Goal: Task Accomplishment & Management: Manage account settings

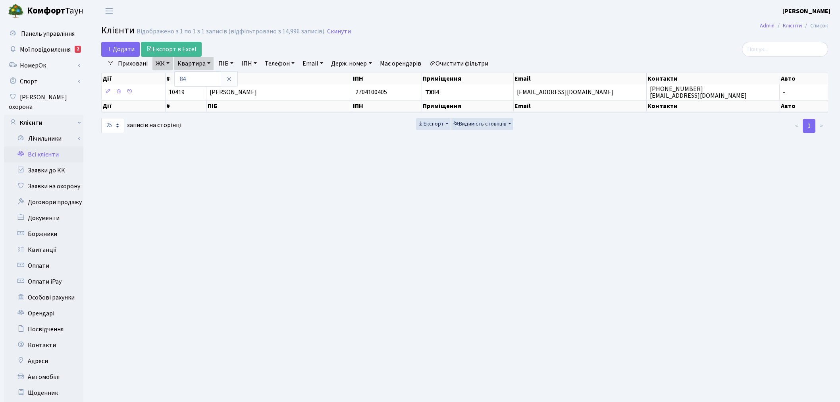
select select "25"
drag, startPoint x: 334, startPoint y: 31, endPoint x: 327, endPoint y: 40, distance: 11.8
click at [334, 31] on link "Скинути" at bounding box center [339, 32] width 24 height 8
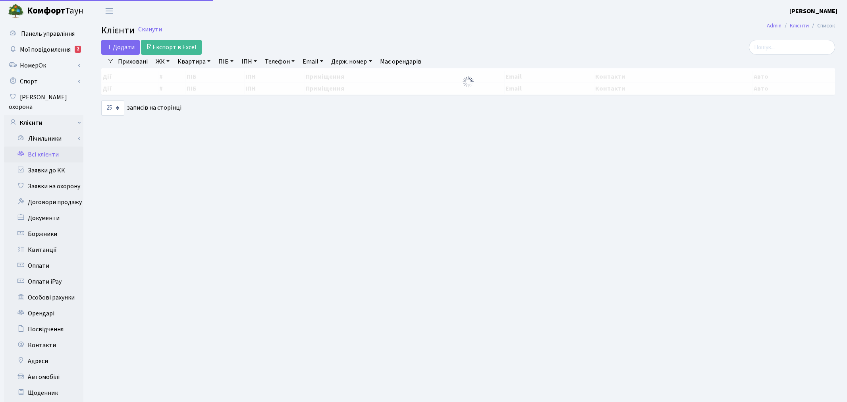
select select "25"
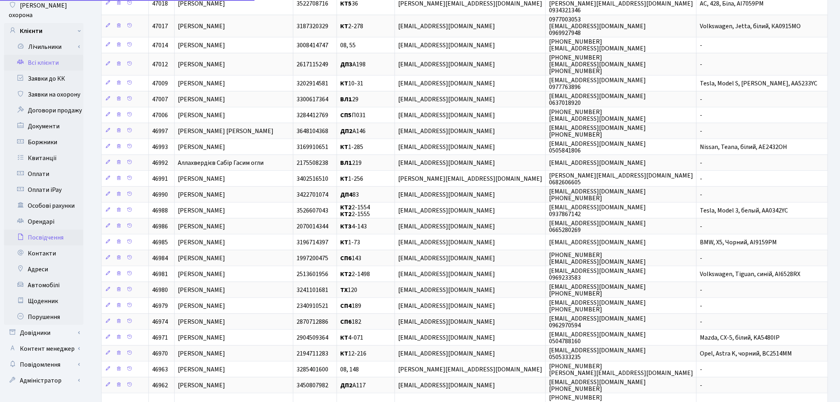
scroll to position [92, 0]
click at [49, 277] on link "Автомобілі" at bounding box center [43, 285] width 79 height 16
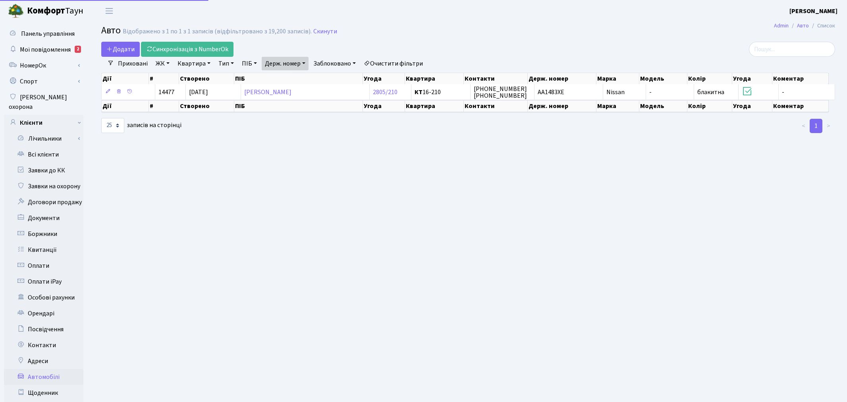
select select "25"
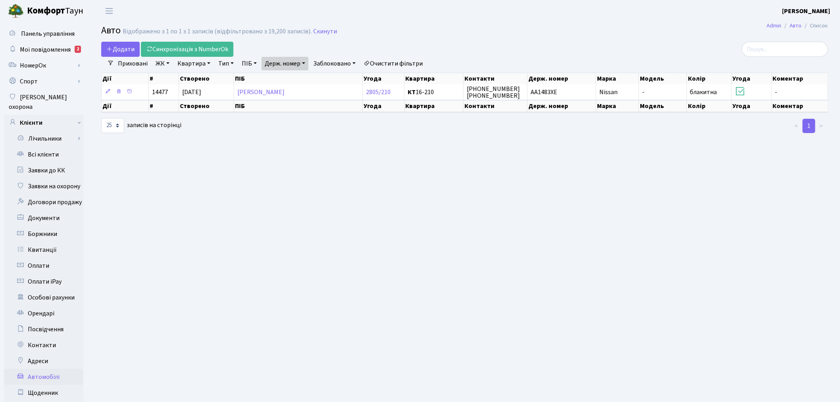
click at [289, 67] on link "Держ. номер" at bounding box center [285, 63] width 47 height 13
click at [294, 77] on input "АА1483ХЕ" at bounding box center [285, 78] width 46 height 15
click at [295, 77] on input "АА1483ХЕ" at bounding box center [285, 78] width 46 height 15
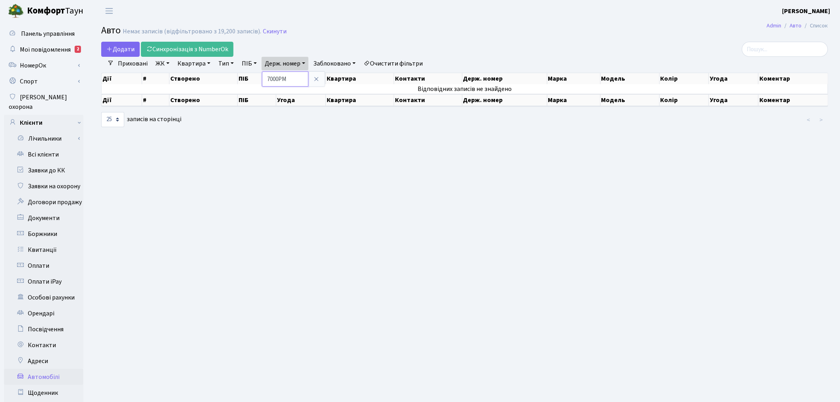
click at [271, 79] on input "7000РМ" at bounding box center [285, 78] width 46 height 15
click at [296, 80] on input "АІ7000РМ" at bounding box center [285, 78] width 46 height 15
type input "0791"
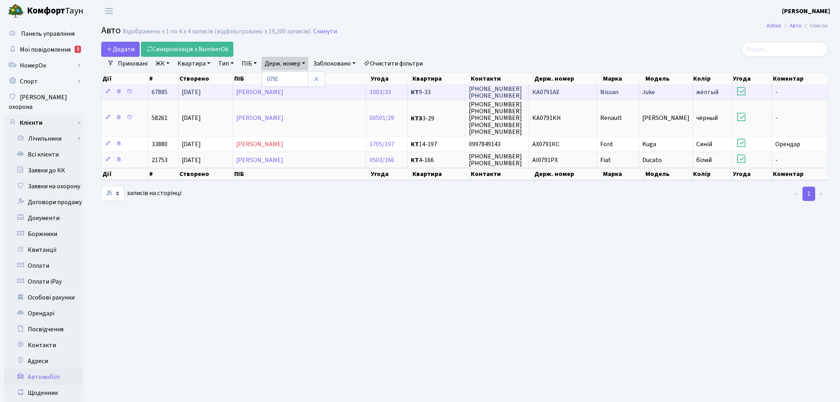
click at [576, 94] on td "КА0791АЕ" at bounding box center [563, 91] width 68 height 15
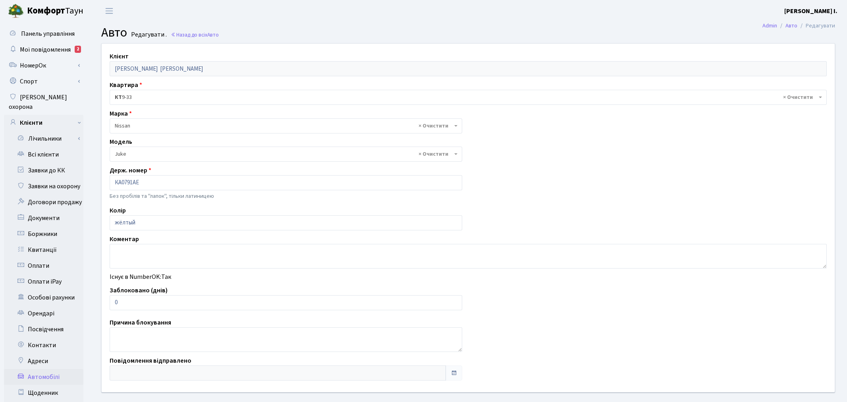
select select "1691"
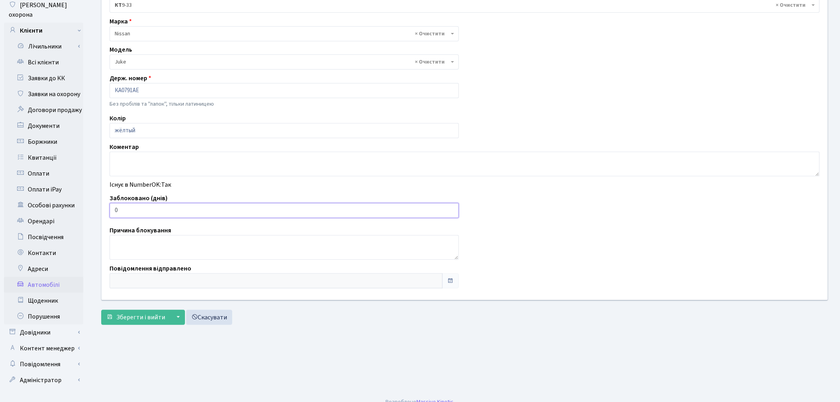
drag, startPoint x: 140, startPoint y: 215, endPoint x: 113, endPoint y: 212, distance: 27.2
click at [113, 212] on input "0" at bounding box center [284, 210] width 349 height 15
type input "1"
click at [128, 314] on span "Зберегти і вийти" at bounding box center [140, 317] width 49 height 9
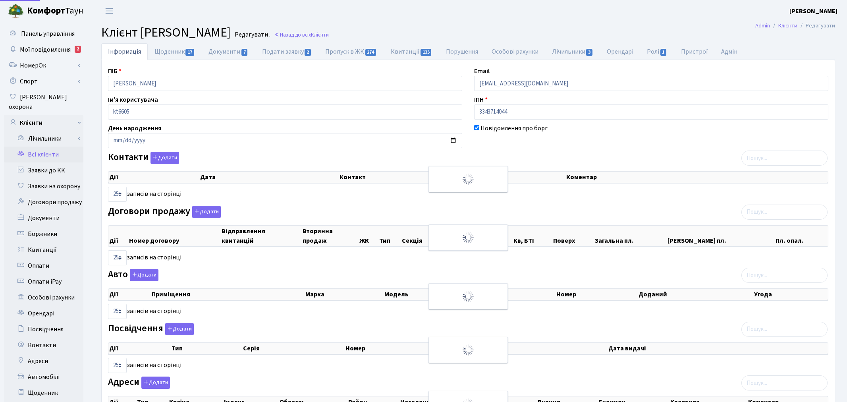
select select "25"
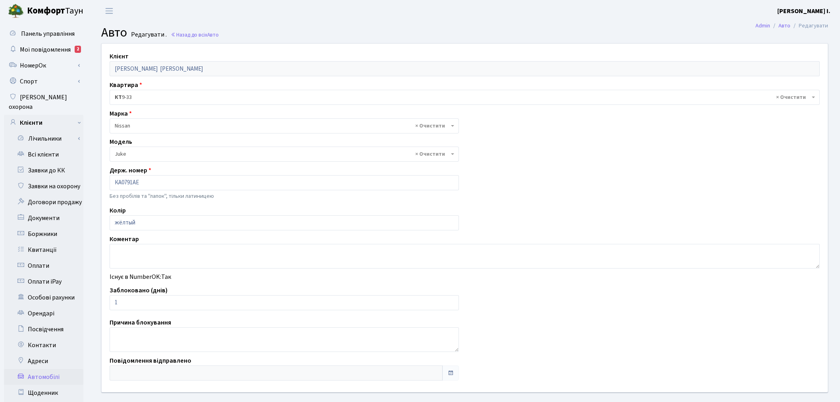
select select "1691"
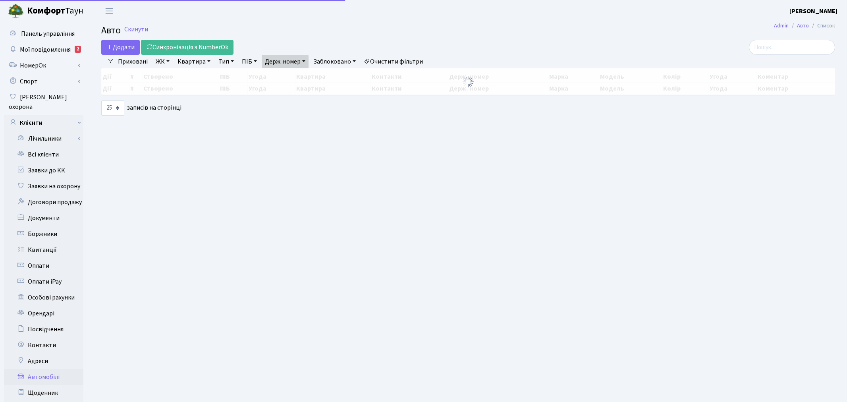
select select "25"
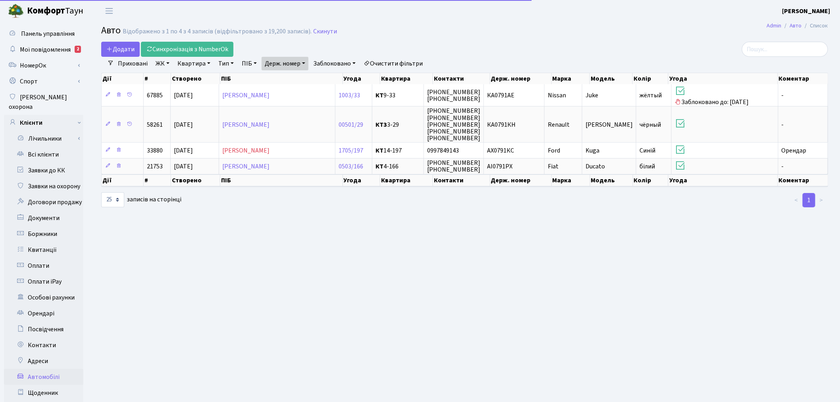
click at [277, 64] on link "Держ. номер" at bounding box center [285, 63] width 47 height 13
click at [289, 73] on input "0791" at bounding box center [285, 78] width 46 height 15
type input "5110"
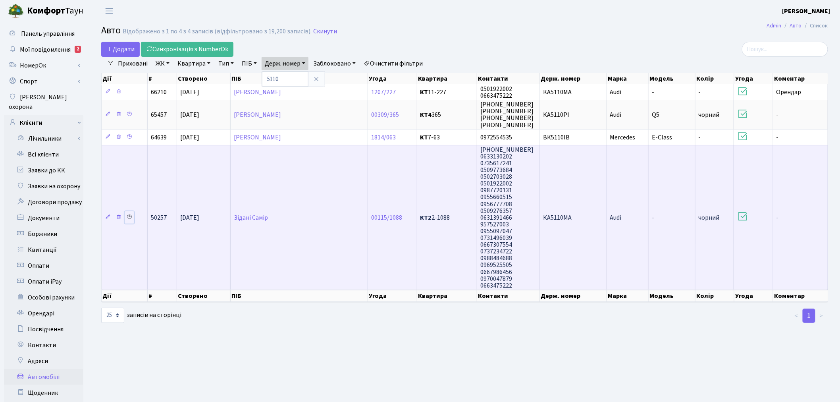
click at [129, 214] on icon at bounding box center [130, 217] width 6 height 6
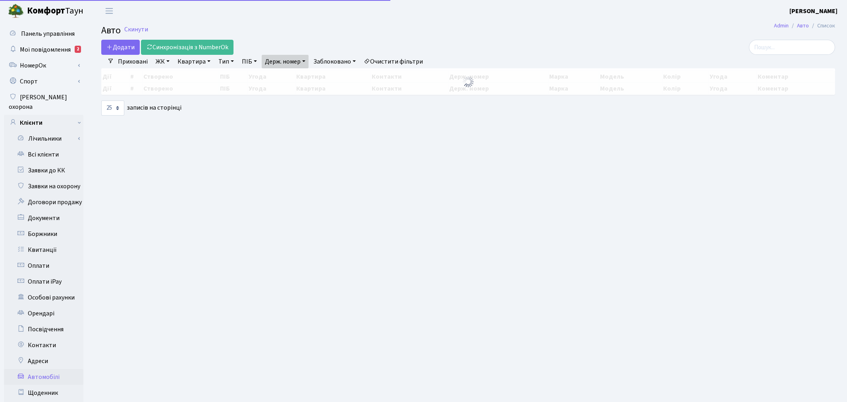
select select "25"
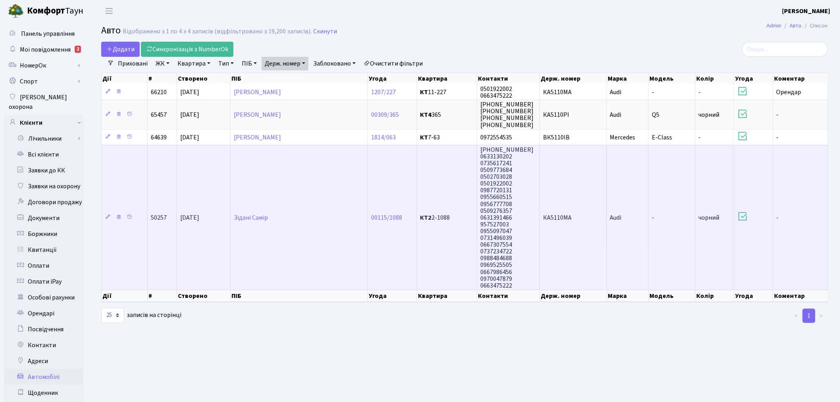
click at [604, 233] on td "КА5110МА" at bounding box center [573, 217] width 67 height 144
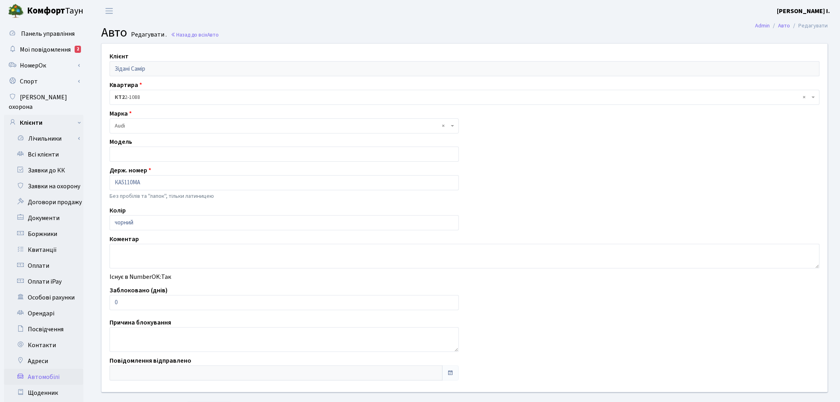
scroll to position [92, 0]
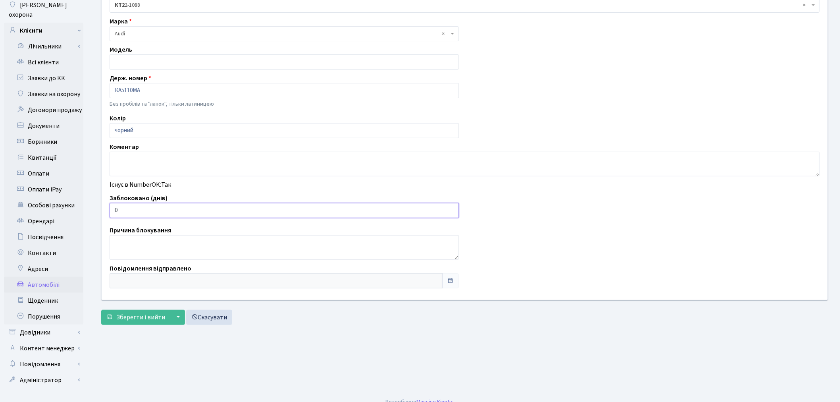
drag, startPoint x: 132, startPoint y: 211, endPoint x: 106, endPoint y: 206, distance: 26.9
click at [106, 206] on div "Заблоковано (днів) 0" at bounding box center [284, 205] width 361 height 25
type input "1"
click at [134, 316] on span "Зберегти і вийти" at bounding box center [140, 317] width 49 height 9
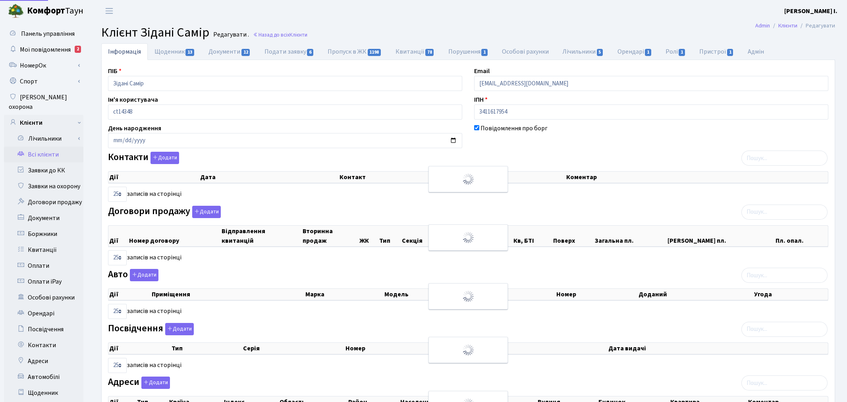
select select "25"
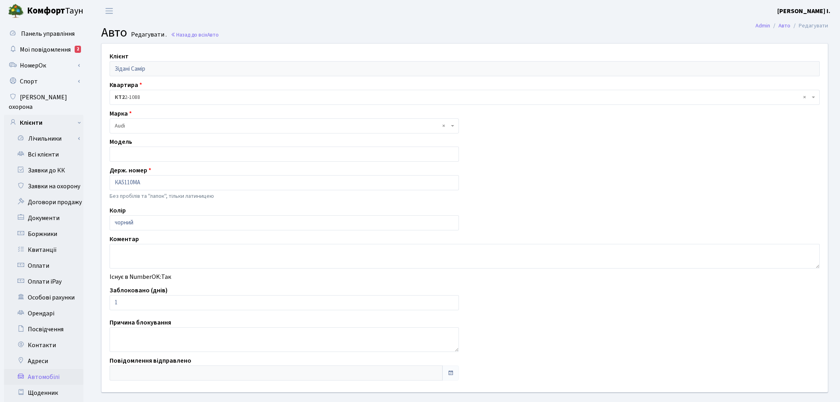
scroll to position [92, 0]
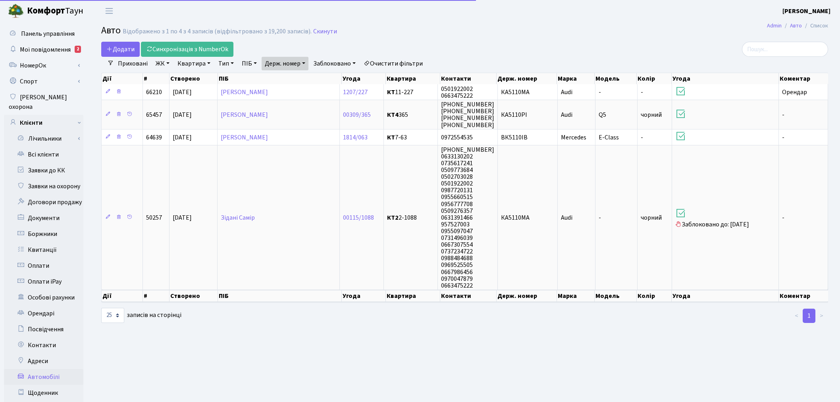
select select "25"
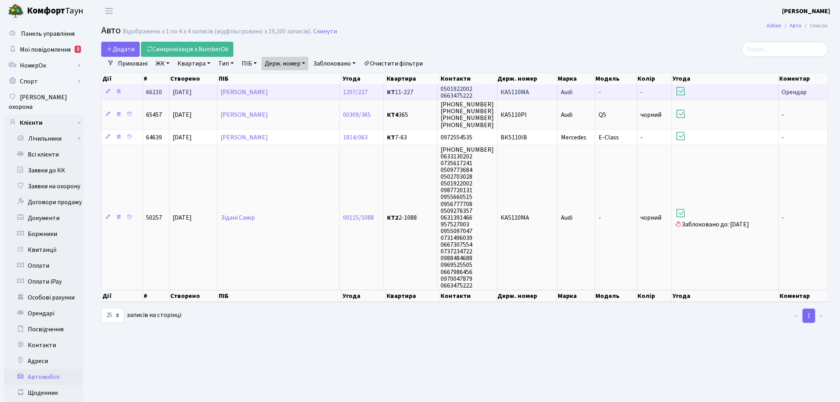
click at [529, 91] on td "КА5110МА" at bounding box center [528, 91] width 60 height 15
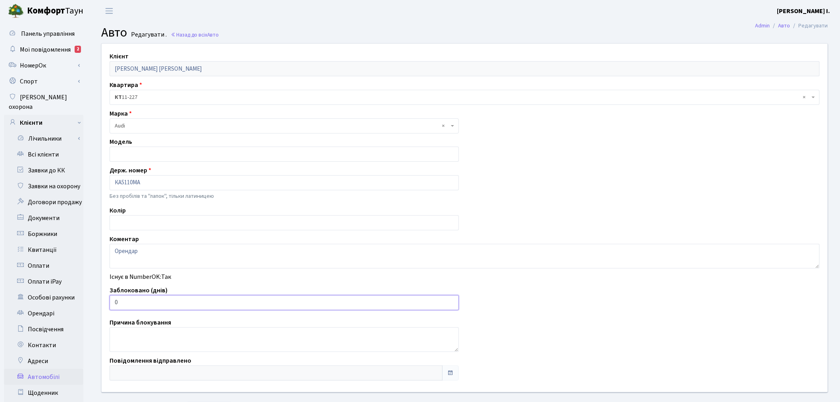
drag, startPoint x: 123, startPoint y: 300, endPoint x: 101, endPoint y: 300, distance: 21.8
click at [101, 300] on div "Клієнт Аблялімов Лінур Мемедляйович Квартира - <b>КТ</b>&nbsp;&nbsp;&nbsp;&nbsp…" at bounding box center [465, 218] width 738 height 348
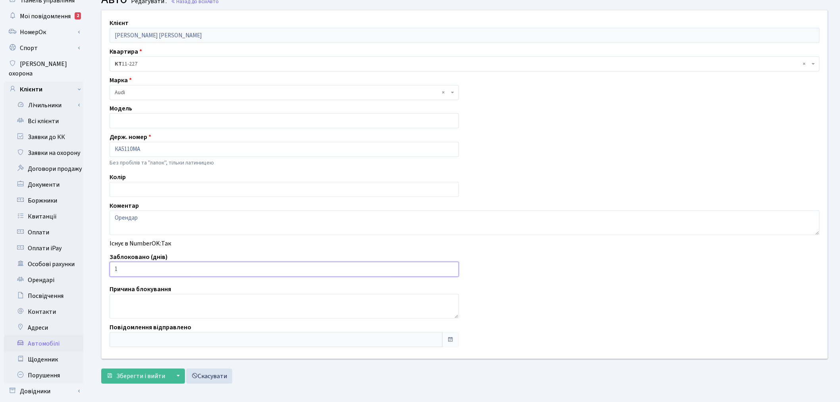
scroll to position [92, 0]
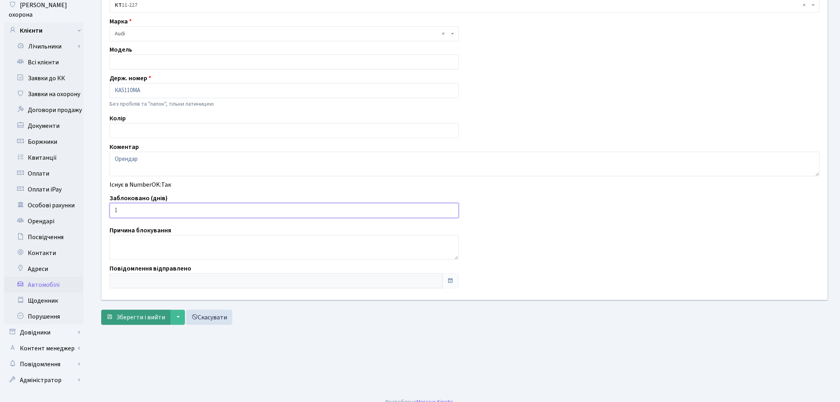
type input "1"
click at [137, 315] on span "Зберегти і вийти" at bounding box center [140, 317] width 49 height 9
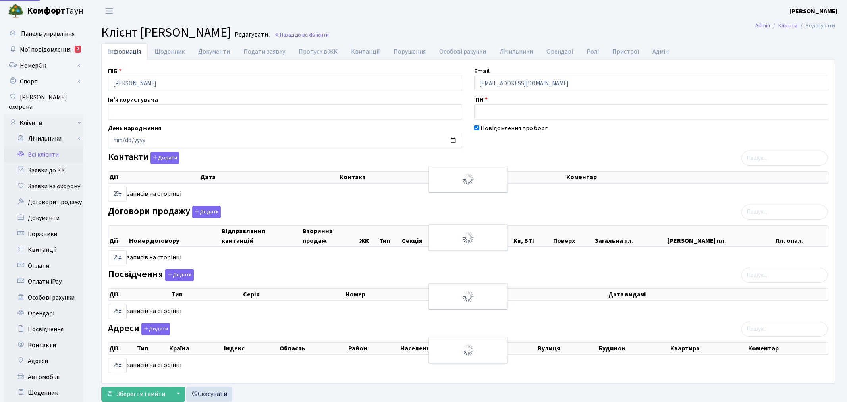
select select "25"
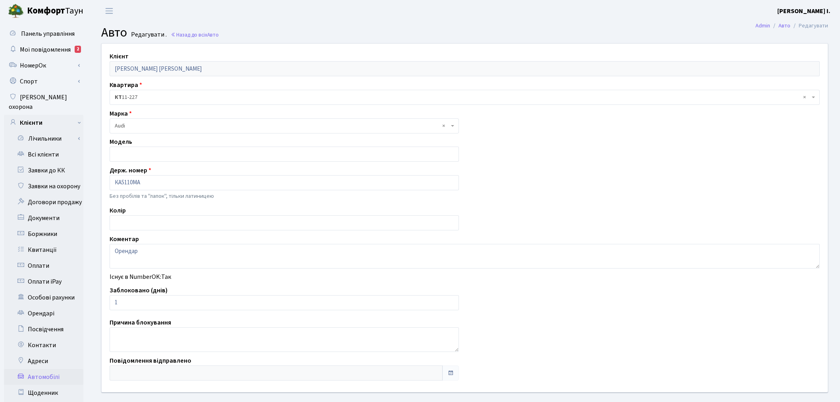
scroll to position [92, 0]
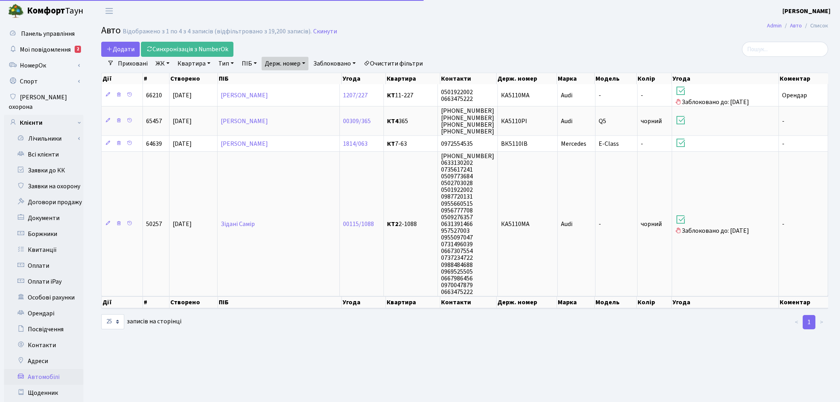
select select "25"
click at [301, 64] on link "Держ. номер" at bounding box center [285, 63] width 47 height 13
click at [294, 73] on input "5110" at bounding box center [285, 78] width 46 height 15
type input "4524"
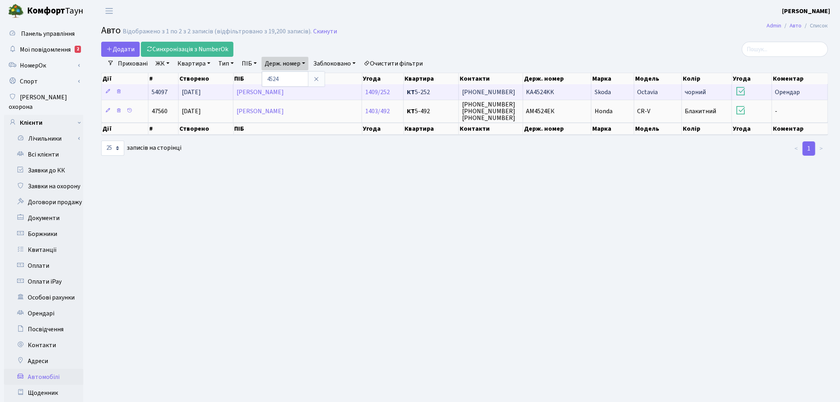
click at [549, 93] on span "KA4524KK" at bounding box center [540, 92] width 28 height 9
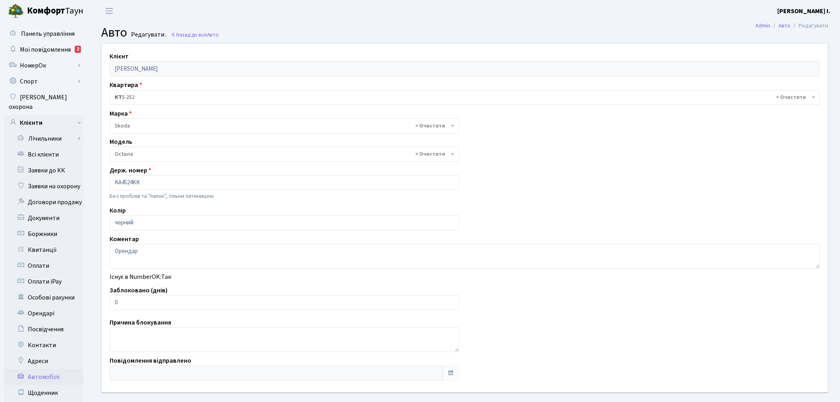
select select "2142"
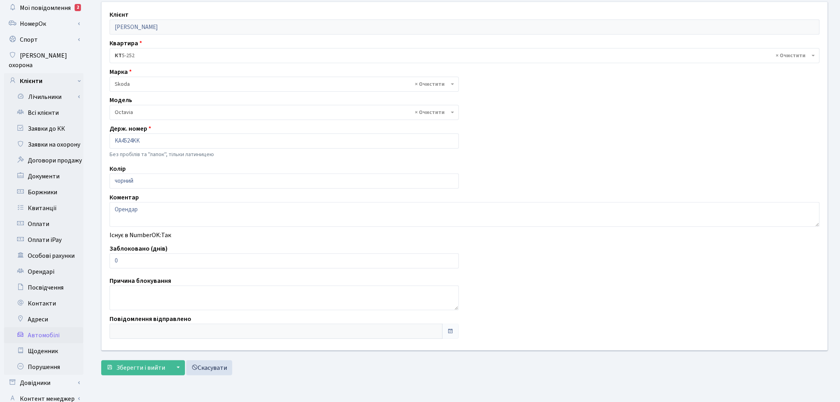
scroll to position [92, 0]
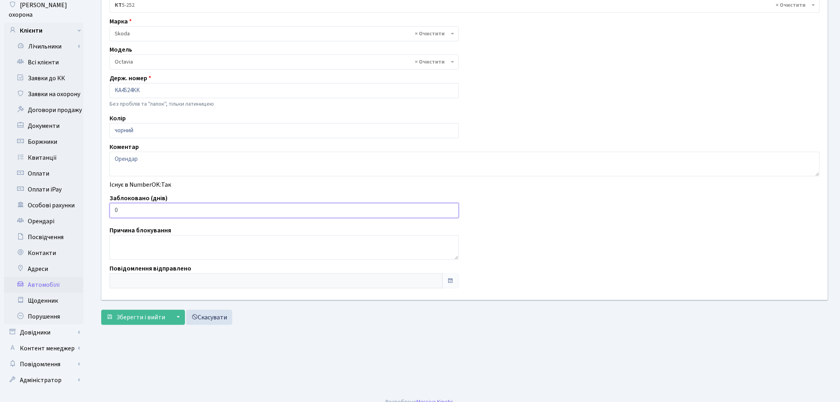
drag, startPoint x: 131, startPoint y: 209, endPoint x: 114, endPoint y: 212, distance: 18.1
click at [114, 212] on input "0" at bounding box center [284, 210] width 349 height 15
type input "1"
click at [125, 317] on span "Зберегти і вийти" at bounding box center [140, 317] width 49 height 9
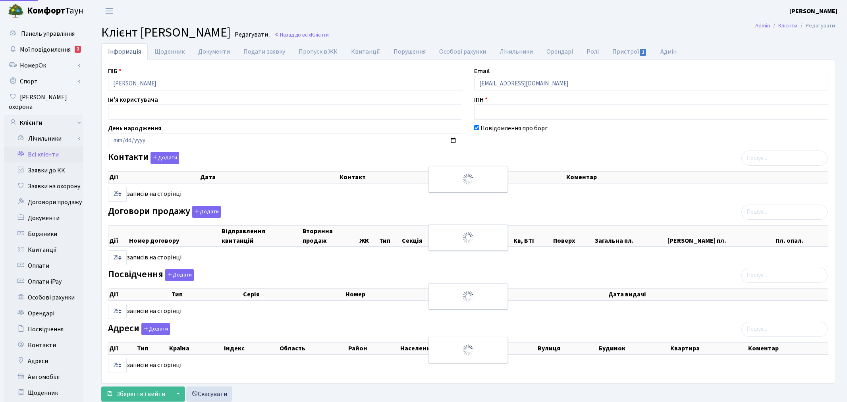
select select "25"
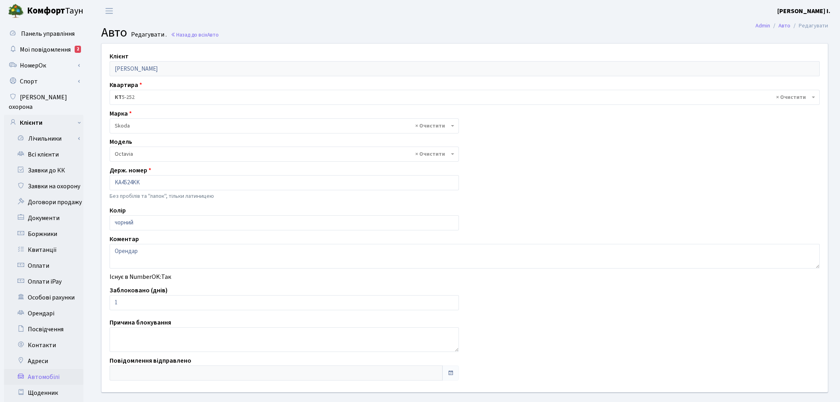
select select "2142"
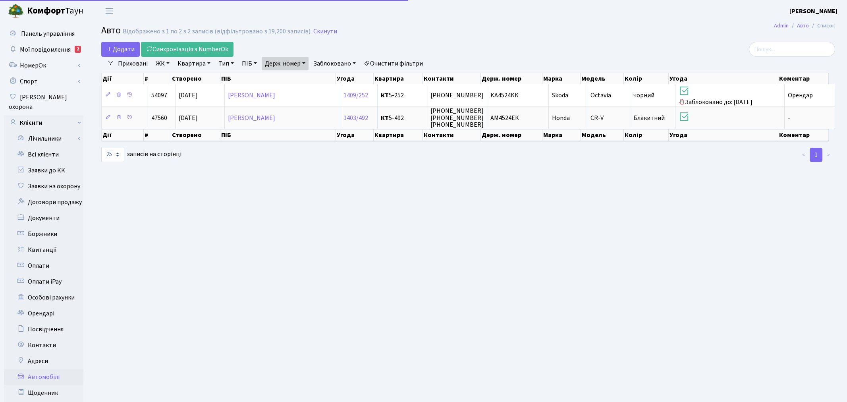
select select "25"
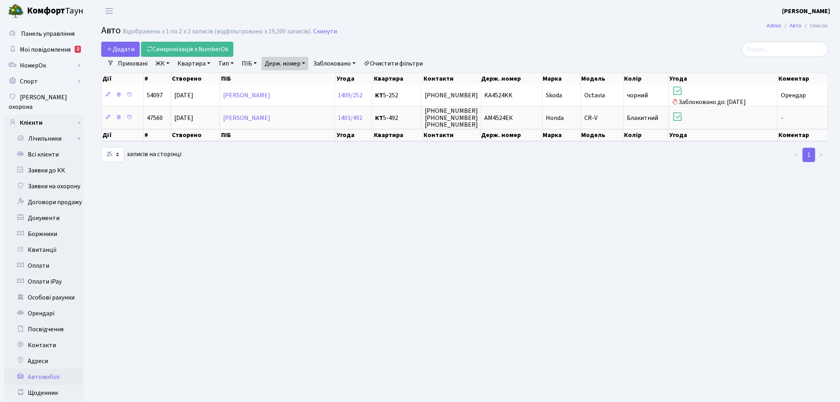
click at [298, 62] on link "Держ. номер" at bounding box center [285, 63] width 47 height 13
click at [298, 76] on input "4524" at bounding box center [285, 78] width 46 height 15
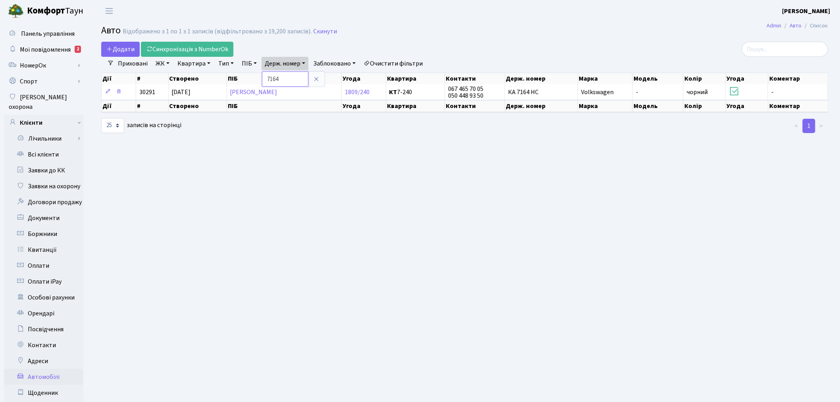
click at [292, 78] on input "7164" at bounding box center [285, 78] width 46 height 15
type input "7095"
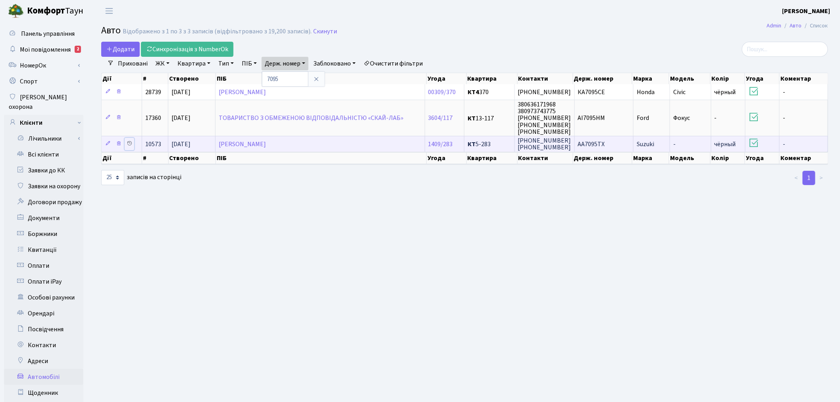
click at [128, 140] on icon at bounding box center [130, 143] width 6 height 6
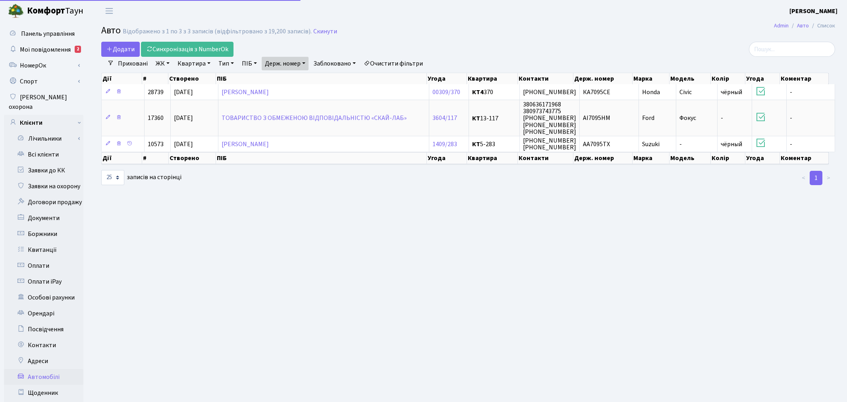
select select "25"
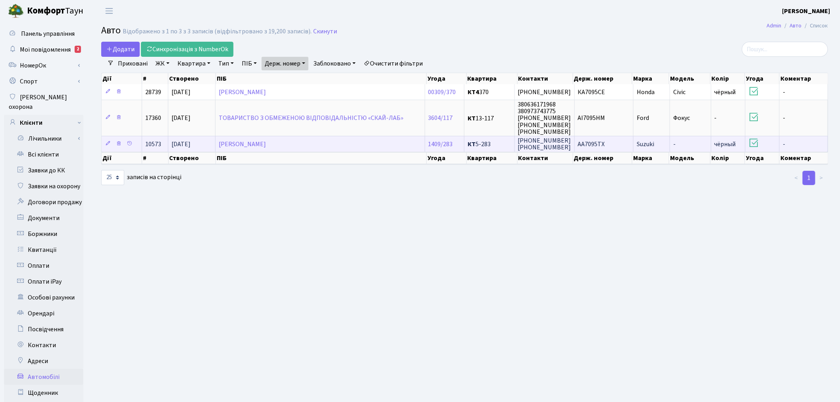
click at [588, 144] on span "АА7095ТХ" at bounding box center [591, 144] width 27 height 9
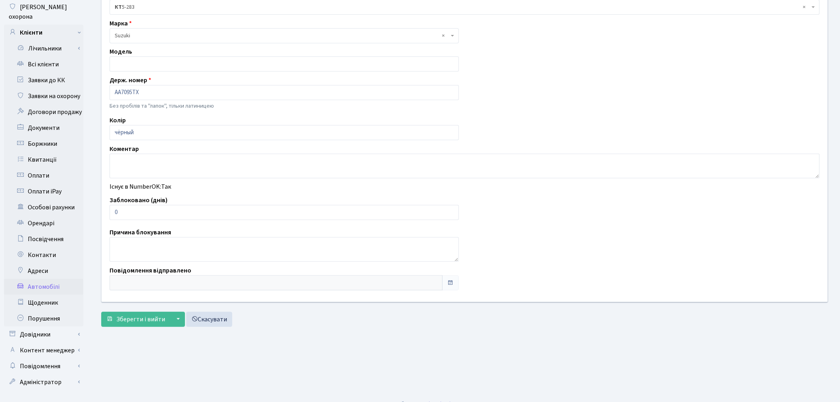
scroll to position [92, 0]
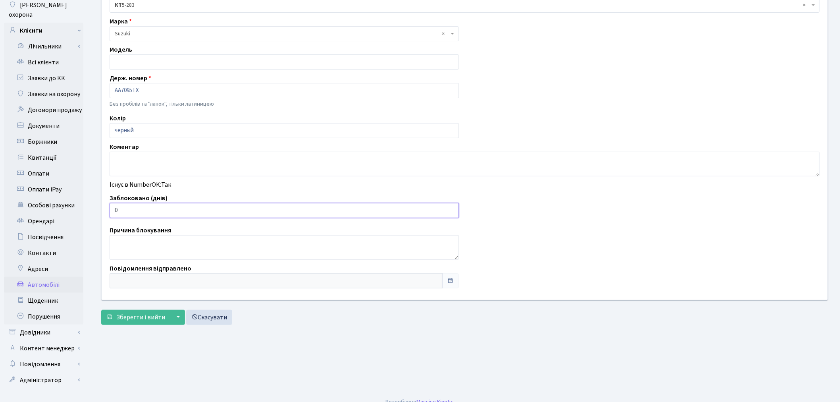
drag, startPoint x: 151, startPoint y: 209, endPoint x: 110, endPoint y: 208, distance: 40.9
click at [110, 208] on input "0" at bounding box center [284, 210] width 349 height 15
type input "1"
click at [137, 310] on button "Зберегти і вийти" at bounding box center [135, 317] width 69 height 15
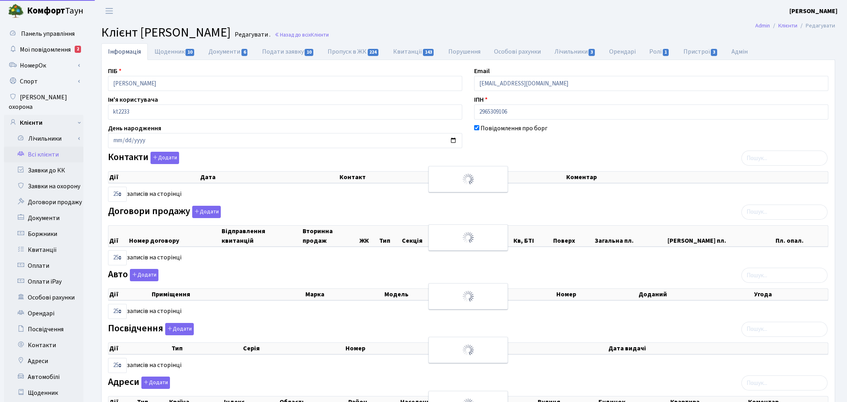
select select "25"
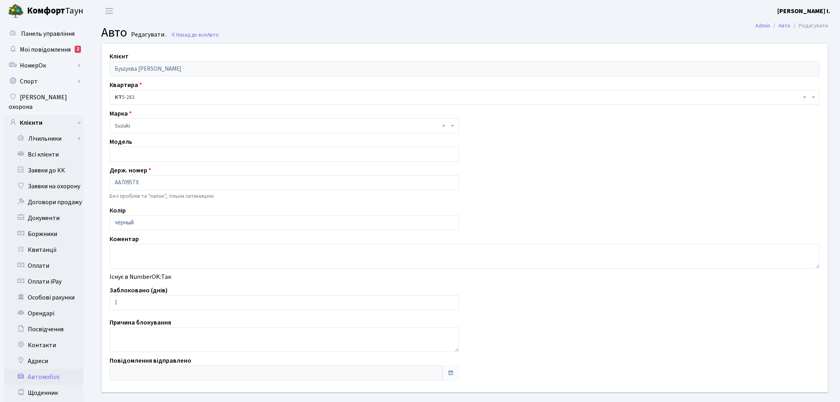
scroll to position [92, 0]
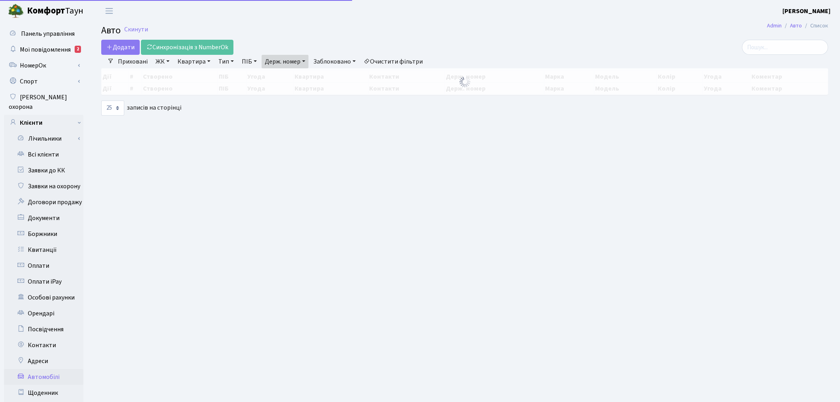
select select "25"
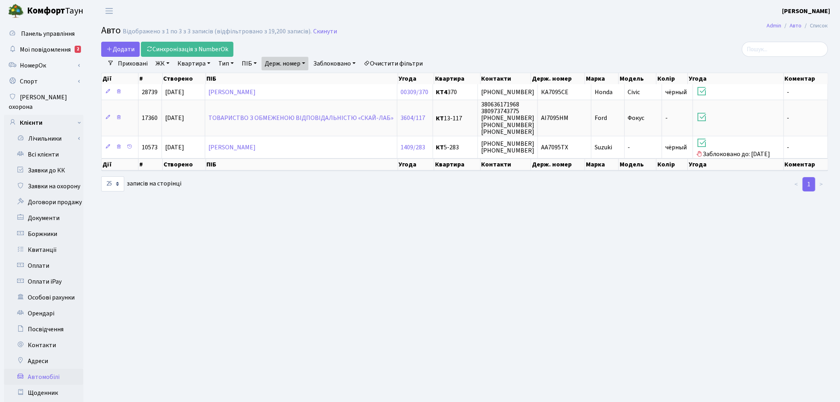
click at [306, 63] on link "Держ. номер" at bounding box center [285, 63] width 47 height 13
click at [294, 73] on input "7095" at bounding box center [285, 78] width 46 height 15
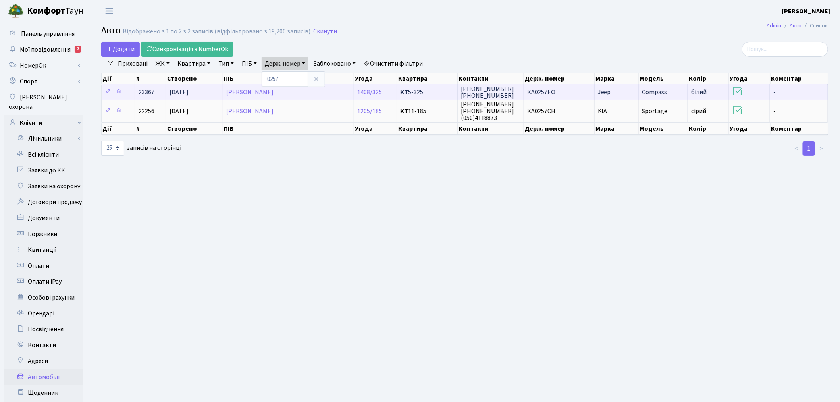
click at [543, 93] on span "КА0257ЕО" at bounding box center [541, 92] width 28 height 9
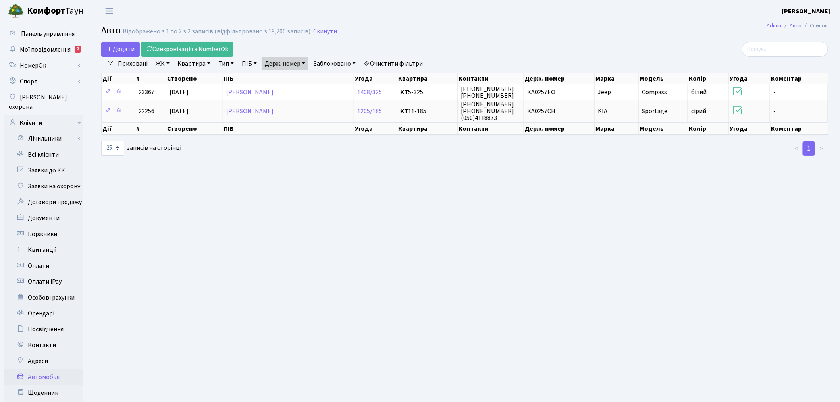
click at [292, 63] on link "Держ. номер" at bounding box center [285, 63] width 47 height 13
click at [289, 76] on input "0257" at bounding box center [285, 78] width 46 height 15
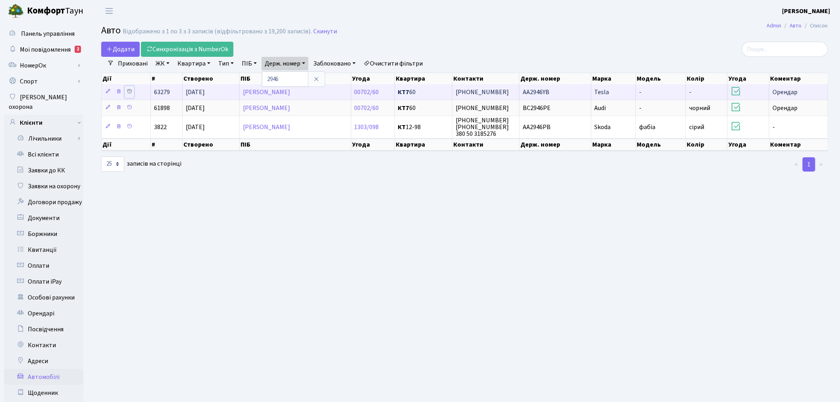
click at [128, 92] on icon at bounding box center [130, 92] width 6 height 6
click at [570, 87] on td "АА2946YB" at bounding box center [556, 91] width 72 height 15
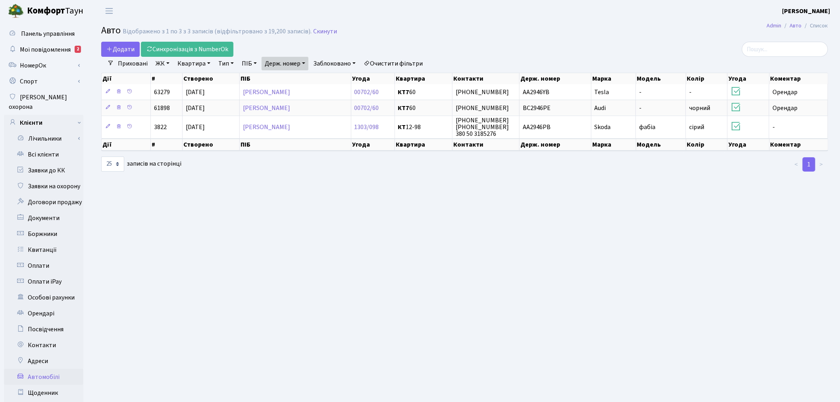
click at [292, 65] on link "Держ. номер" at bounding box center [285, 63] width 47 height 13
click at [294, 78] on input "2946" at bounding box center [285, 78] width 46 height 15
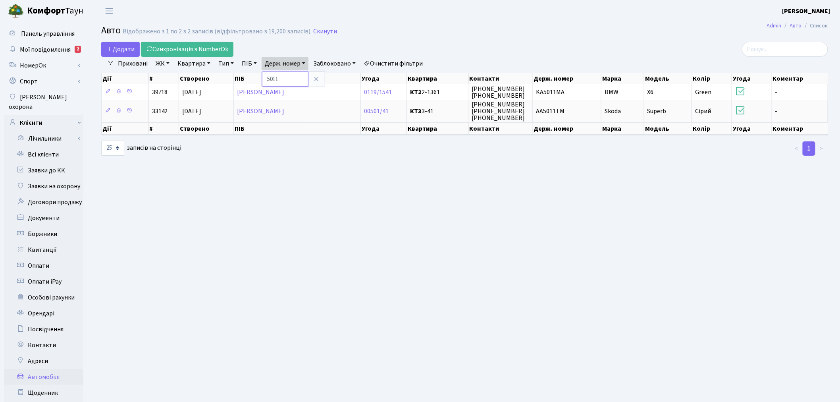
click at [292, 77] on input "5011" at bounding box center [285, 78] width 46 height 15
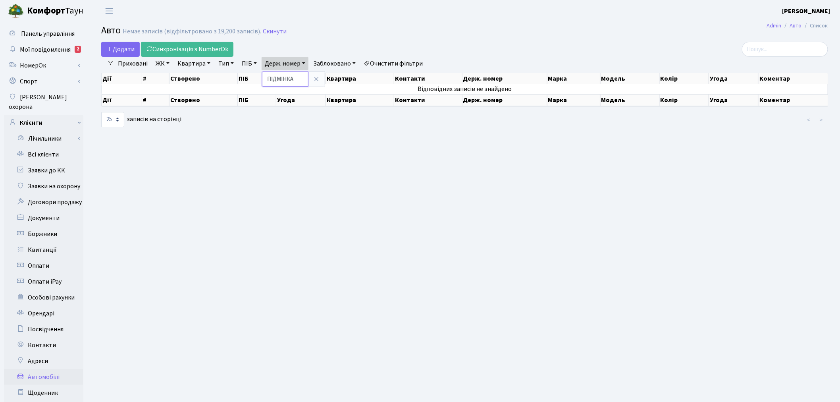
click at [300, 78] on input "ПІДМІНКА" at bounding box center [285, 78] width 46 height 15
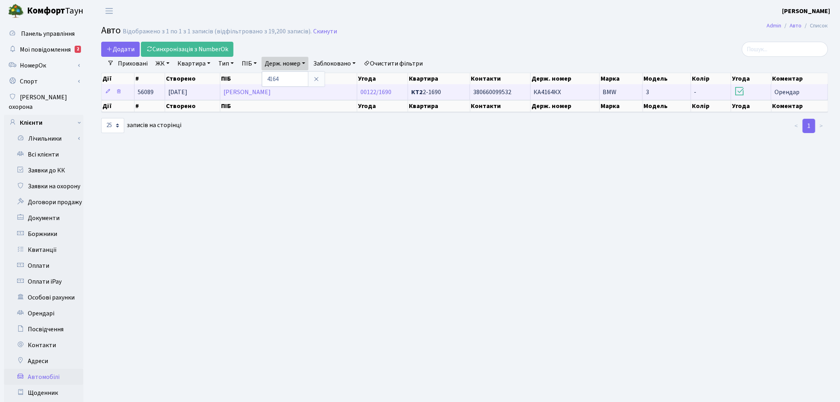
click at [481, 85] on td "380660099532" at bounding box center [500, 91] width 60 height 15
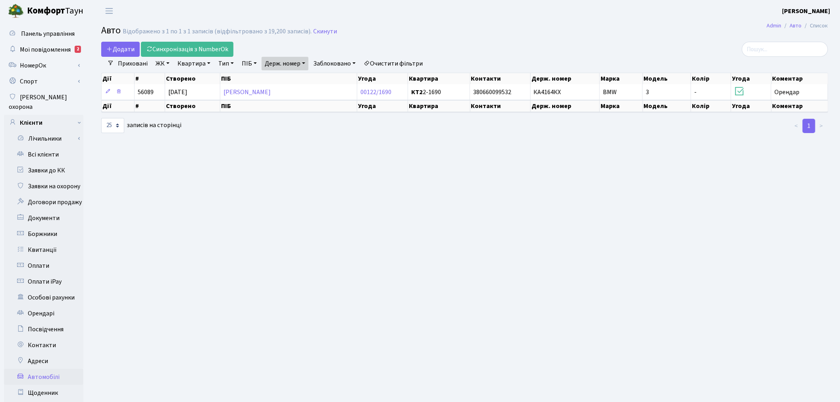
click at [296, 64] on link "Держ. номер" at bounding box center [285, 63] width 47 height 13
click at [296, 80] on input "4164" at bounding box center [285, 78] width 46 height 15
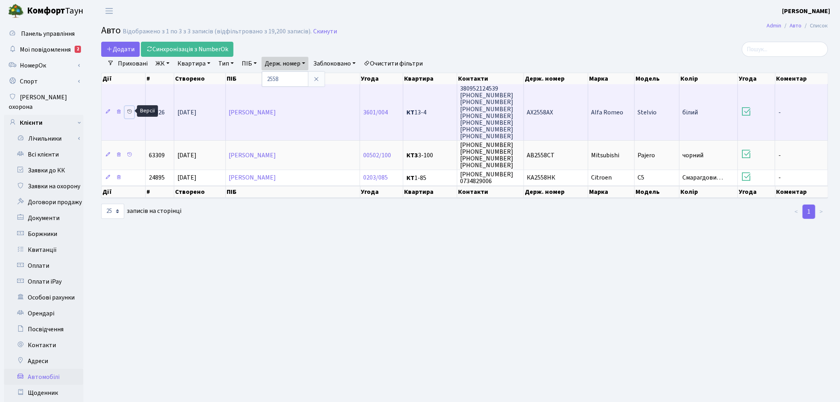
click at [131, 109] on icon at bounding box center [130, 112] width 6 height 6
click at [554, 99] on td "АХ2558АХ" at bounding box center [556, 112] width 64 height 56
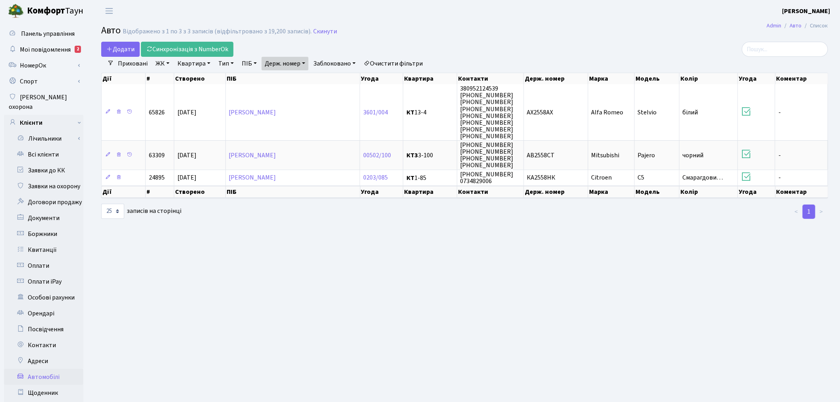
click at [284, 69] on link "Держ. номер" at bounding box center [285, 63] width 47 height 13
click at [282, 80] on input "2558" at bounding box center [285, 78] width 46 height 15
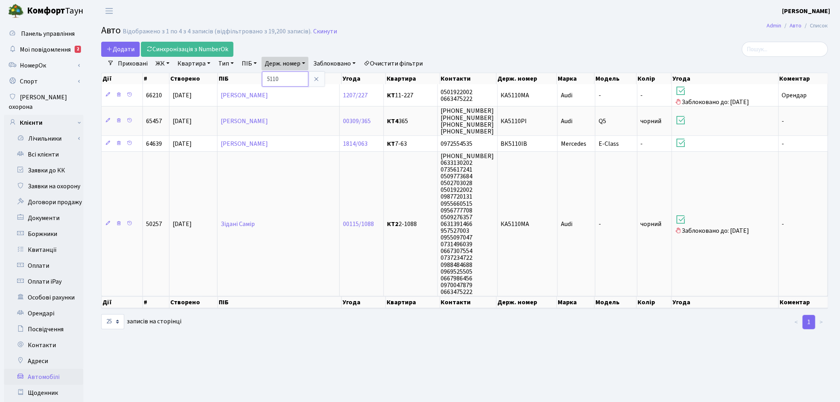
click at [292, 74] on input "5110" at bounding box center [285, 78] width 46 height 15
click at [292, 75] on input "5110" at bounding box center [285, 78] width 46 height 15
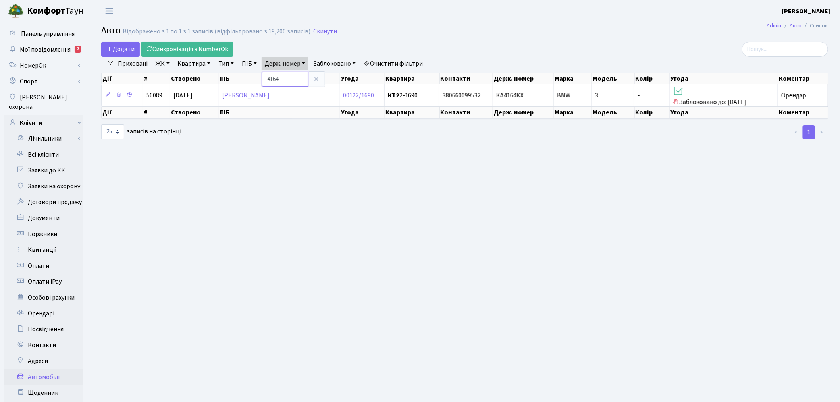
click at [292, 79] on input "4164" at bounding box center [285, 78] width 46 height 15
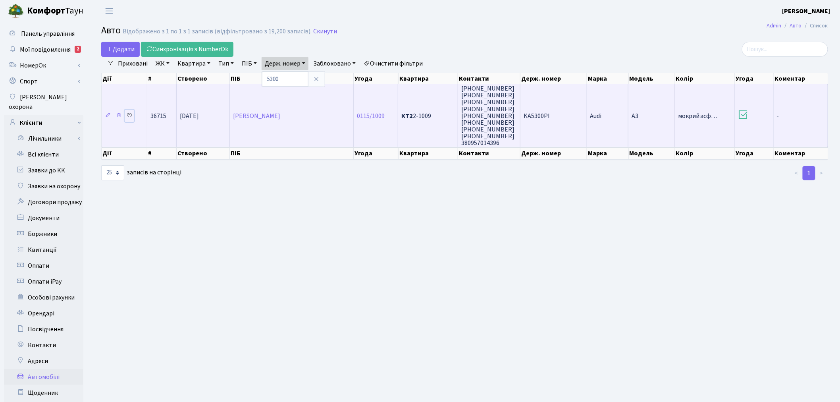
click at [128, 113] on icon at bounding box center [130, 115] width 6 height 6
click at [533, 112] on span "KA5300PI" at bounding box center [536, 116] width 26 height 9
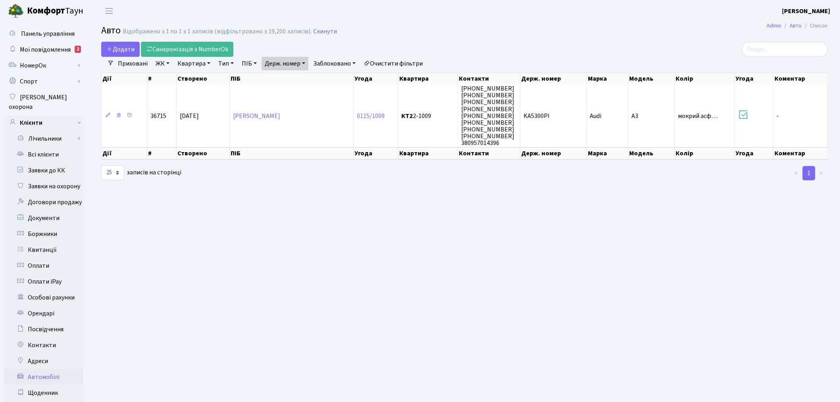
click at [295, 60] on link "Держ. номер" at bounding box center [285, 63] width 47 height 13
click at [295, 76] on input "5300" at bounding box center [285, 78] width 46 height 15
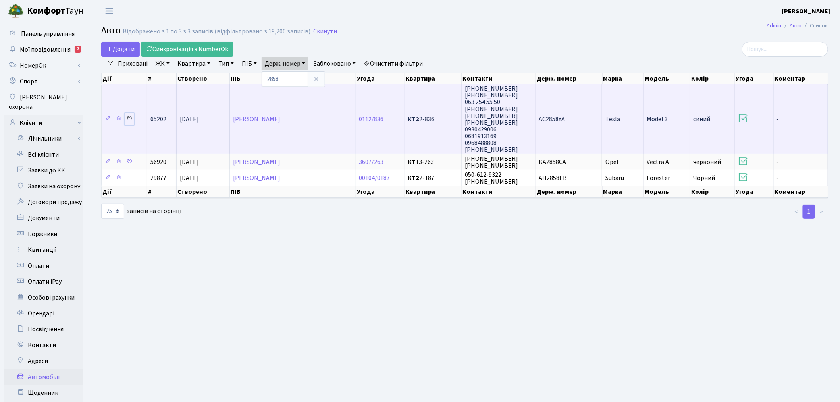
click at [128, 117] on icon at bounding box center [130, 118] width 6 height 6
click at [569, 116] on td "АС2858YA" at bounding box center [569, 118] width 67 height 69
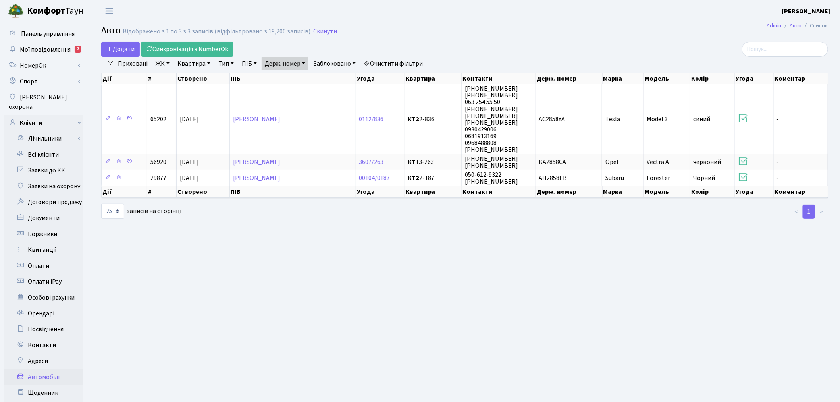
click at [296, 60] on link "Держ. номер" at bounding box center [285, 63] width 47 height 13
click at [296, 76] on input "2858" at bounding box center [285, 78] width 46 height 15
click at [297, 76] on input "2858" at bounding box center [285, 78] width 46 height 15
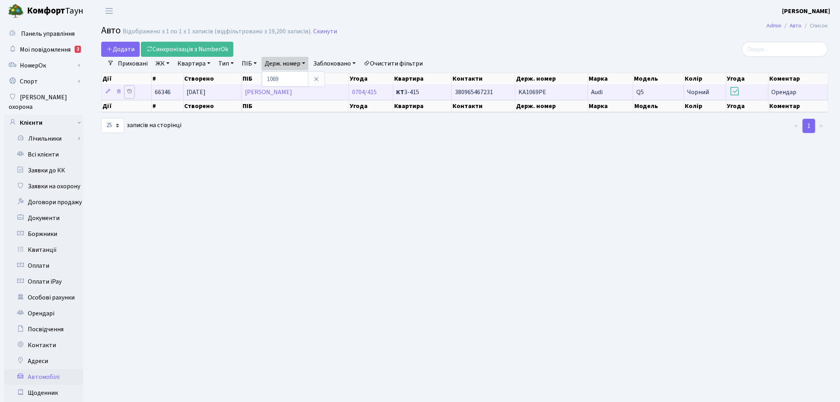
click at [131, 89] on icon at bounding box center [130, 92] width 6 height 6
click at [498, 91] on td "380965467231" at bounding box center [483, 91] width 63 height 15
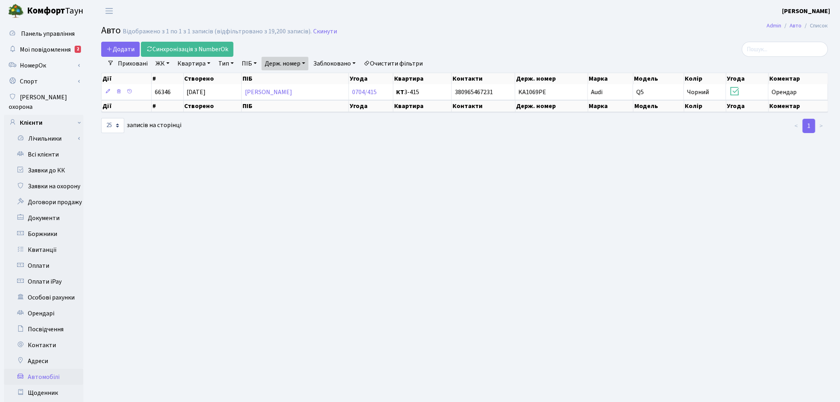
click at [279, 61] on link "Держ. номер" at bounding box center [285, 63] width 47 height 13
click at [291, 81] on input "1069" at bounding box center [285, 78] width 46 height 15
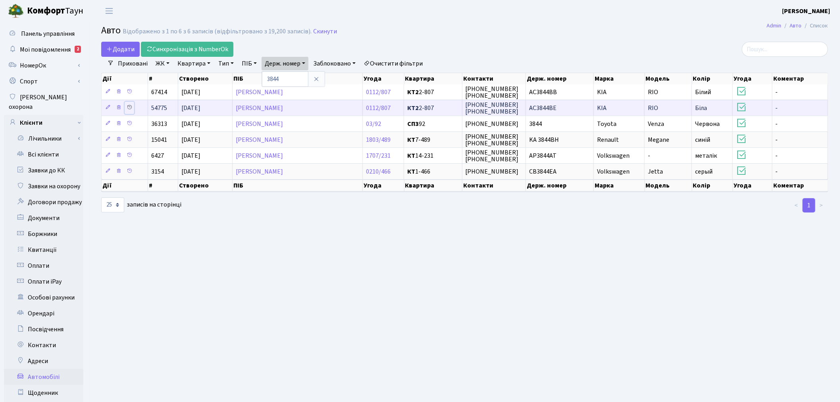
click at [129, 106] on icon at bounding box center [130, 107] width 6 height 6
click at [130, 106] on icon at bounding box center [130, 107] width 6 height 6
click at [524, 105] on td "(093) 762-11-81 (093) 908-09-83" at bounding box center [493, 108] width 63 height 16
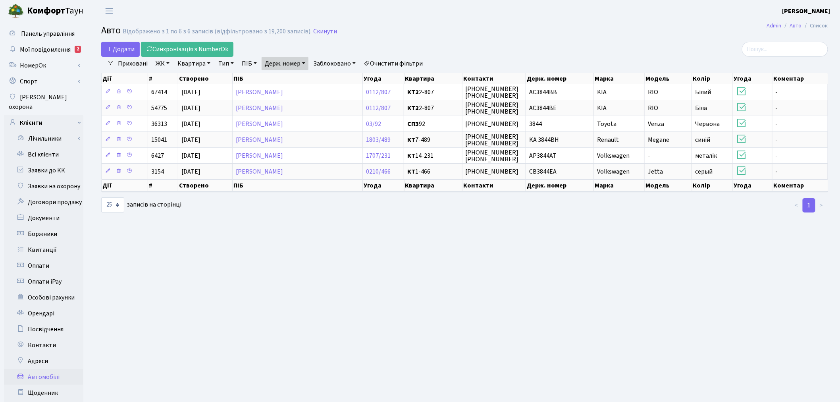
click at [285, 62] on link "Держ. номер" at bounding box center [285, 63] width 47 height 13
click at [303, 73] on input "3844" at bounding box center [285, 78] width 46 height 15
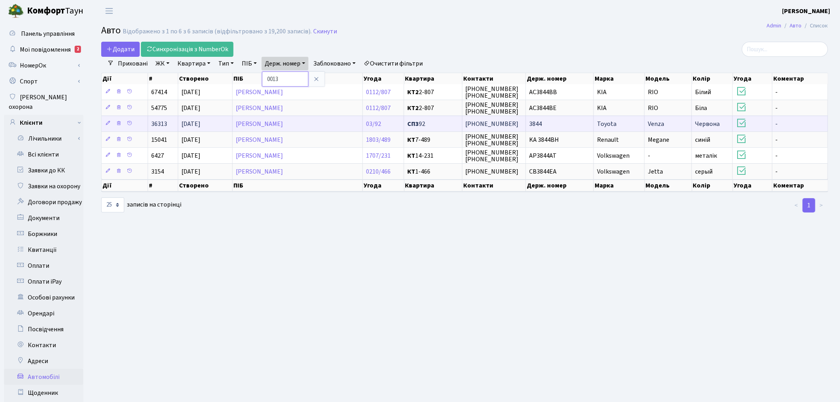
type input "0013"
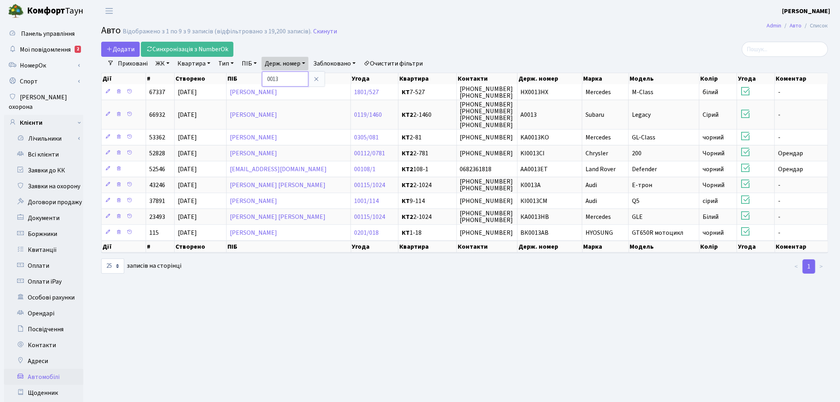
click at [296, 77] on input "0013" at bounding box center [285, 78] width 46 height 15
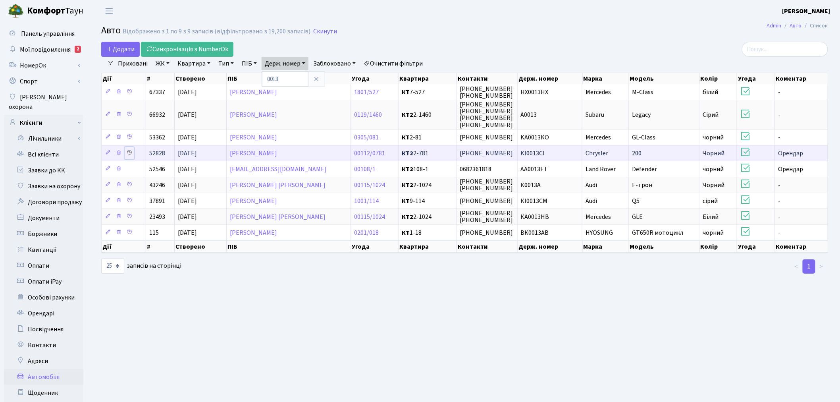
click at [129, 151] on icon at bounding box center [130, 153] width 6 height 6
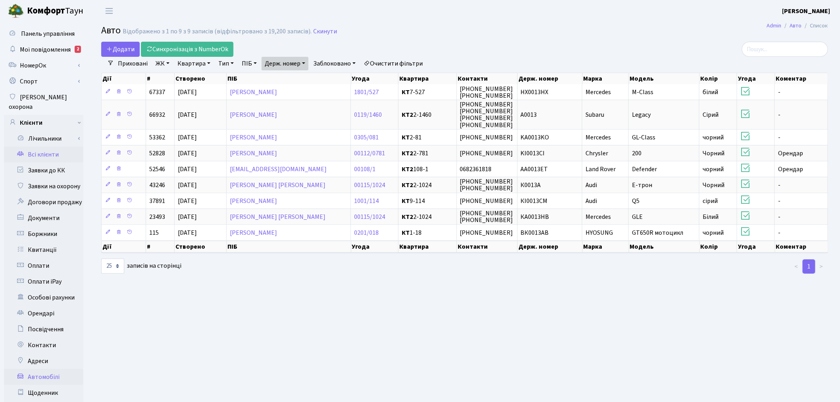
click at [61, 146] on link "Всі клієнти" at bounding box center [43, 154] width 79 height 16
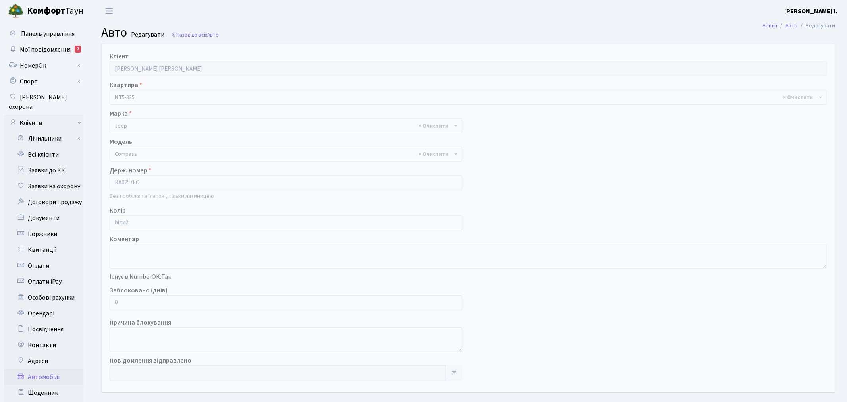
select select "1138"
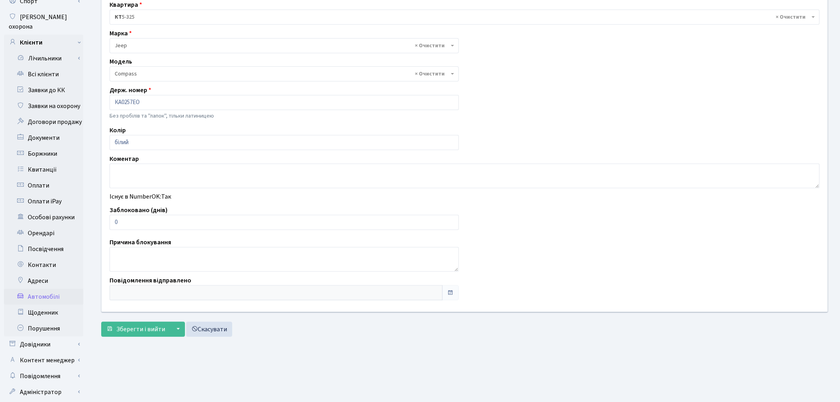
scroll to position [88, 0]
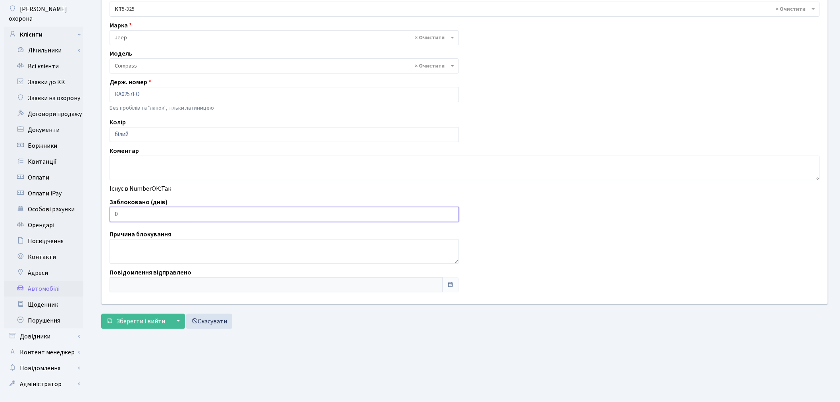
drag, startPoint x: 132, startPoint y: 217, endPoint x: 112, endPoint y: 216, distance: 19.9
click at [112, 216] on input "0" at bounding box center [284, 214] width 349 height 15
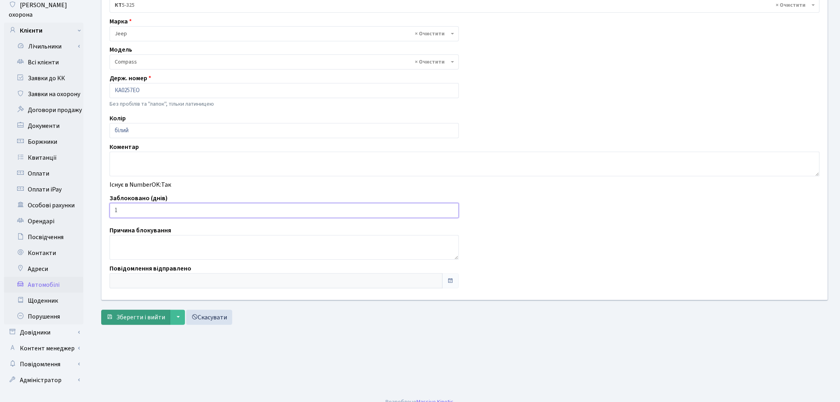
type input "1"
click at [140, 318] on span "Зберегти і вийти" at bounding box center [140, 317] width 49 height 9
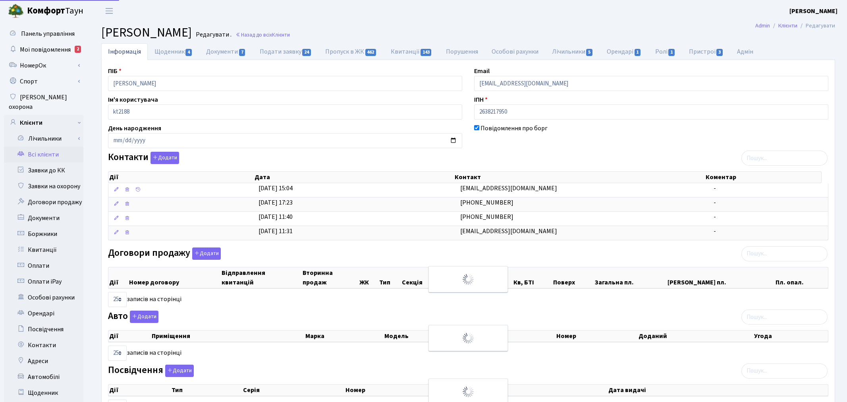
select select "25"
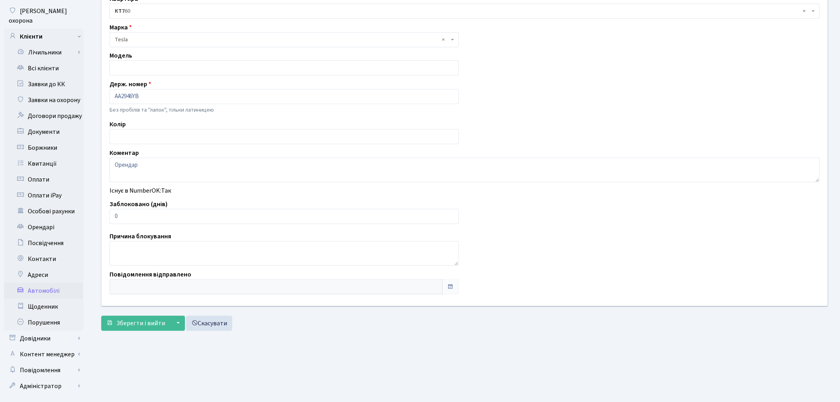
scroll to position [92, 0]
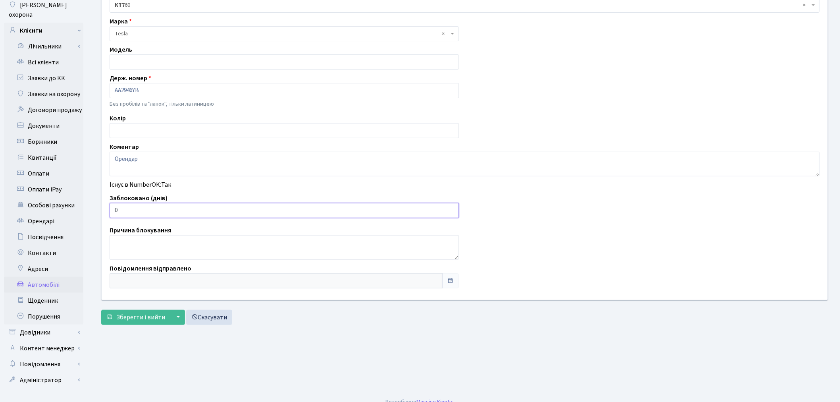
drag, startPoint x: 138, startPoint y: 208, endPoint x: 99, endPoint y: 212, distance: 38.6
click at [99, 212] on div "Клієнт [PERSON_NAME] Квартира - <b>КТ7</b>&nbsp;&nbsp;&nbsp;60 × КТ7 60 Марка -…" at bounding box center [465, 126] width 738 height 348
type input "1"
click at [140, 313] on span "Зберегти і вийти" at bounding box center [140, 317] width 49 height 9
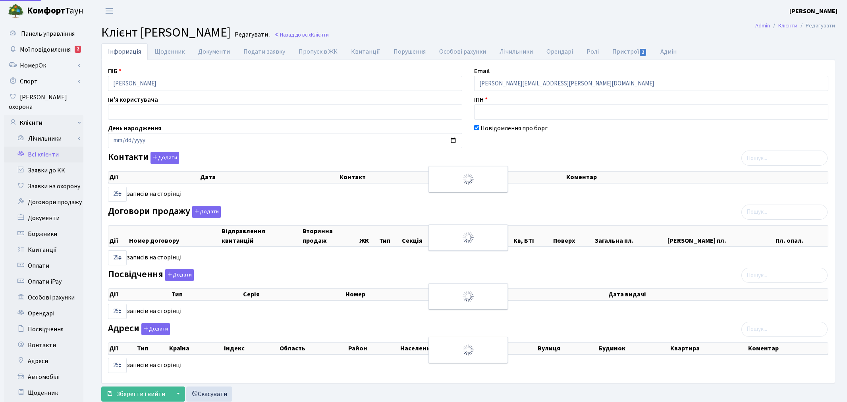
select select "25"
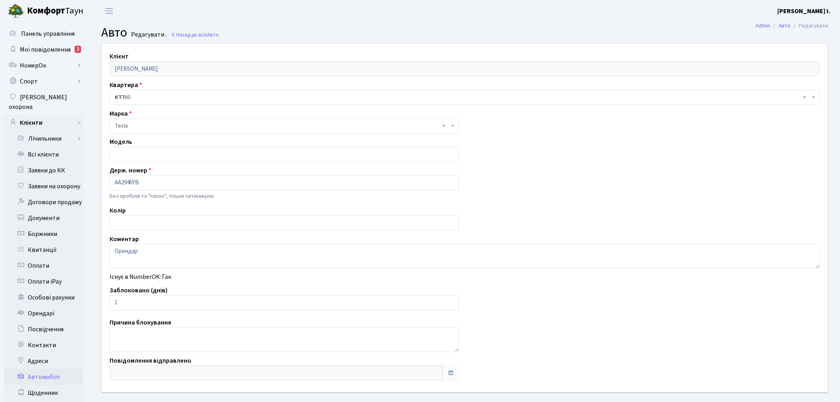
scroll to position [92, 0]
select select "219"
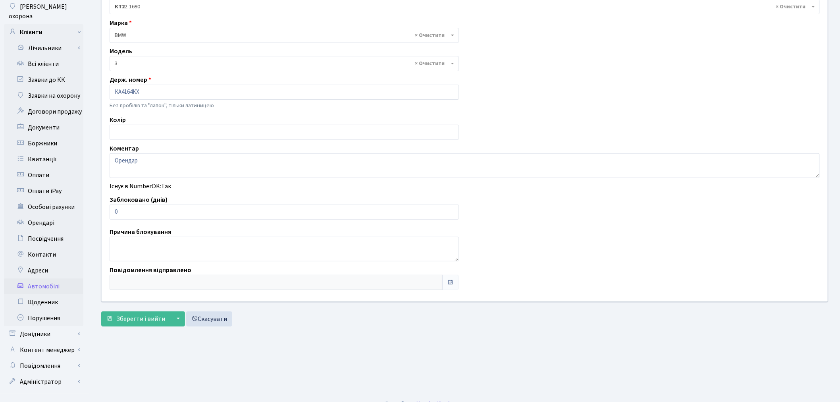
scroll to position [92, 0]
drag, startPoint x: 122, startPoint y: 208, endPoint x: 110, endPoint y: 210, distance: 12.9
click at [110, 209] on input "0" at bounding box center [284, 210] width 349 height 15
type input "1"
click at [135, 313] on span "Зберегти і вийти" at bounding box center [140, 317] width 49 height 9
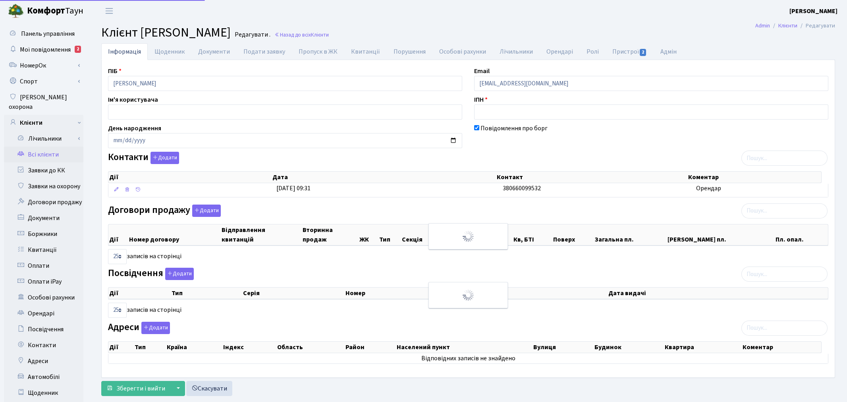
select select "25"
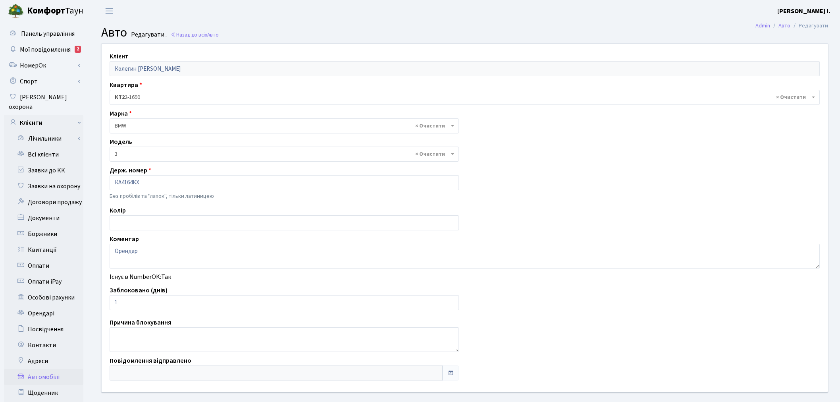
select select "219"
select select "85"
drag, startPoint x: 143, startPoint y: 301, endPoint x: 115, endPoint y: 300, distance: 27.8
click at [115, 300] on input "0" at bounding box center [284, 302] width 349 height 15
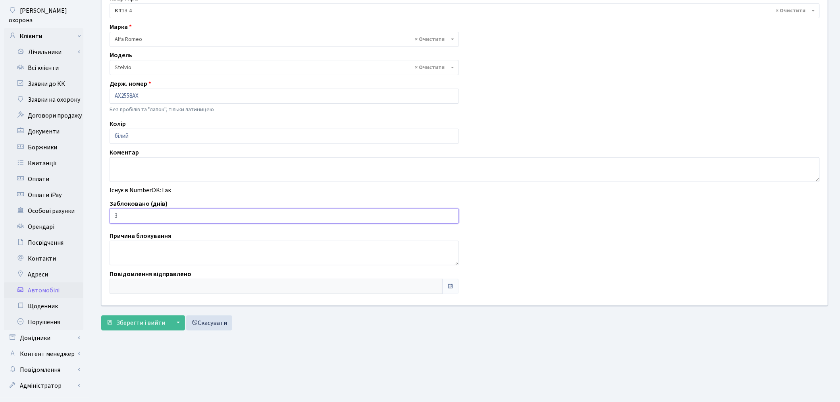
scroll to position [92, 0]
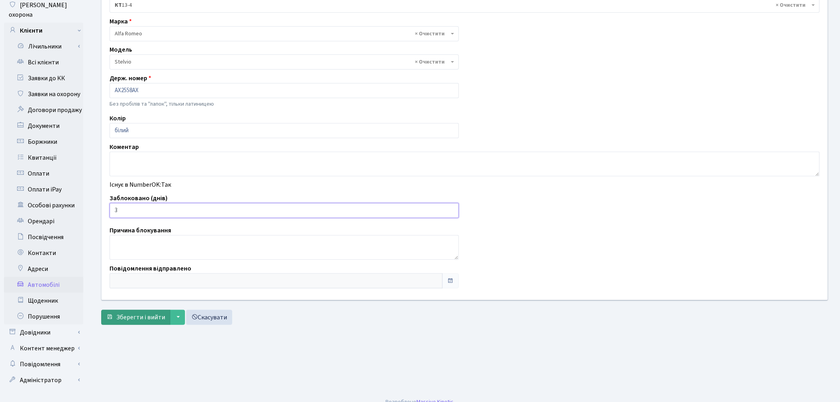
type input "3"
click at [136, 319] on span "Зберегти і вийти" at bounding box center [140, 317] width 49 height 9
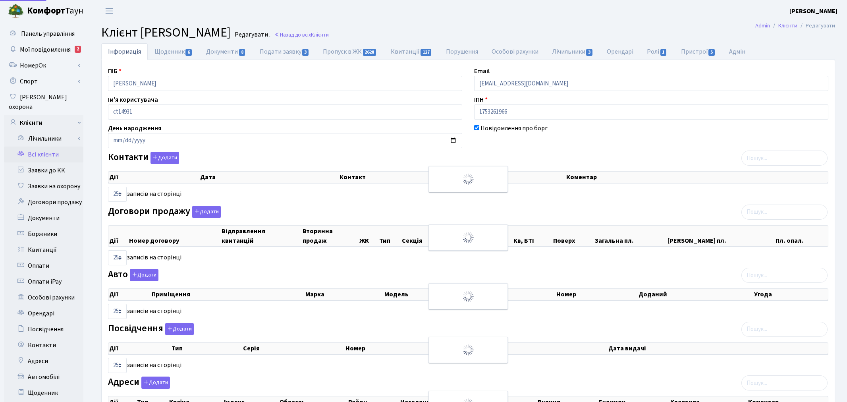
select select "25"
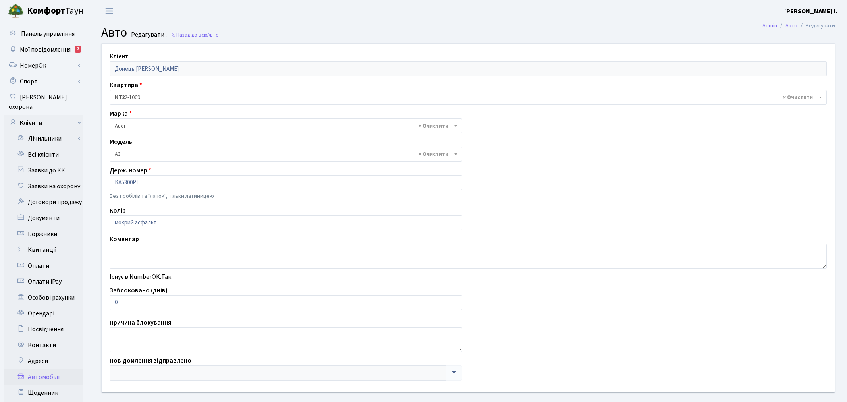
select select "152"
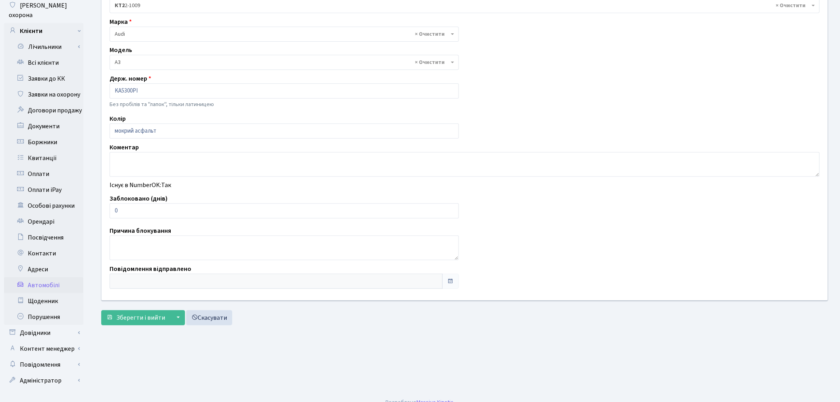
scroll to position [92, 0]
drag, startPoint x: 148, startPoint y: 209, endPoint x: 112, endPoint y: 209, distance: 36.5
click at [112, 209] on input "0" at bounding box center [284, 210] width 349 height 15
type input "1"
click at [129, 312] on button "Зберегти і вийти" at bounding box center [135, 317] width 69 height 15
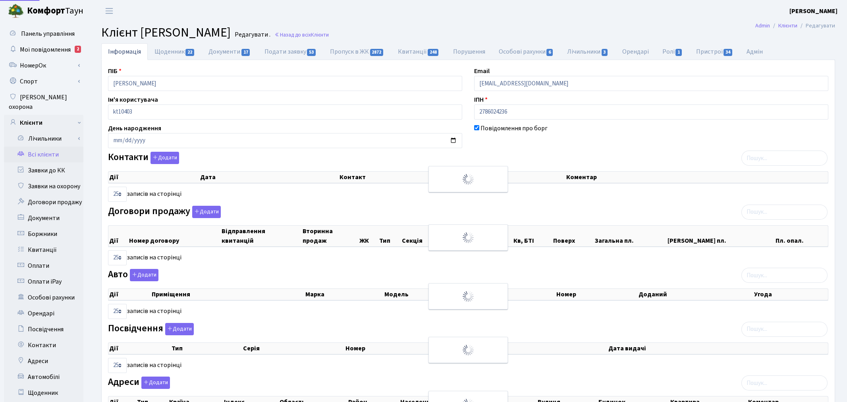
select select "25"
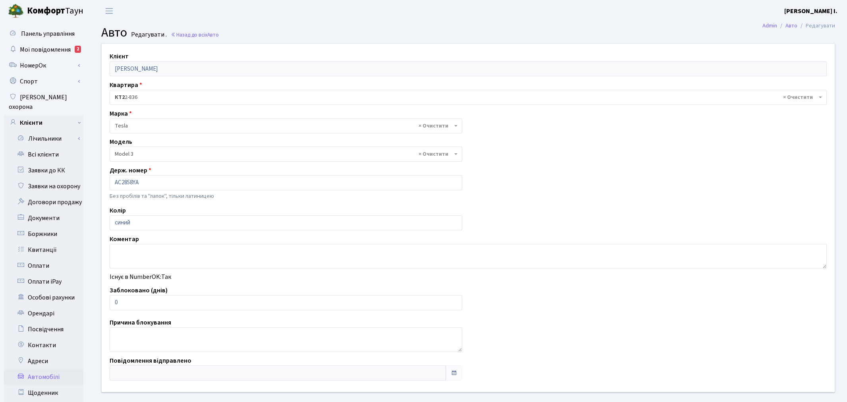
select select "4305"
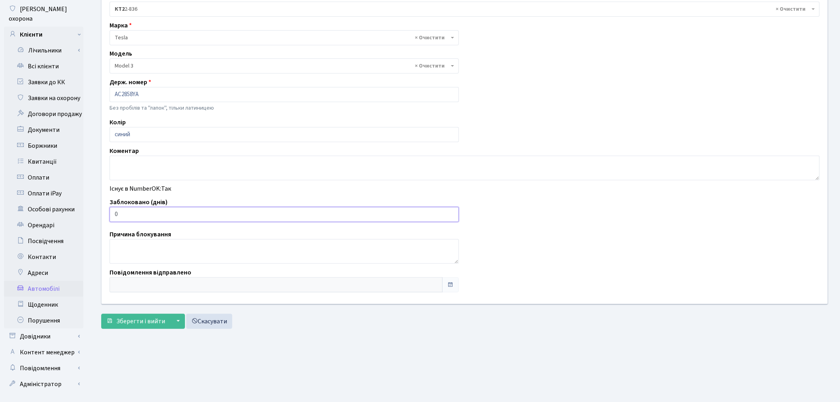
drag, startPoint x: 139, startPoint y: 219, endPoint x: 114, endPoint y: 216, distance: 25.6
click at [114, 216] on input "0" at bounding box center [284, 214] width 349 height 15
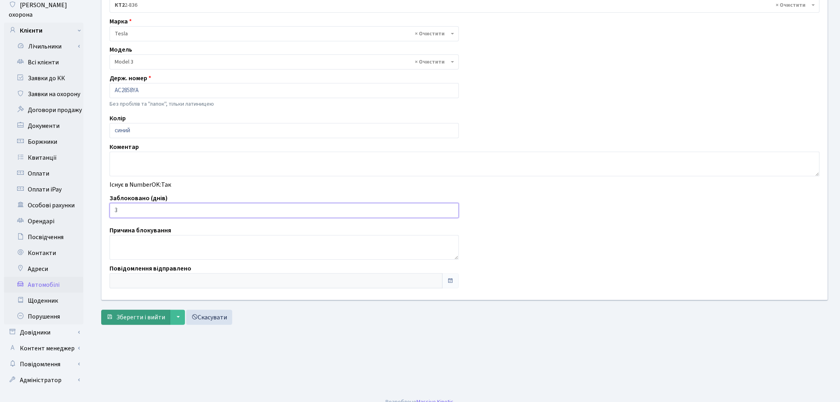
type input "3"
click at [134, 316] on span "Зберегти і вийти" at bounding box center [140, 317] width 49 height 9
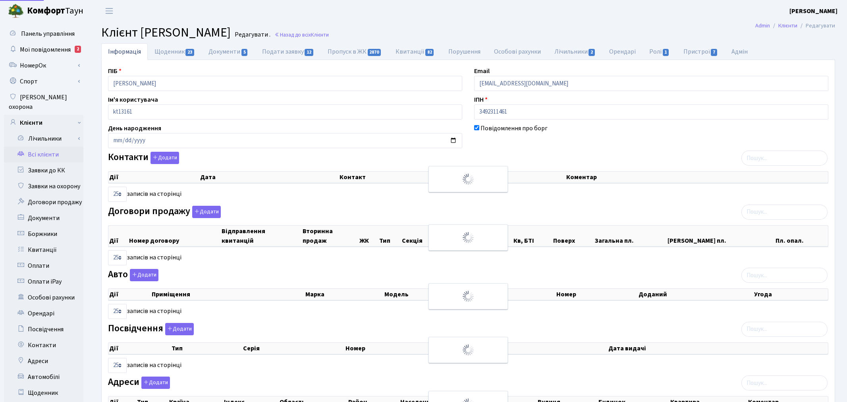
select select "25"
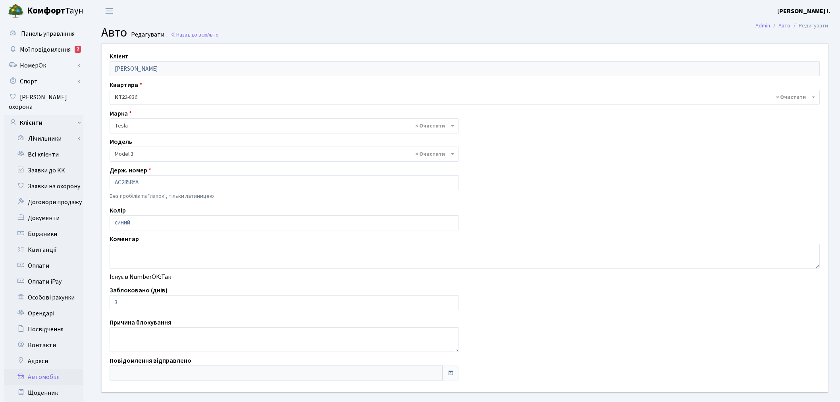
select select "4305"
select select "172"
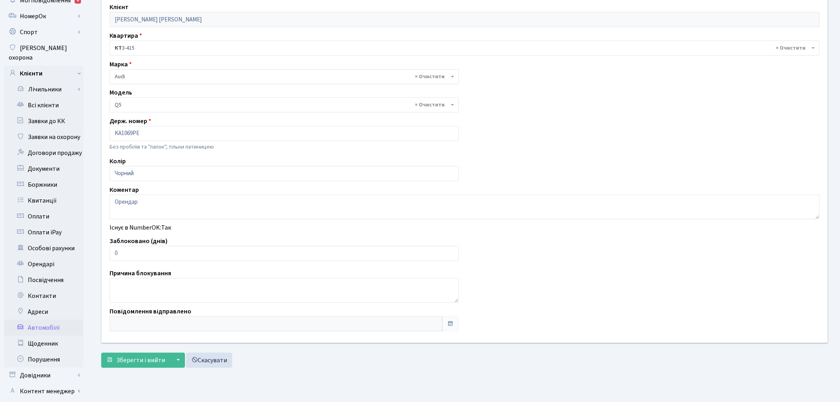
scroll to position [92, 0]
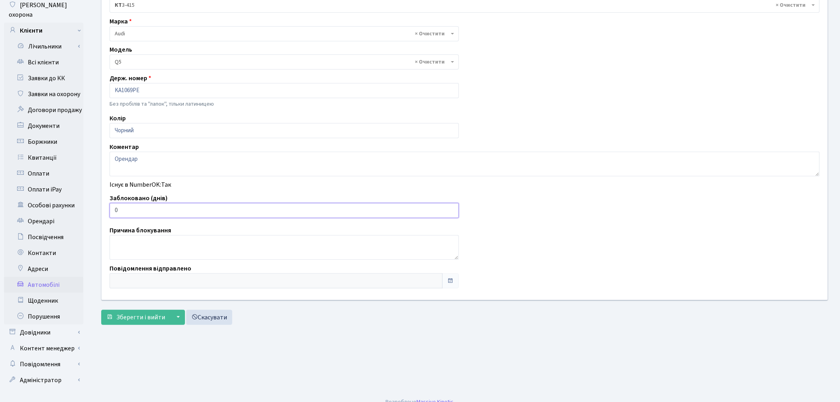
click at [141, 203] on input "0" at bounding box center [284, 210] width 349 height 15
drag, startPoint x: 138, startPoint y: 205, endPoint x: 111, endPoint y: 207, distance: 27.1
click at [111, 207] on input "0" at bounding box center [284, 210] width 349 height 15
type input "7"
click at [137, 312] on button "Зберегти і вийти" at bounding box center [135, 317] width 69 height 15
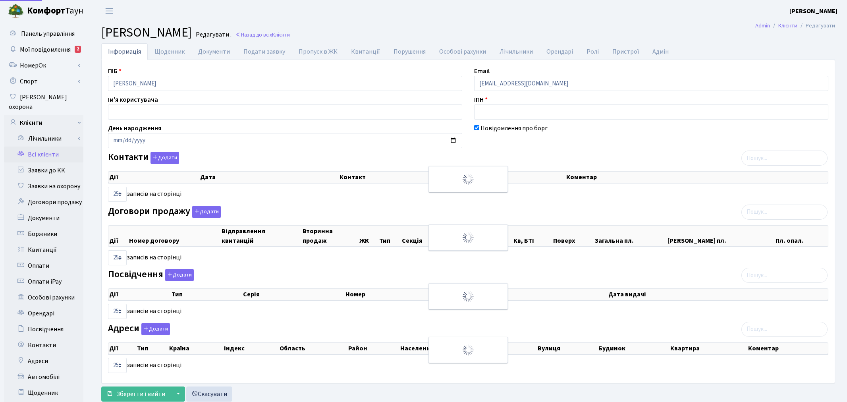
select select "25"
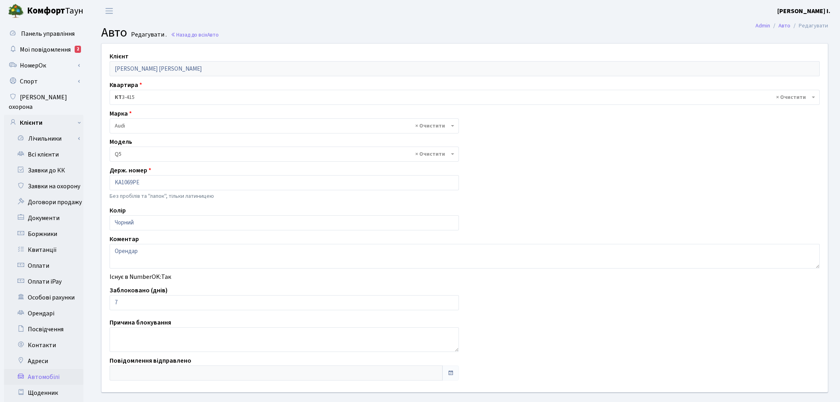
select select "172"
select select "1178"
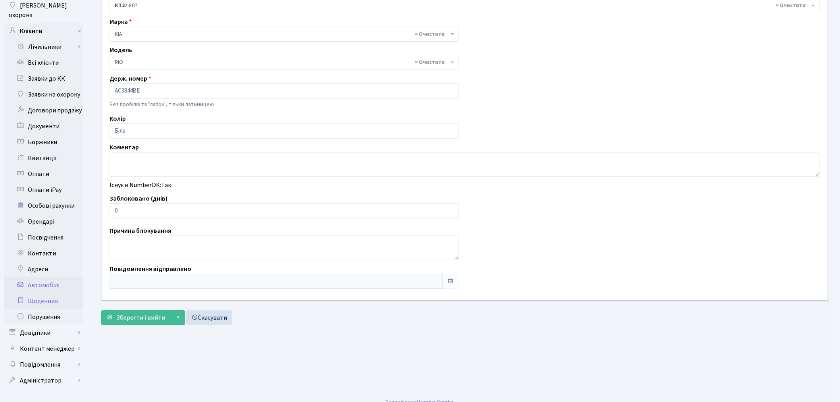
scroll to position [92, 0]
drag, startPoint x: 124, startPoint y: 211, endPoint x: 114, endPoint y: 212, distance: 10.8
click at [114, 212] on input "0" at bounding box center [284, 210] width 349 height 15
type input "3"
click at [142, 319] on span "Зберегти і вийти" at bounding box center [140, 317] width 49 height 9
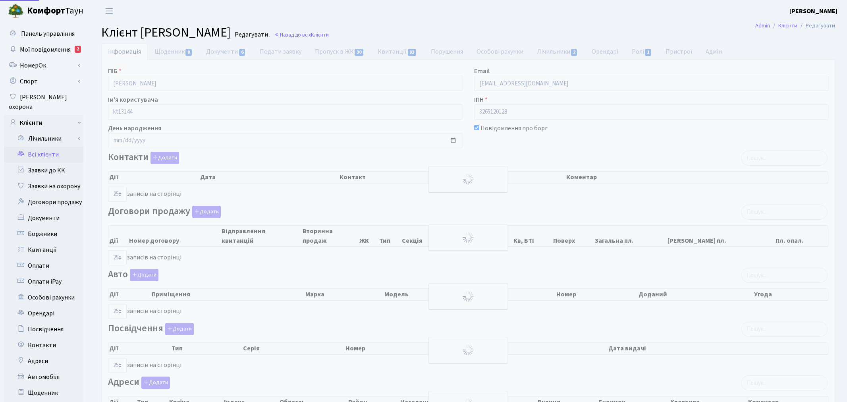
select select "25"
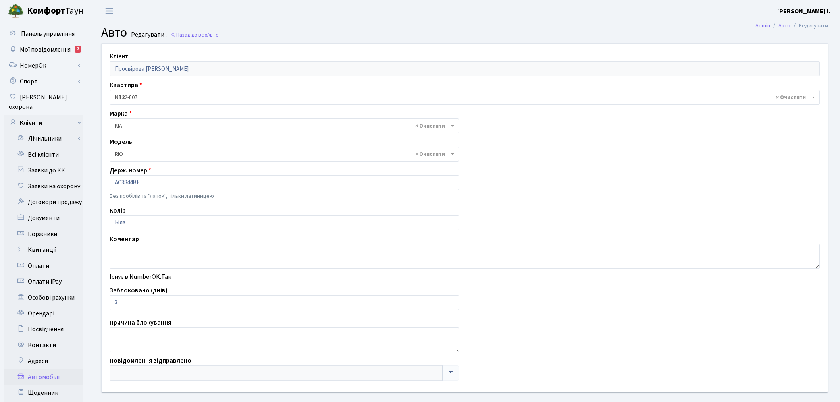
select select "1178"
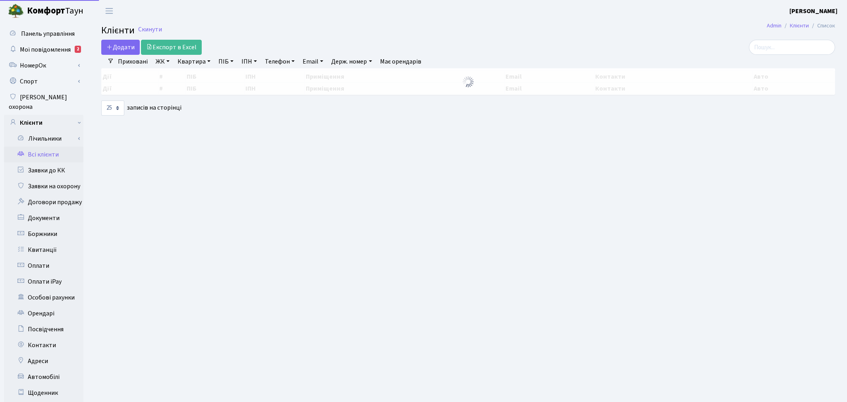
select select
select select "25"
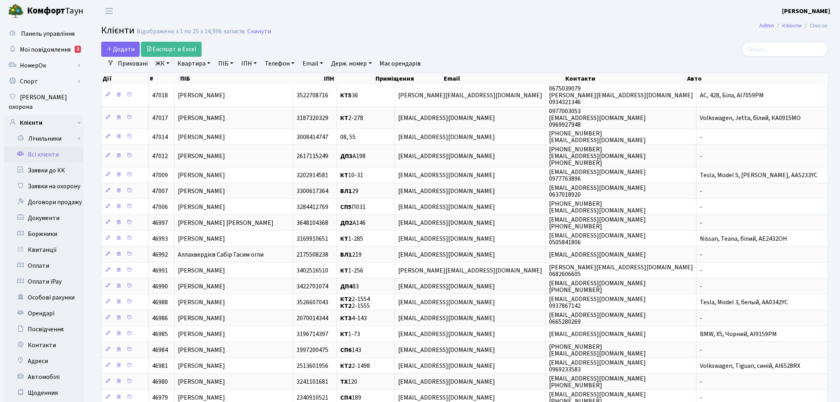
click at [165, 65] on link "ЖК" at bounding box center [162, 63] width 20 height 13
click at [480, 51] on div "Додати Експорт в Excel" at bounding box center [341, 49] width 481 height 15
click at [48, 369] on link "Автомобілі" at bounding box center [43, 377] width 79 height 16
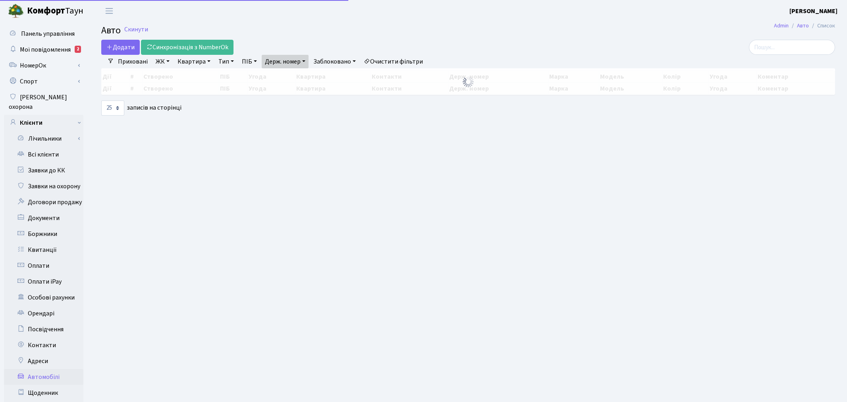
select select "25"
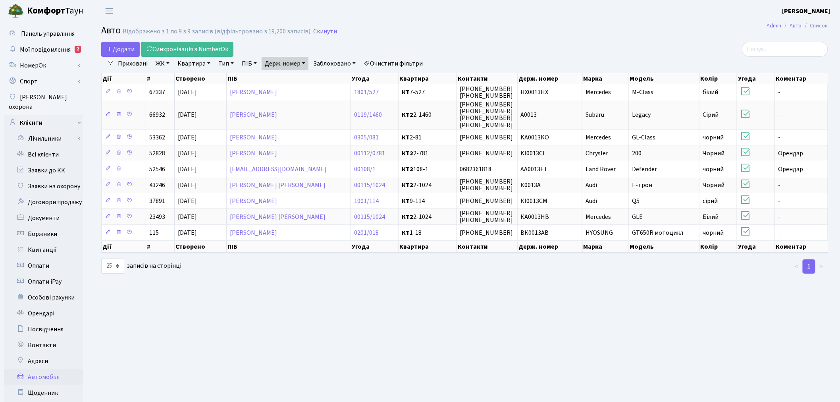
click at [277, 57] on link "Держ. номер" at bounding box center [285, 63] width 47 height 13
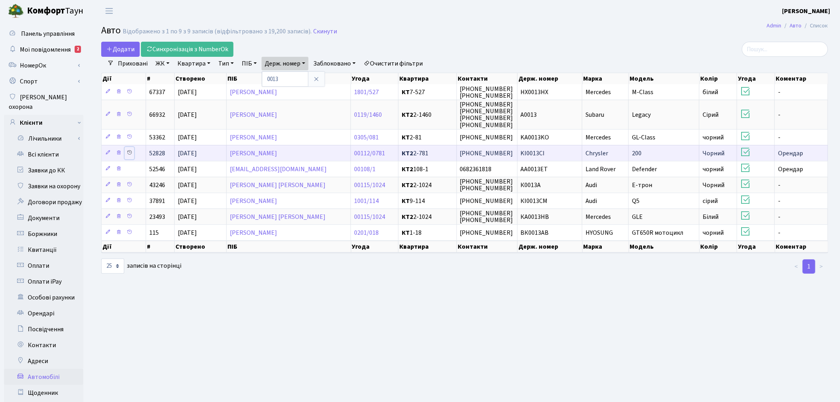
click at [131, 151] on icon at bounding box center [130, 153] width 6 height 6
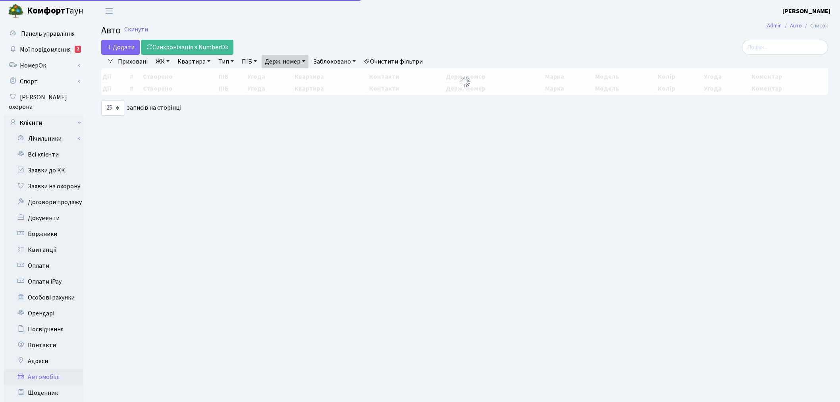
select select "25"
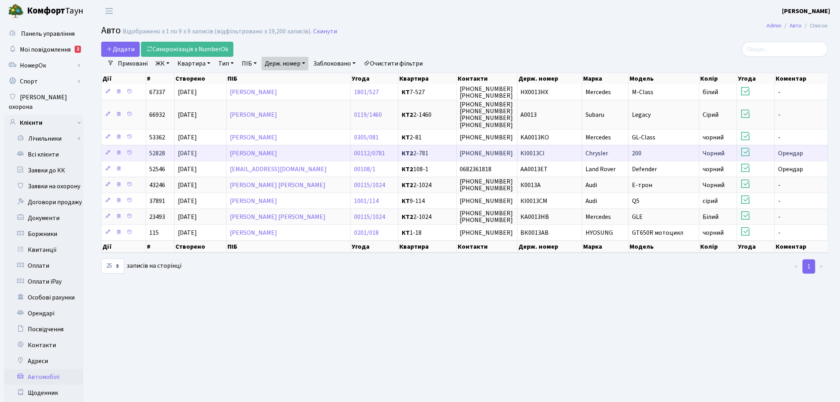
click at [555, 152] on td "KI0013CI" at bounding box center [550, 153] width 65 height 16
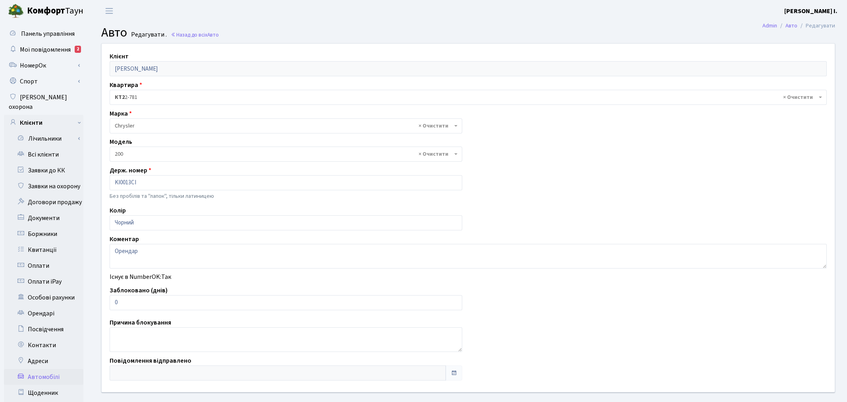
select select "140"
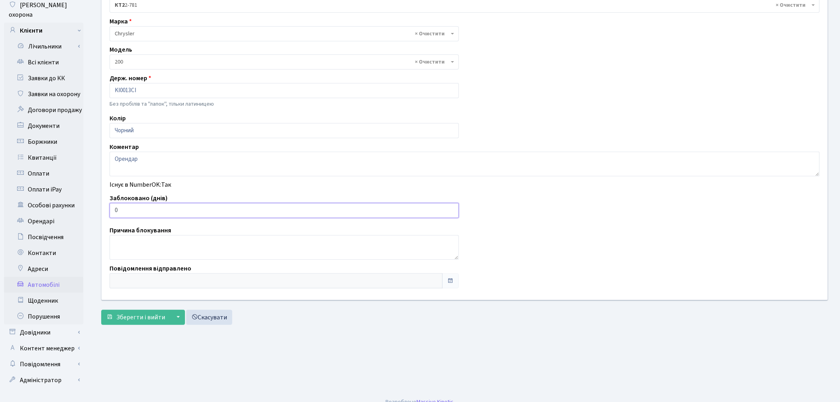
drag, startPoint x: 131, startPoint y: 208, endPoint x: 115, endPoint y: 211, distance: 16.2
click at [115, 211] on input "0" at bounding box center [284, 210] width 349 height 15
type input "3"
click at [136, 318] on span "Зберегти і вийти" at bounding box center [140, 317] width 49 height 9
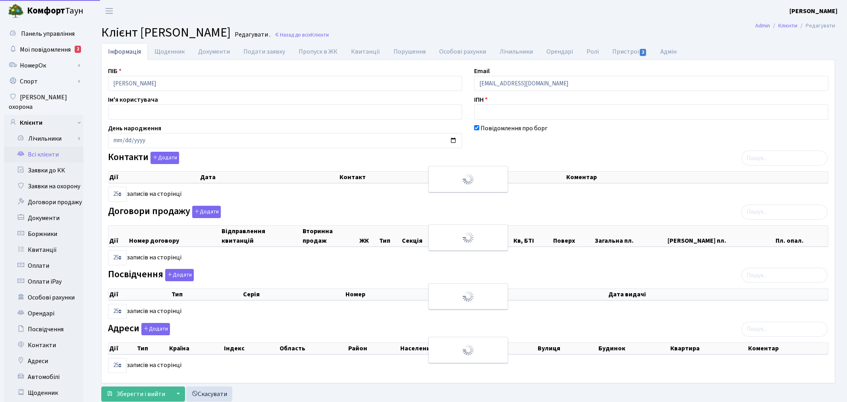
select select "25"
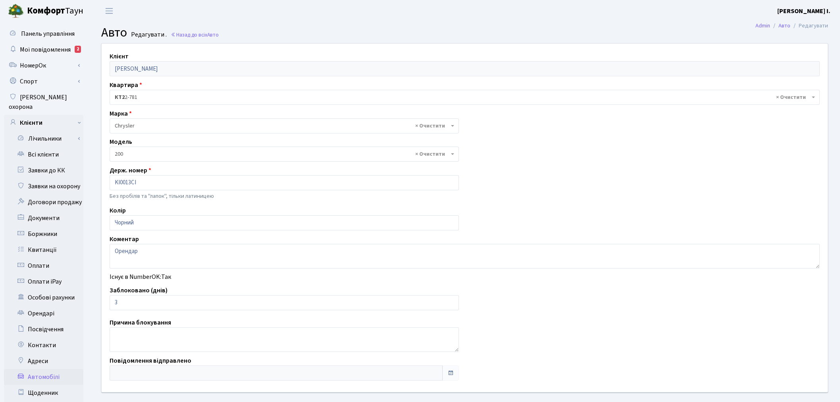
select select "140"
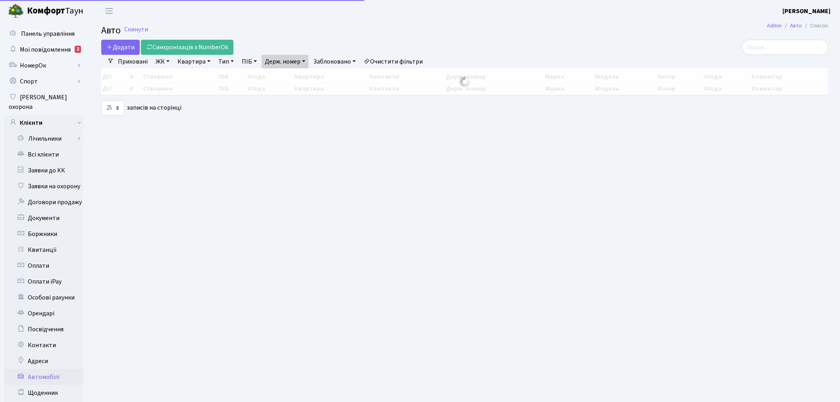
select select "25"
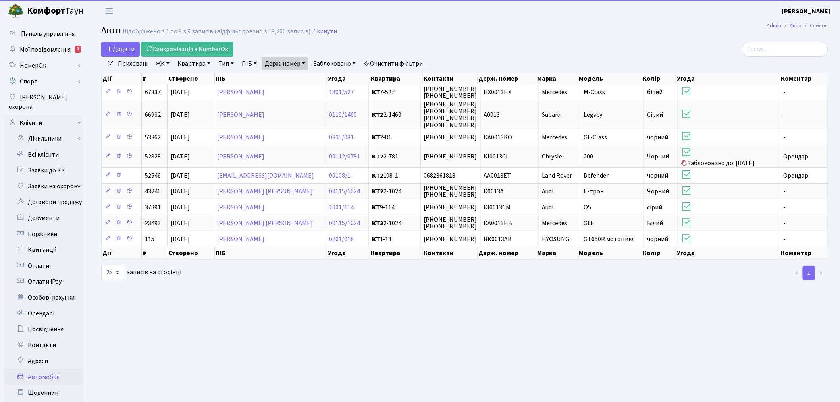
click at [288, 61] on link "Держ. номер" at bounding box center [285, 63] width 47 height 13
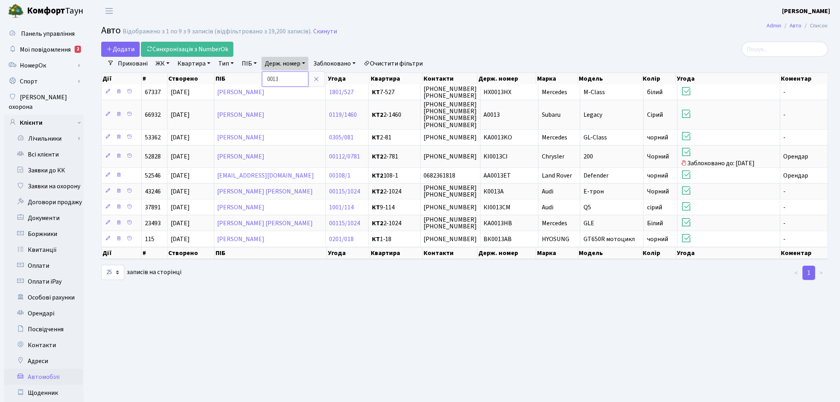
click at [291, 80] on input "0013" at bounding box center [285, 78] width 46 height 15
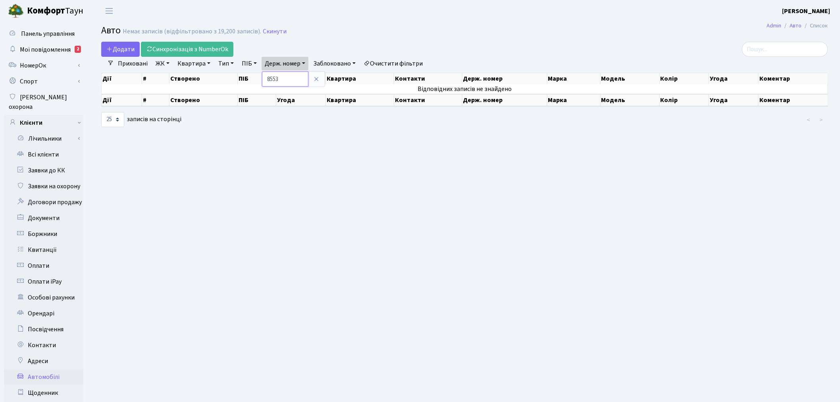
click at [275, 80] on input "8553" at bounding box center [285, 78] width 46 height 15
type input "8353"
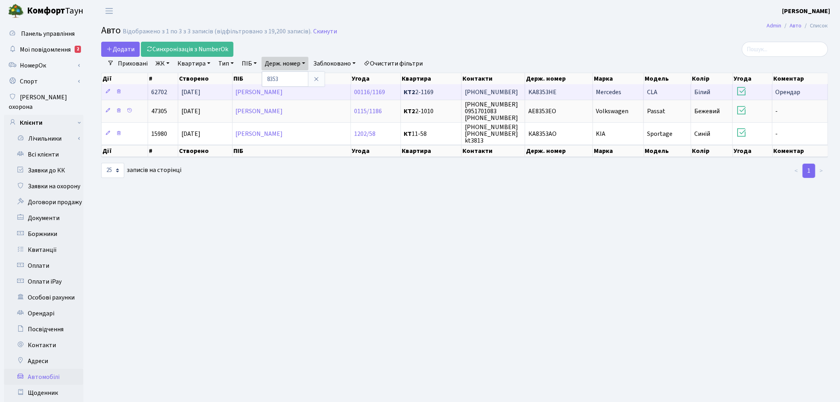
click at [569, 94] on td "KA8353HE" at bounding box center [559, 91] width 68 height 15
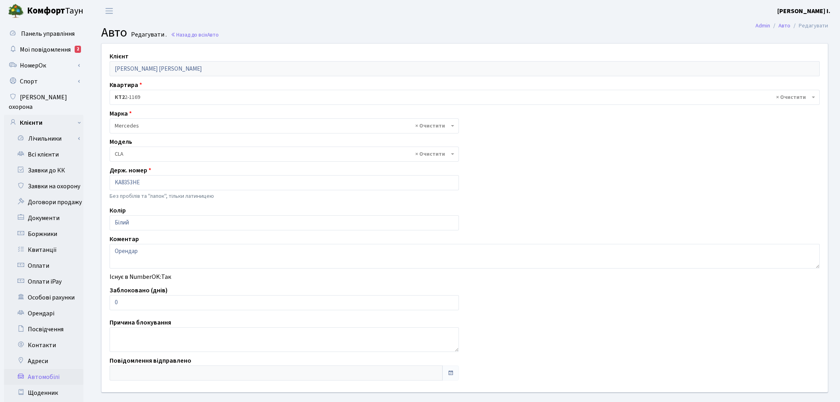
select select "1321"
drag, startPoint x: 144, startPoint y: 300, endPoint x: 112, endPoint y: 300, distance: 32.9
click at [112, 300] on input "0" at bounding box center [284, 302] width 349 height 15
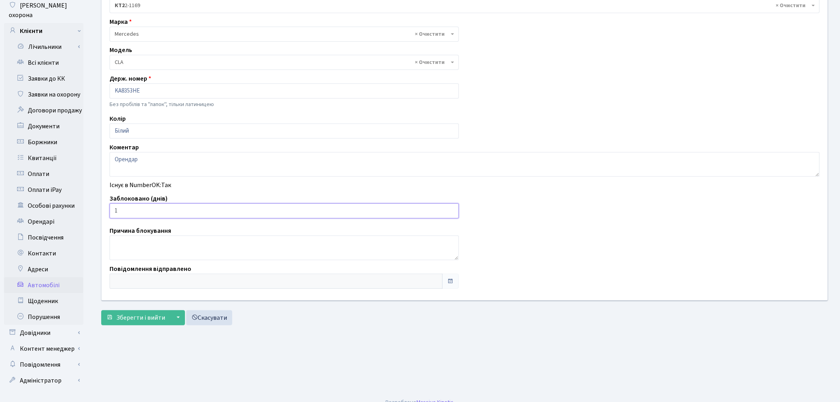
scroll to position [92, 0]
type input "1"
click at [136, 322] on button "Зберегти і вийти" at bounding box center [135, 317] width 69 height 15
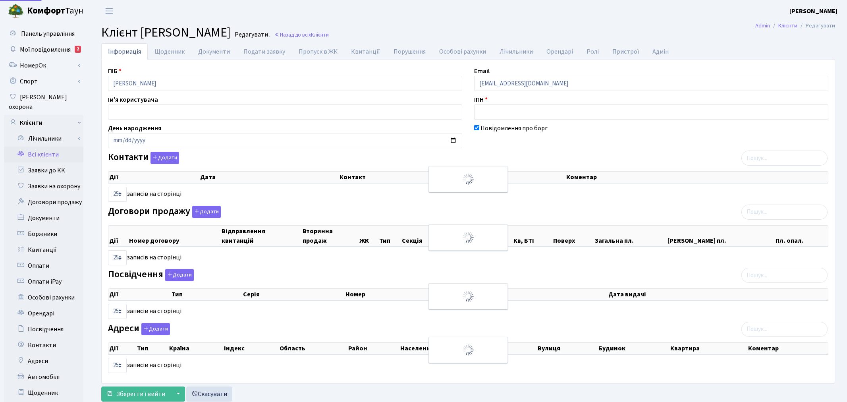
select select "25"
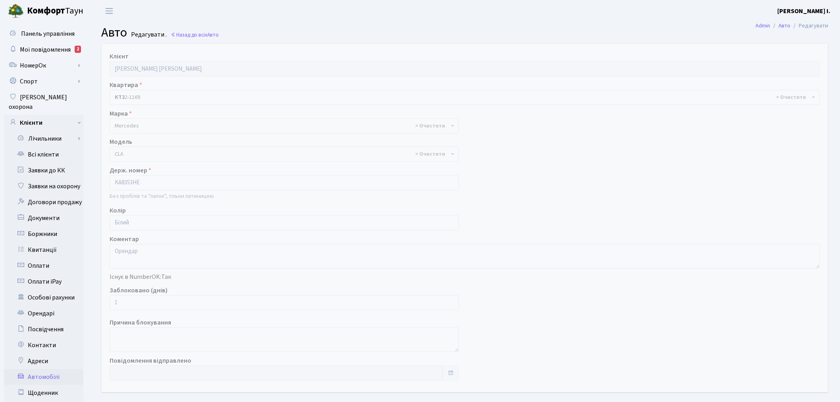
select select "1321"
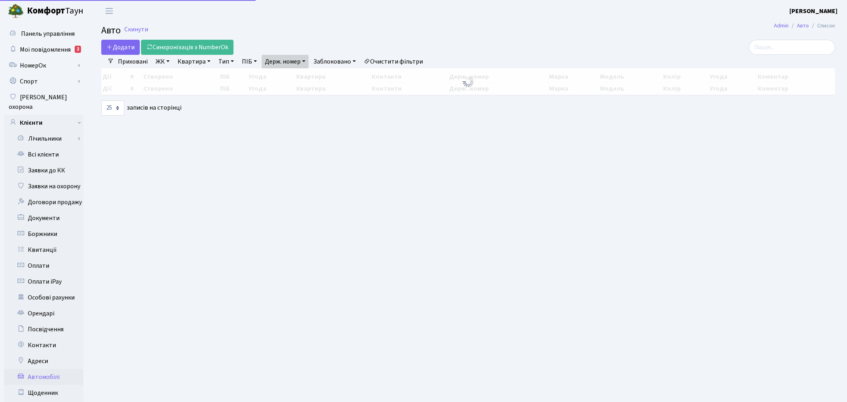
select select "25"
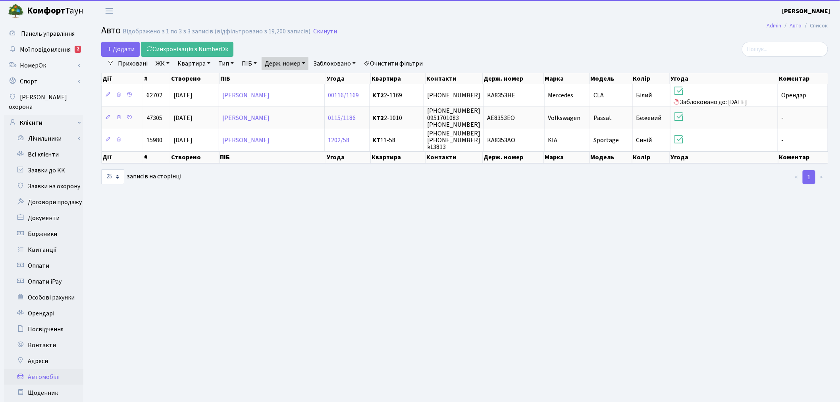
click at [299, 60] on link "Держ. номер" at bounding box center [285, 63] width 47 height 13
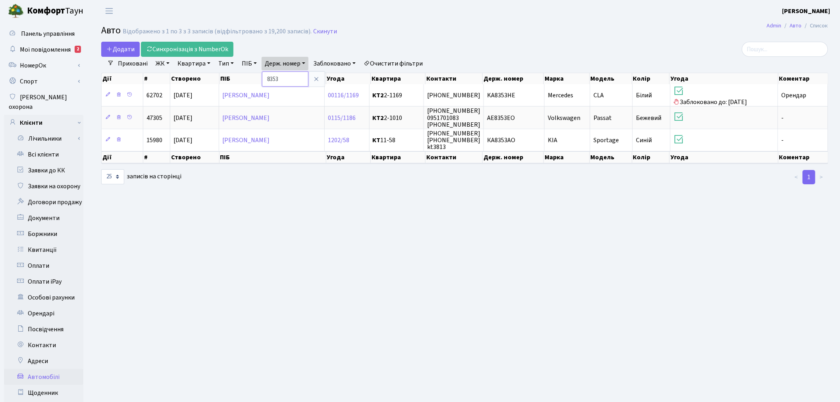
click at [307, 81] on input "8353" at bounding box center [285, 78] width 46 height 15
type input "2092"
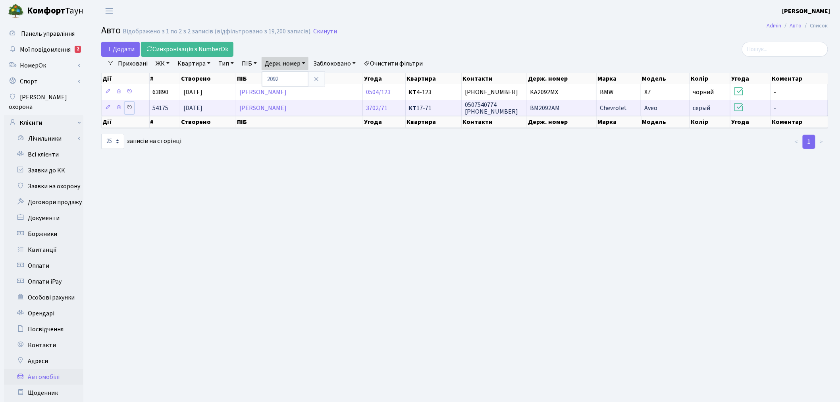
click at [127, 106] on icon at bounding box center [130, 107] width 6 height 6
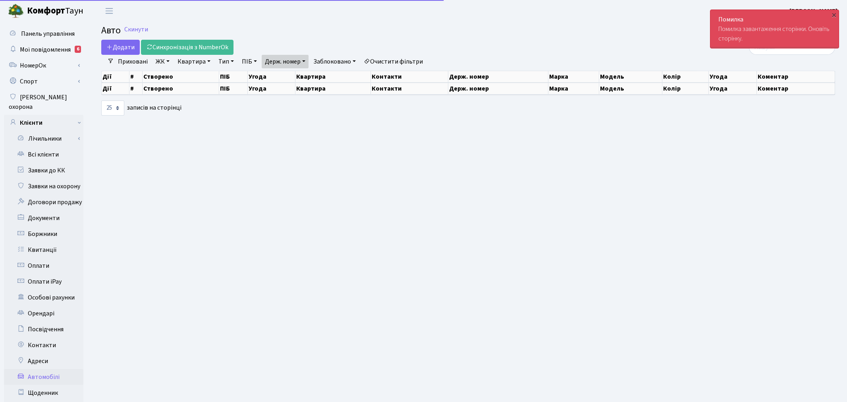
select select "25"
click at [273, 63] on link "Держ. номер" at bounding box center [285, 61] width 47 height 13
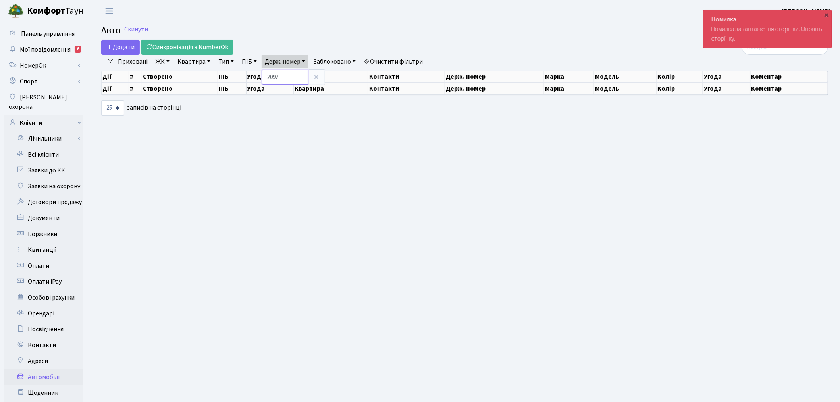
click at [294, 75] on input "2092" at bounding box center [285, 76] width 46 height 15
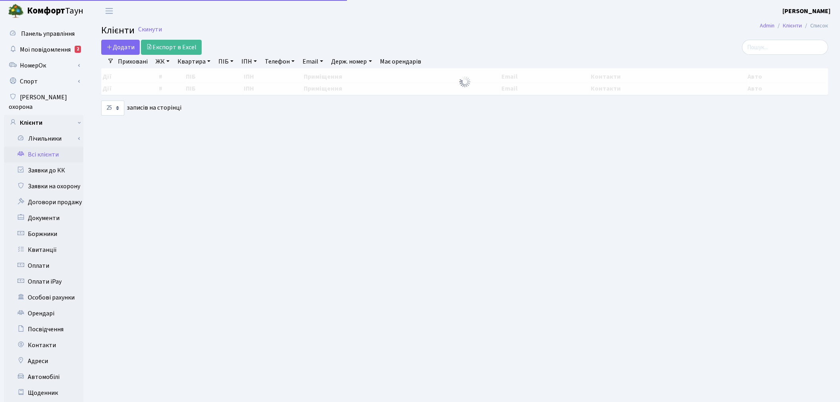
select select "25"
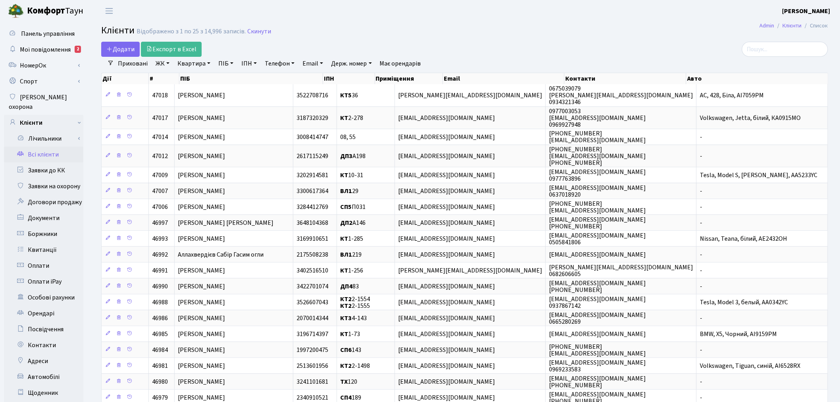
click at [241, 63] on link "ІПН" at bounding box center [249, 63] width 22 height 13
click at [343, 63] on link "Держ. номер" at bounding box center [351, 63] width 47 height 13
click at [354, 76] on input "text" at bounding box center [351, 78] width 46 height 15
type input "2092"
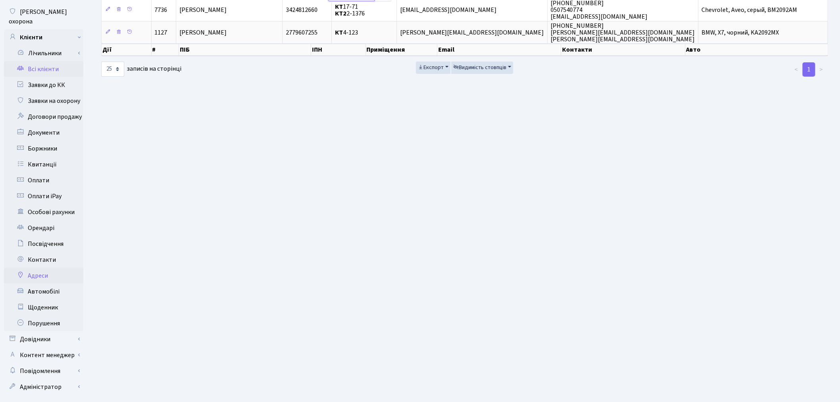
scroll to position [92, 0]
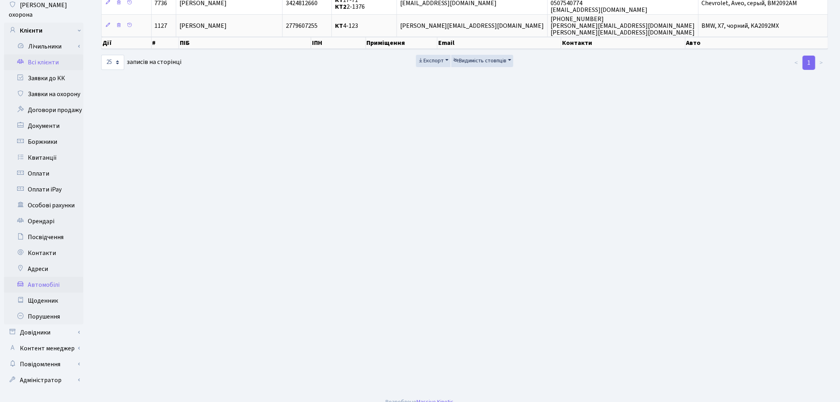
click at [56, 278] on link "Автомобілі" at bounding box center [43, 285] width 79 height 16
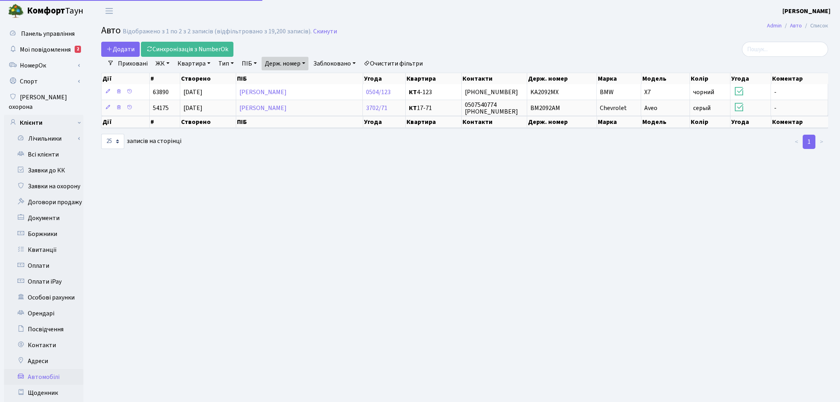
select select "25"
click at [283, 65] on link "Держ. номер" at bounding box center [285, 63] width 47 height 13
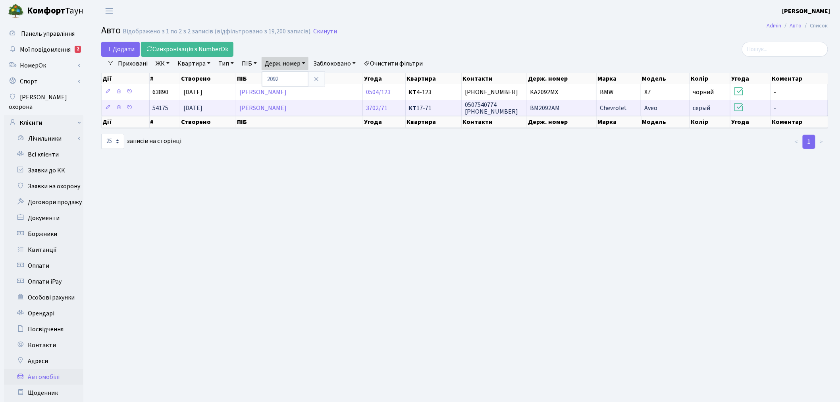
click at [566, 108] on td "BM2092AM" at bounding box center [562, 108] width 70 height 16
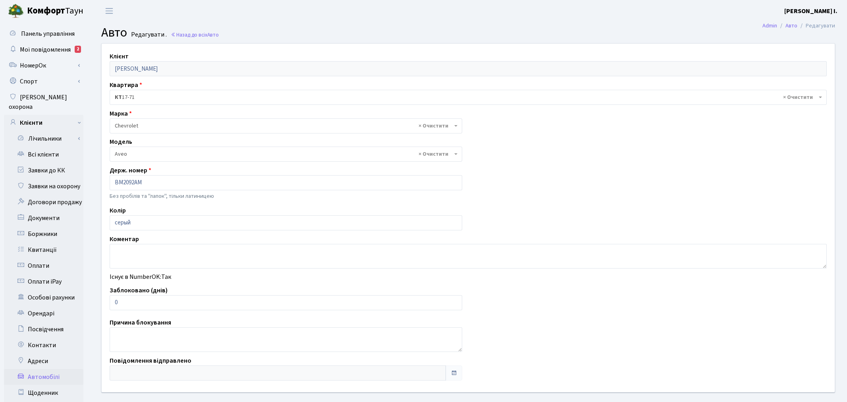
select select "325"
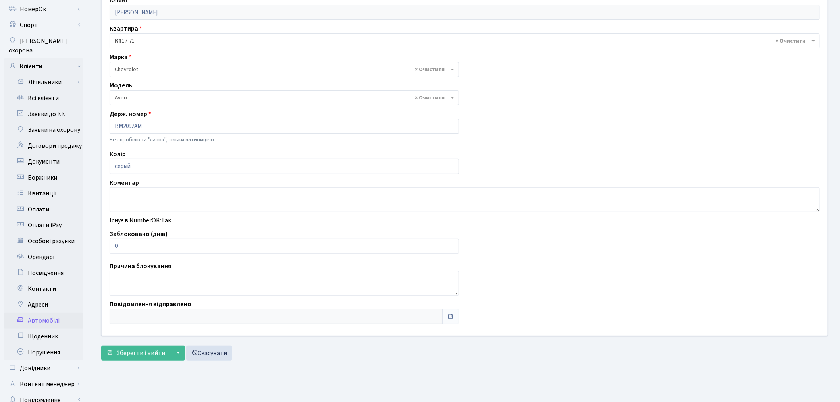
scroll to position [92, 0]
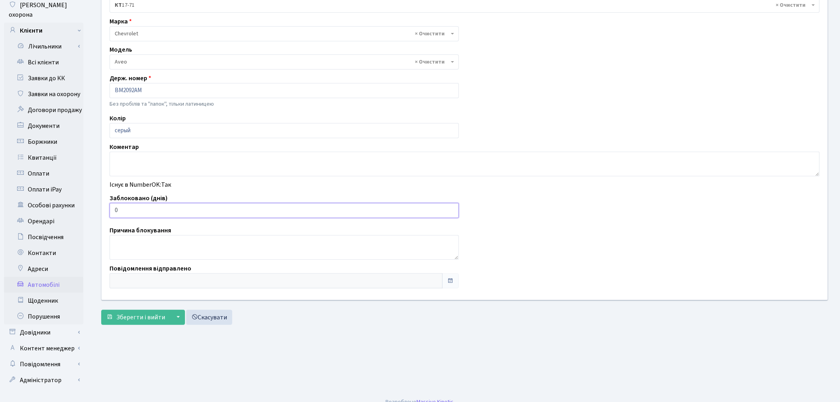
drag, startPoint x: 113, startPoint y: 212, endPoint x: 108, endPoint y: 210, distance: 5.7
click at [108, 210] on div "Заблоковано (днів) 0" at bounding box center [284, 205] width 361 height 25
type input "7"
click at [145, 313] on span "Зберегти і вийти" at bounding box center [140, 317] width 49 height 9
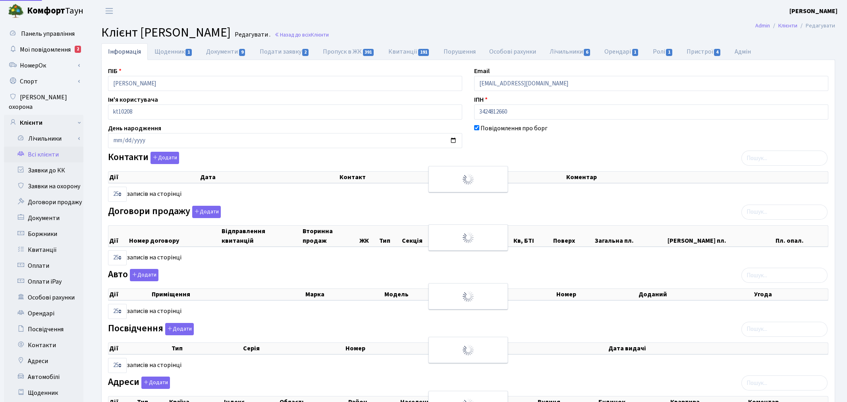
select select "25"
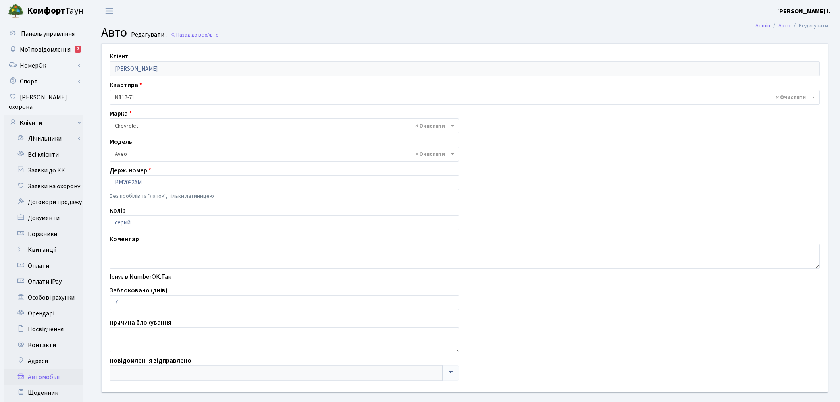
select select "325"
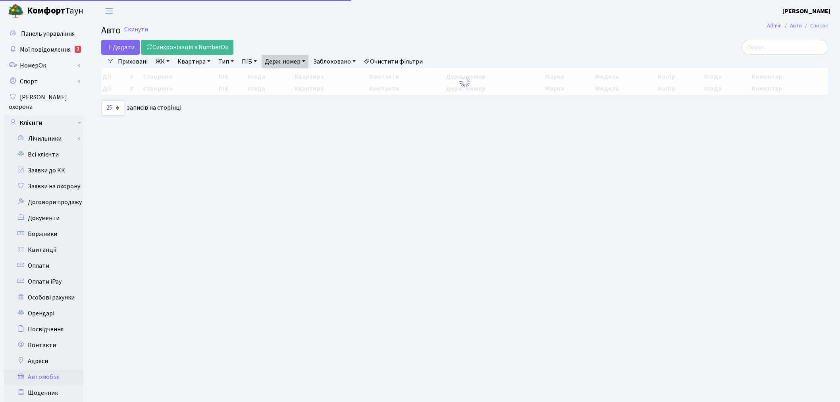
select select "25"
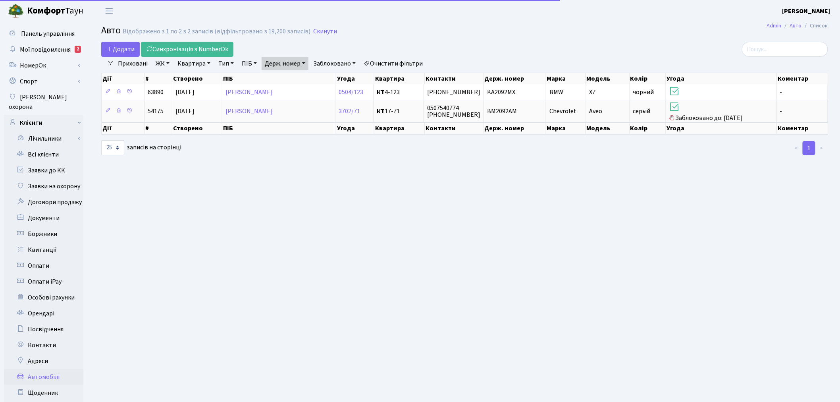
click at [300, 58] on link "Держ. номер" at bounding box center [285, 63] width 47 height 13
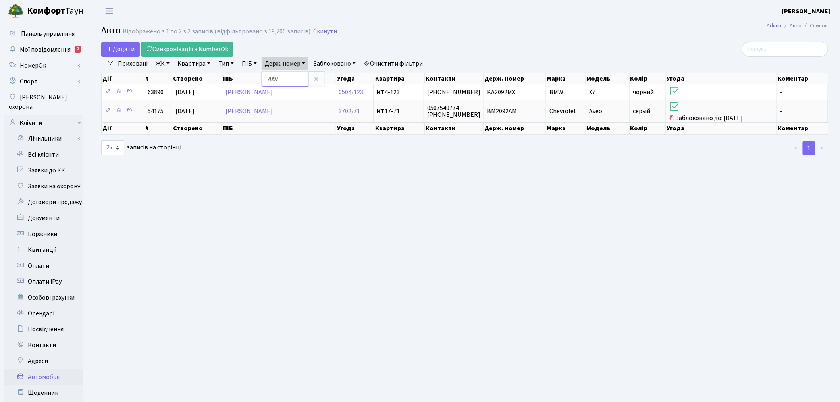
click at [300, 74] on input "2092" at bounding box center [285, 78] width 46 height 15
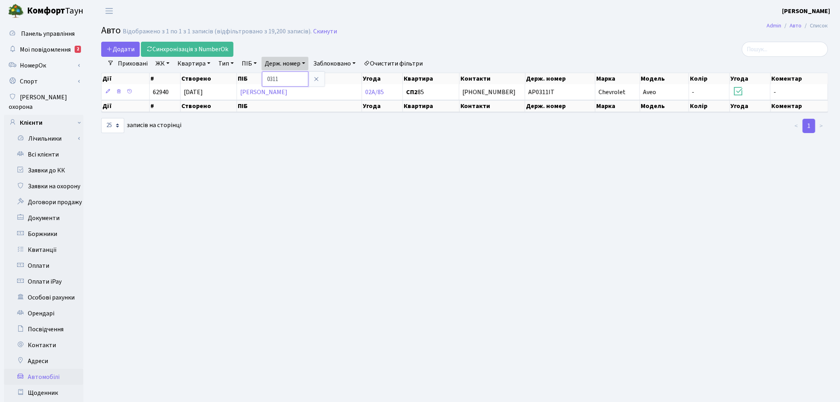
click at [300, 80] on input "0311" at bounding box center [285, 78] width 46 height 15
type input "3293"
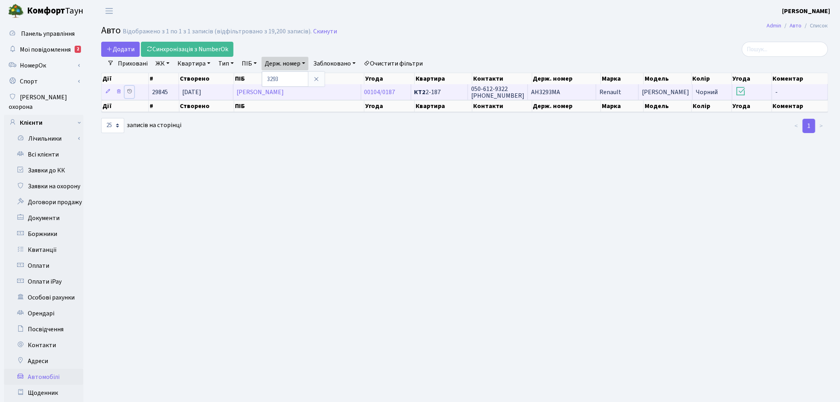
click at [130, 91] on icon at bounding box center [130, 92] width 6 height 6
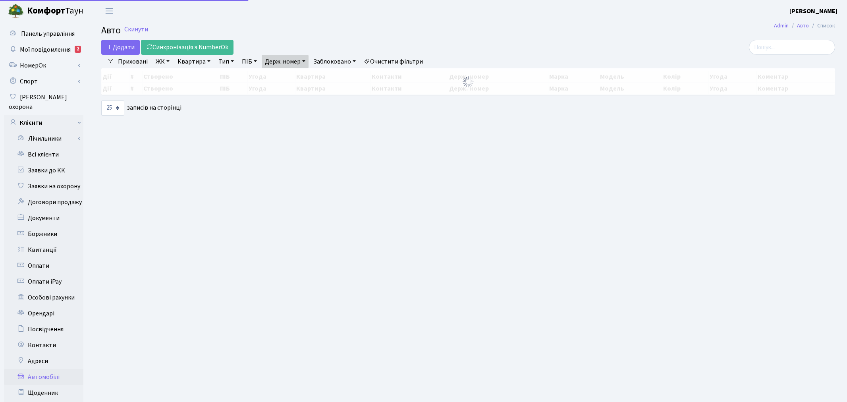
select select "25"
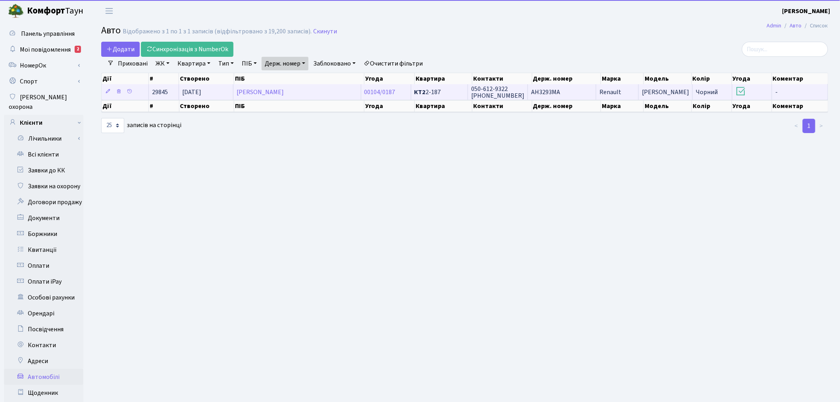
click at [537, 92] on span "АН3293МА" at bounding box center [545, 92] width 29 height 9
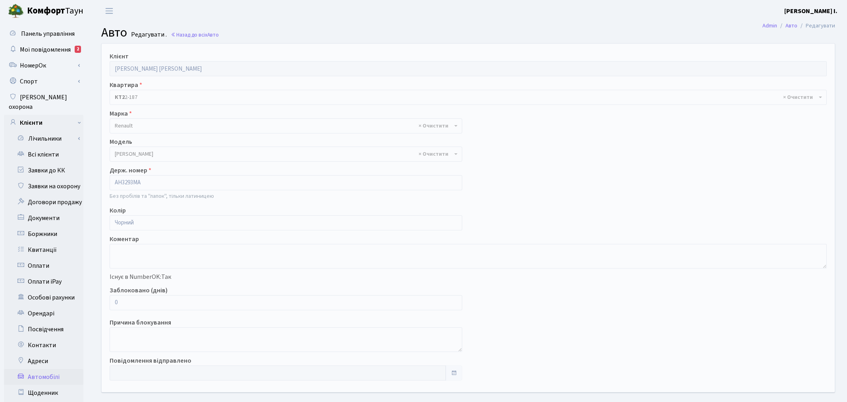
select select "457"
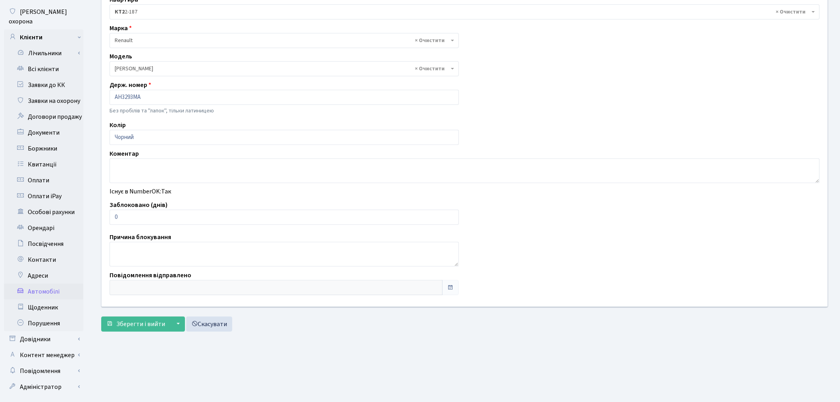
scroll to position [92, 0]
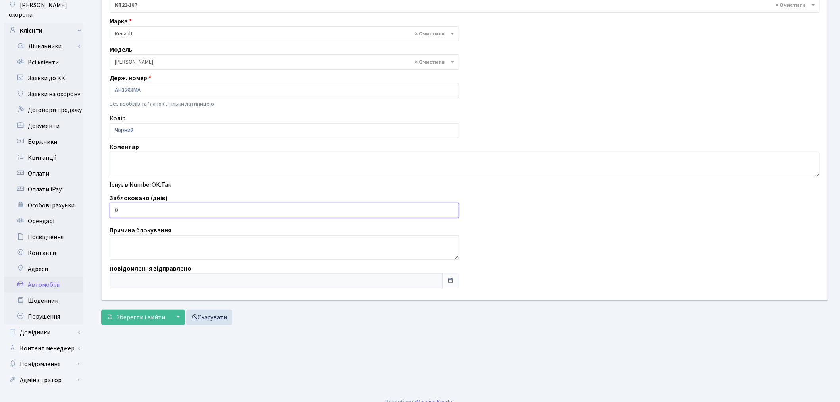
drag, startPoint x: 157, startPoint y: 210, endPoint x: 107, endPoint y: 209, distance: 49.6
click at [107, 209] on div "Заблоковано (днів) 0" at bounding box center [284, 205] width 361 height 25
type input "3"
click at [131, 322] on button "Зберегти і вийти" at bounding box center [135, 317] width 69 height 15
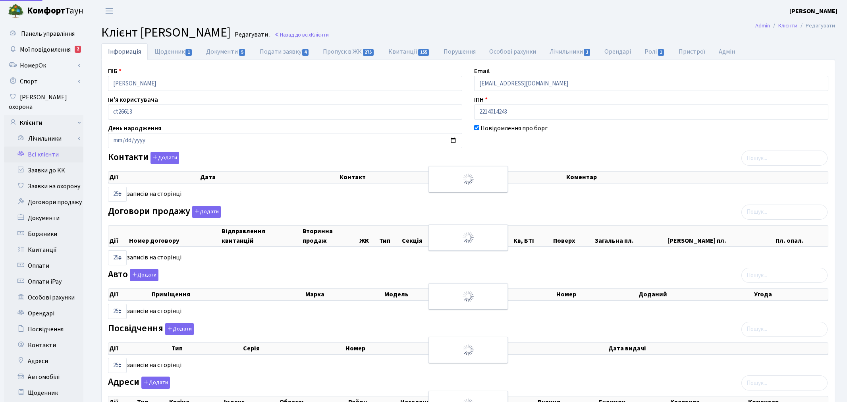
select select "25"
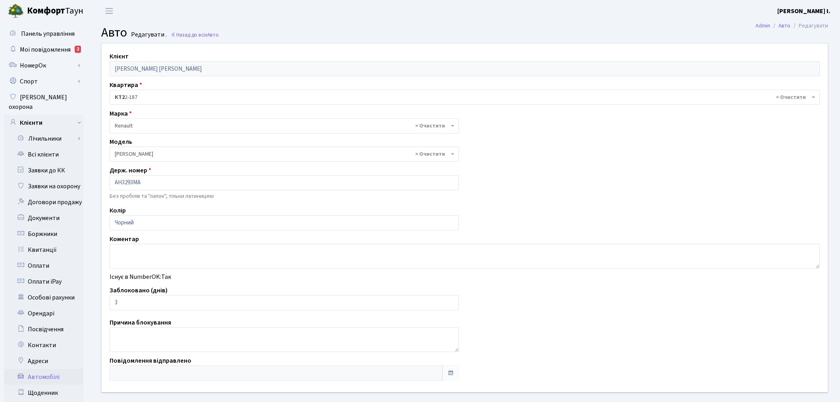
select select "457"
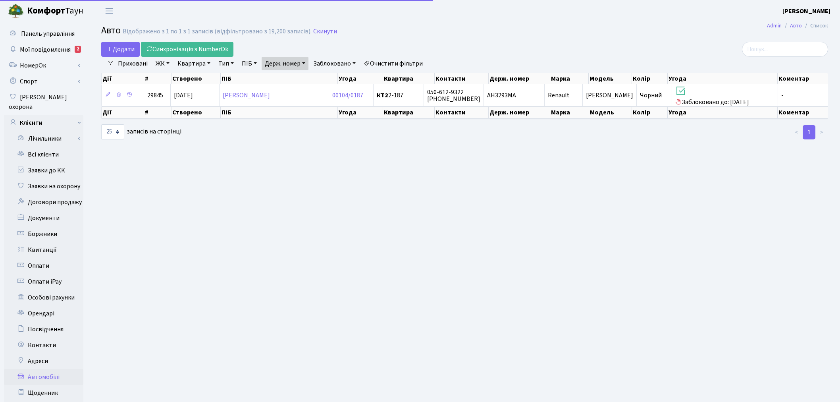
select select "25"
click at [287, 57] on link "Держ. номер" at bounding box center [285, 63] width 47 height 13
click at [291, 78] on input "3293" at bounding box center [285, 78] width 46 height 15
type input "6558"
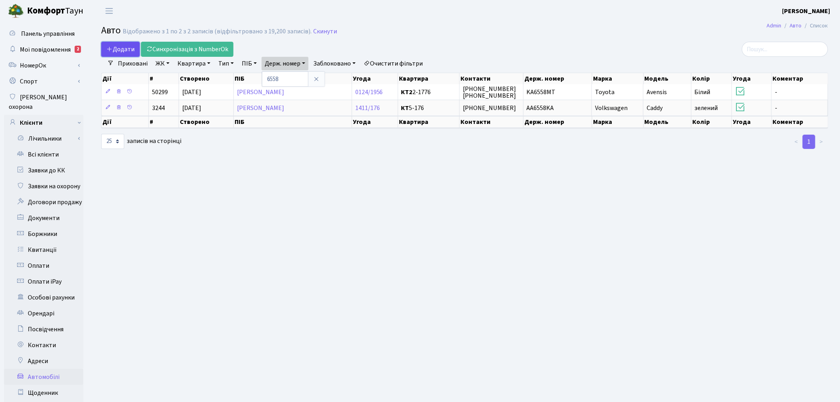
click at [114, 47] on span "Додати" at bounding box center [120, 49] width 28 height 9
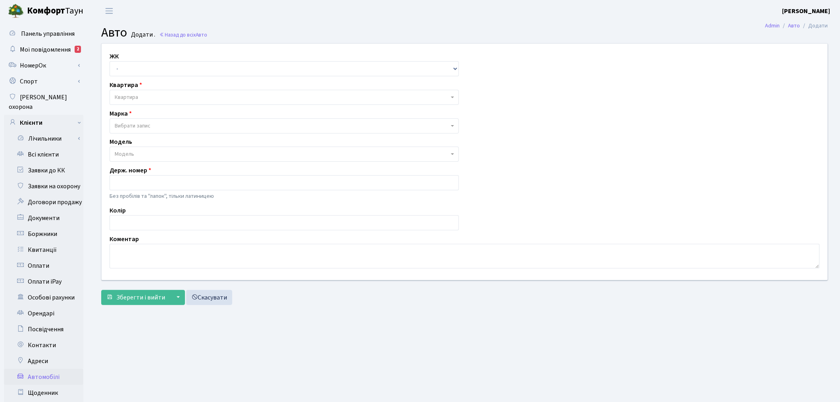
click at [224, 52] on div "ЖК - ТХ, вул. [STREET_ADDRESS] Регенераторна, 4 КТ2, просп. [STREET_ADDRESS] [S…" at bounding box center [284, 64] width 361 height 25
drag, startPoint x: 217, startPoint y: 64, endPoint x: 218, endPoint y: 75, distance: 11.1
click at [217, 64] on select "- ТХ, вул. Ділова, 1/2 КТ, вул. Регенераторна, 4 КТ2, просп. Соборності, 17 КТ3…" at bounding box center [284, 68] width 349 height 15
select select "271"
click at [110, 61] on select "- ТХ, вул. Ділова, 1/2 КТ, вул. Регенераторна, 4 КТ2, просп. Соборності, 17 КТ3…" at bounding box center [284, 68] width 349 height 15
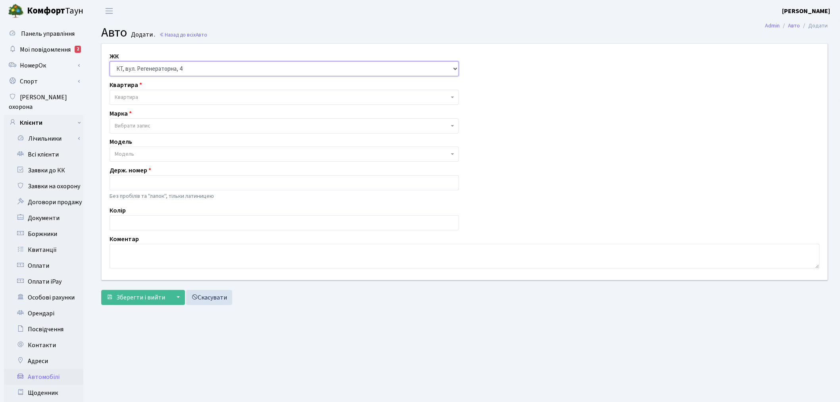
select select
click at [192, 98] on span "Квартира" at bounding box center [282, 97] width 334 height 8
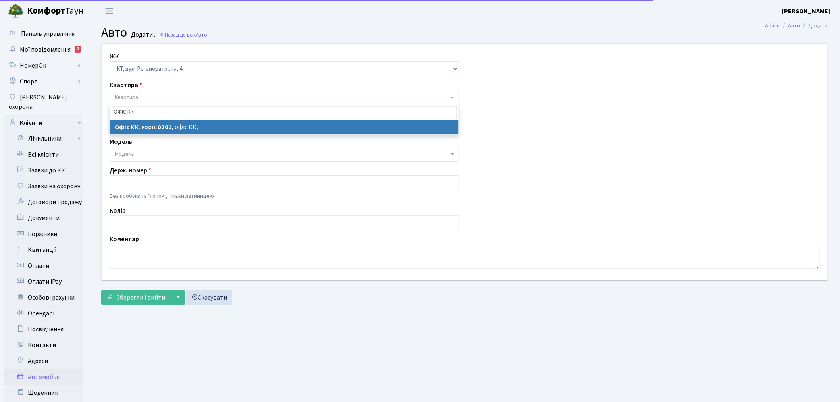
type input "ОФІС КК"
select select "4"
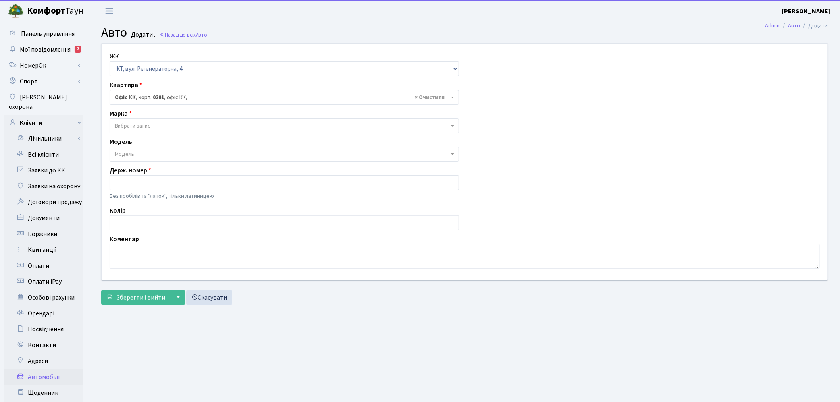
click at [165, 122] on span "Вибрати запис" at bounding box center [282, 126] width 334 height 8
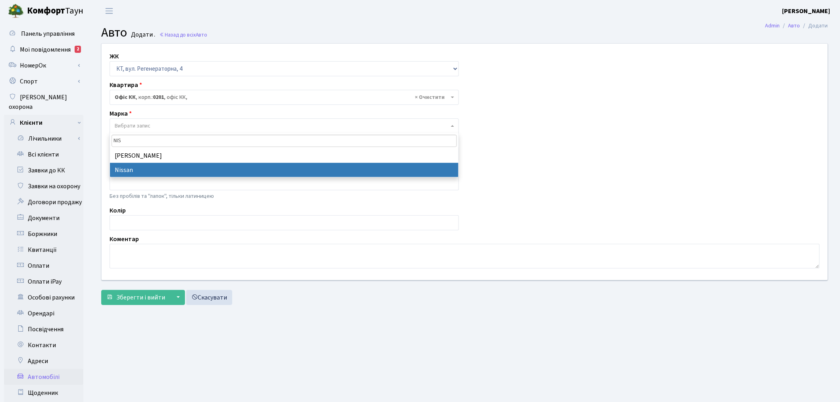
type input "NIS"
select select "96"
select select
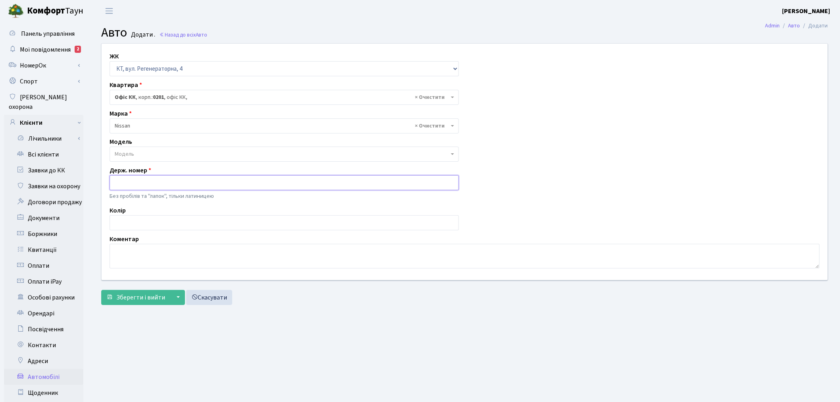
click at [167, 182] on input "text" at bounding box center [284, 182] width 349 height 15
paste input "КА6858РА"
type input "КА6858РА"
click at [141, 229] on input "text" at bounding box center [284, 222] width 349 height 15
click at [148, 248] on textarea at bounding box center [465, 256] width 710 height 25
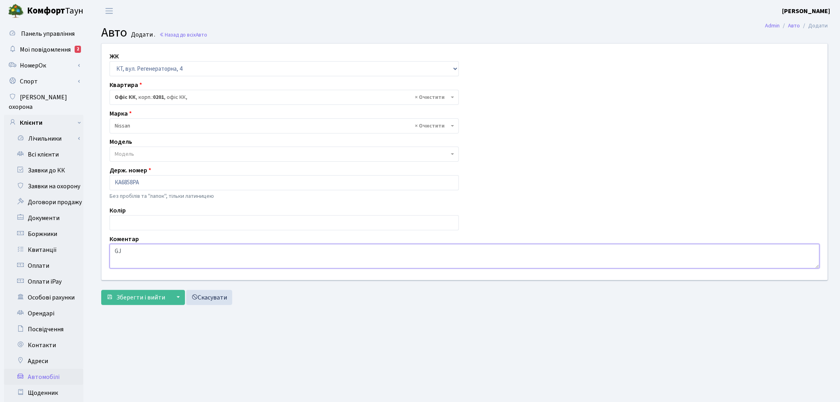
type textarea "G"
type textarea "ПОРУШНИК"
click at [128, 297] on span "Зберегти і вийти" at bounding box center [140, 297] width 49 height 9
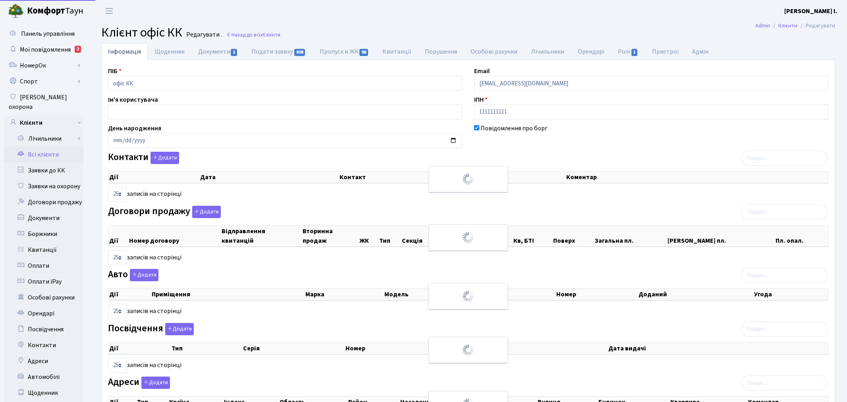
select select "25"
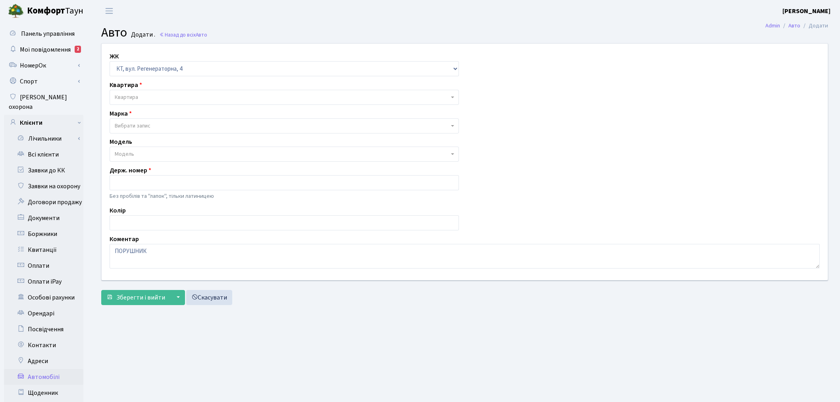
select select "271"
select select "96"
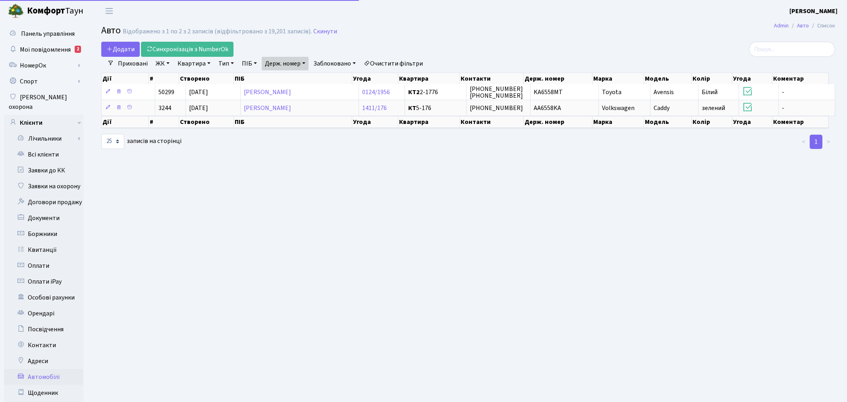
select select "25"
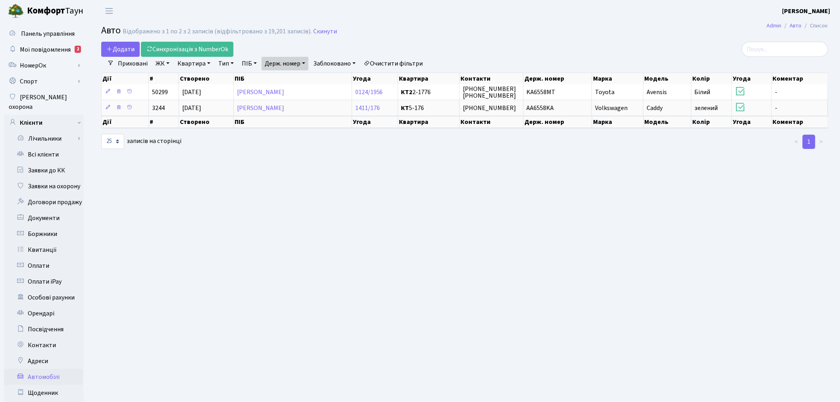
click at [315, 60] on link "Заблоковано" at bounding box center [334, 63] width 49 height 13
click at [304, 62] on link "Держ. номер" at bounding box center [285, 63] width 47 height 13
click at [272, 81] on input "6558" at bounding box center [285, 78] width 46 height 15
click at [275, 80] on input "6558" at bounding box center [285, 78] width 46 height 15
type input "6858"
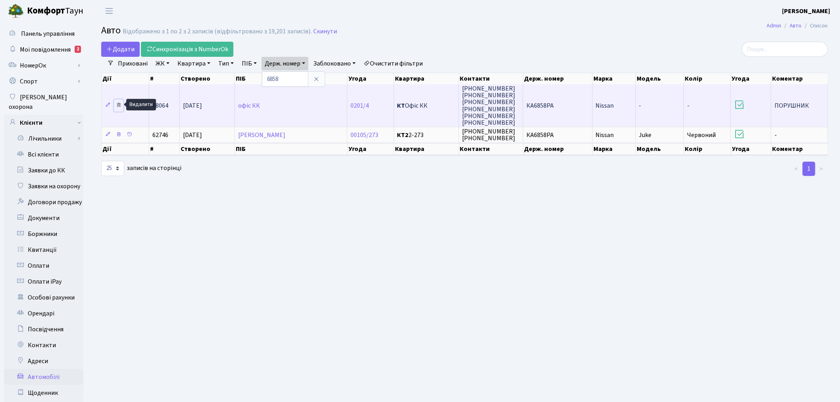
click at [118, 105] on icon at bounding box center [119, 105] width 6 height 6
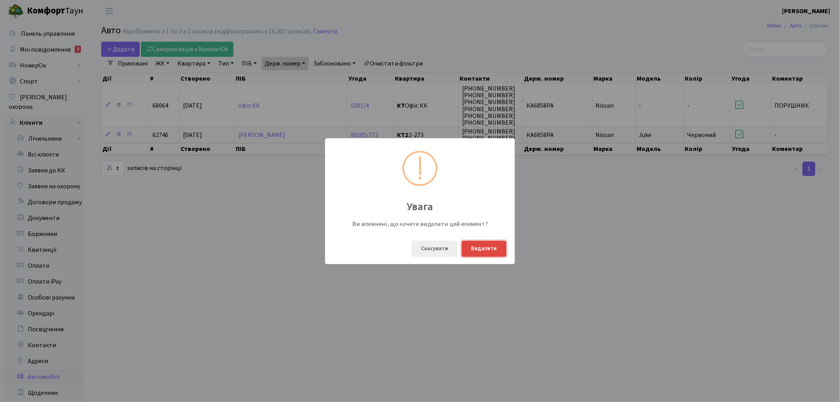
click at [487, 248] on button "Видалити" at bounding box center [484, 249] width 45 height 16
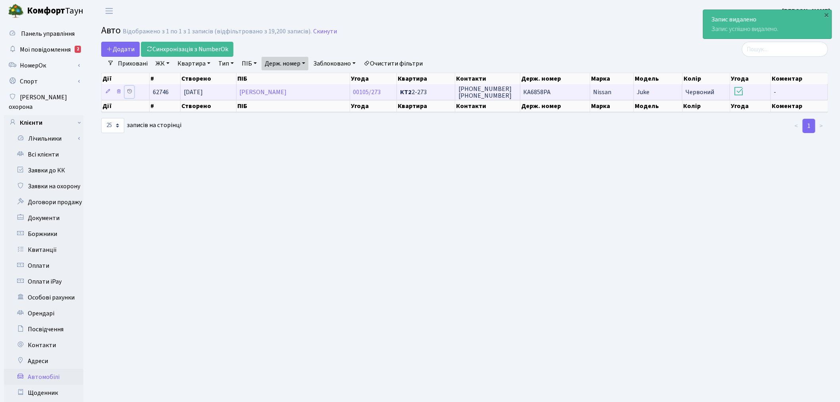
click at [129, 90] on icon at bounding box center [130, 92] width 6 height 6
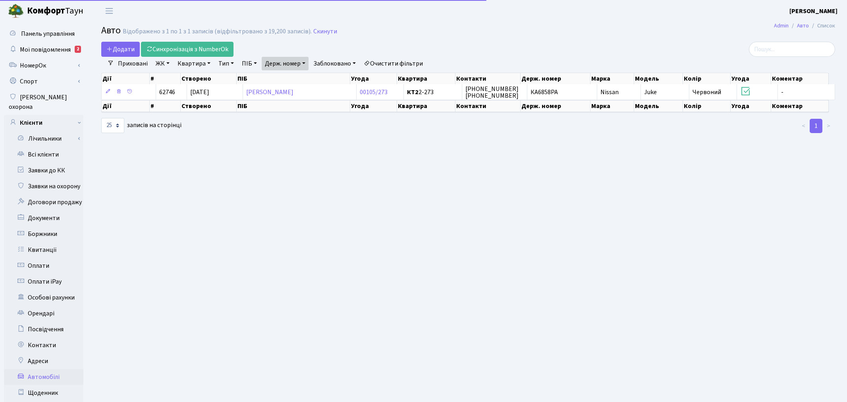
select select "25"
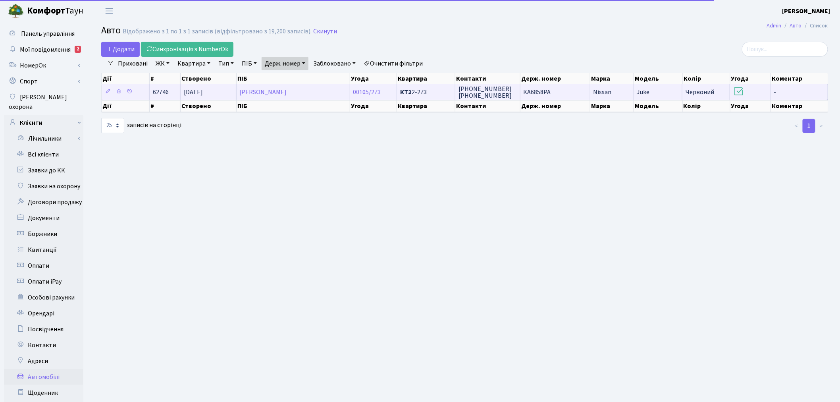
click at [532, 90] on span "КА6858РА" at bounding box center [536, 92] width 27 height 9
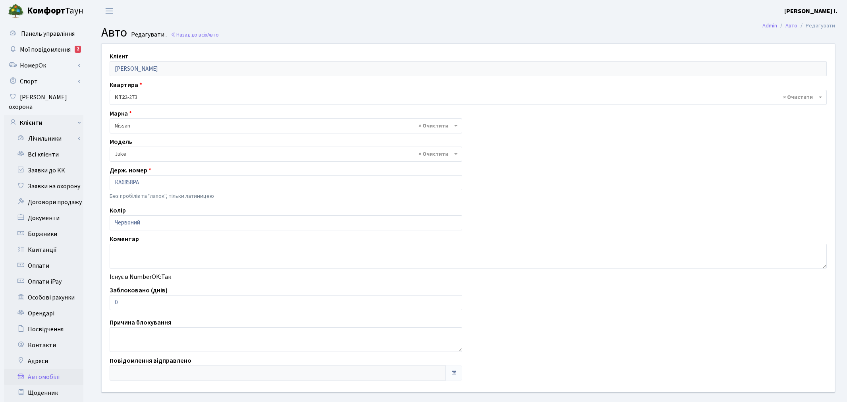
select select "1691"
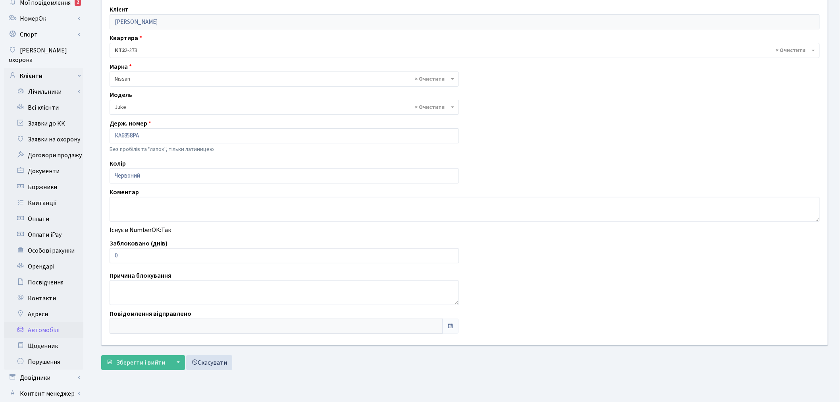
scroll to position [92, 0]
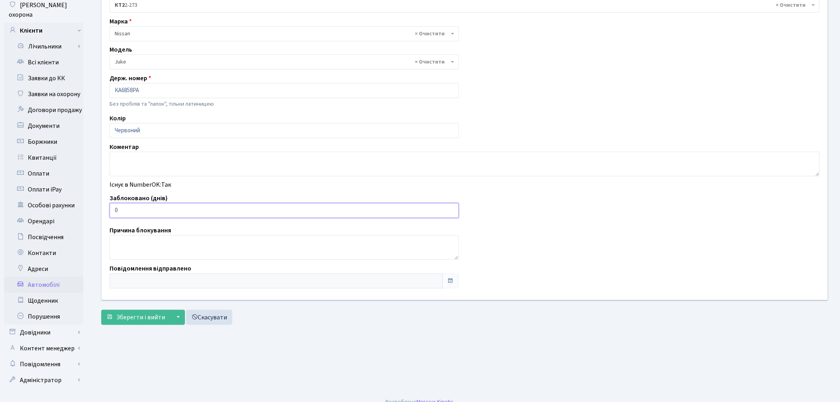
drag, startPoint x: 132, startPoint y: 217, endPoint x: 101, endPoint y: 212, distance: 30.9
click at [101, 212] on div "Клієнт [PERSON_NAME] [PERSON_NAME] Квартира - <b>КТ2</b>&nbsp;&nbsp;&nbsp;2-273…" at bounding box center [465, 126] width 738 height 348
type input "1"
click at [139, 313] on span "Зберегти і вийти" at bounding box center [140, 317] width 49 height 9
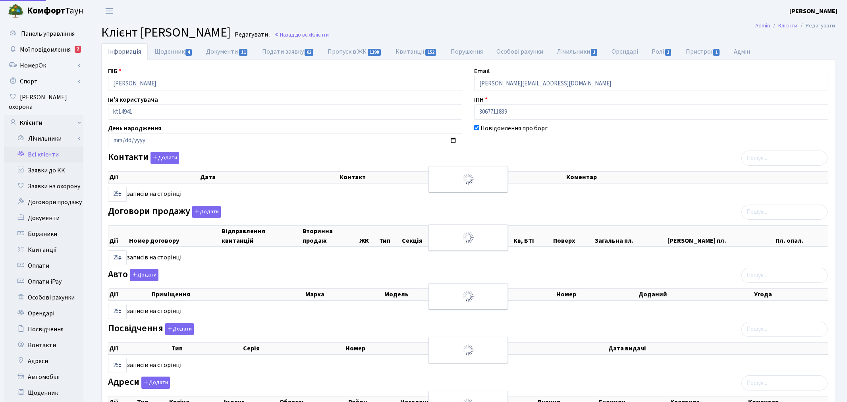
select select "25"
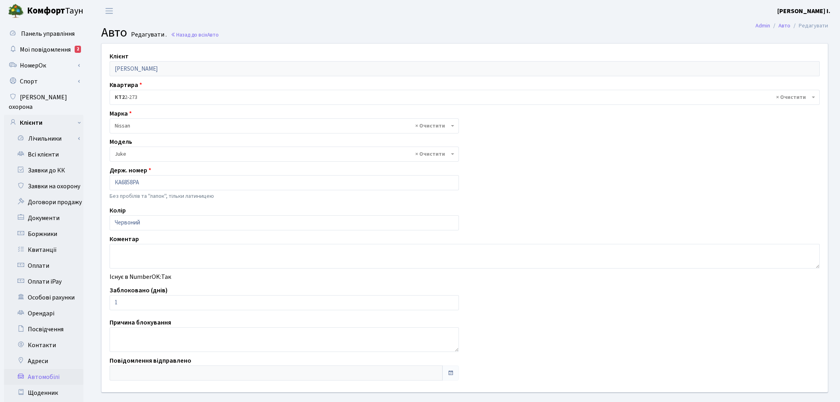
select select "1691"
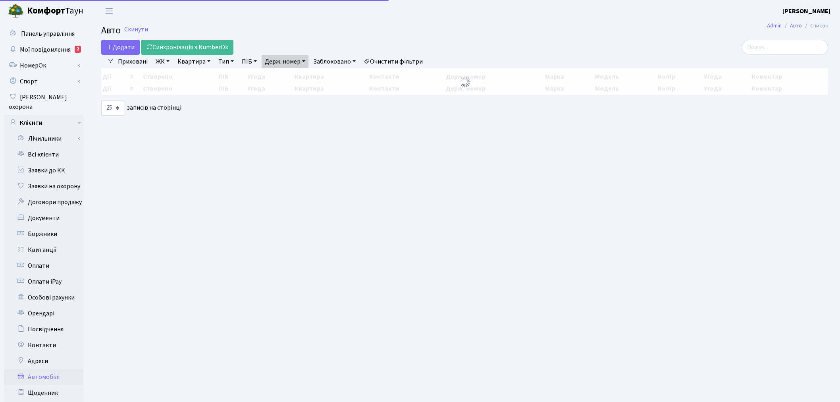
select select "25"
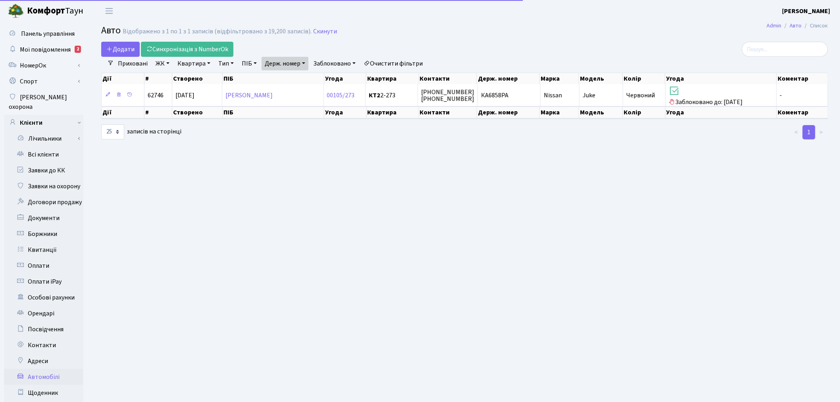
click at [292, 61] on link "Держ. номер" at bounding box center [285, 63] width 47 height 13
click at [296, 73] on input "6858" at bounding box center [285, 78] width 46 height 15
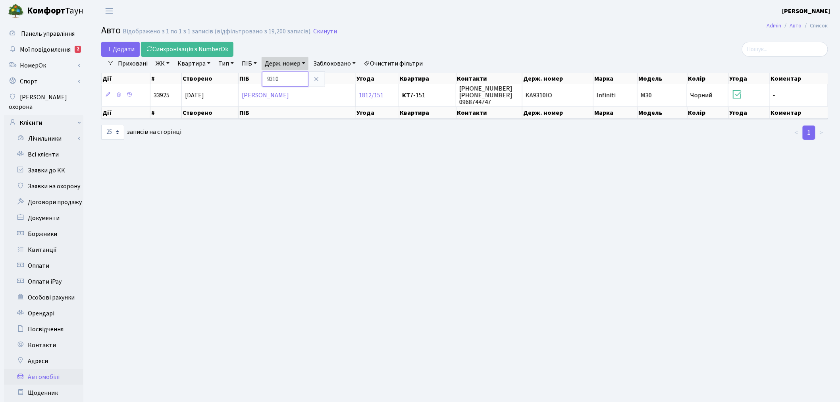
click at [288, 79] on input "9310" at bounding box center [285, 78] width 46 height 15
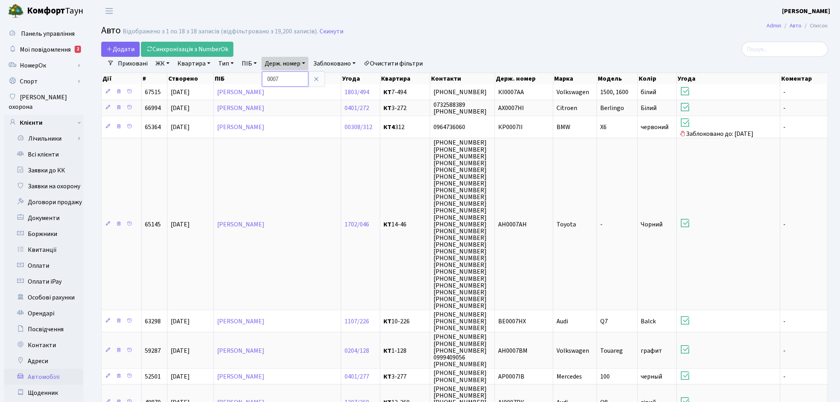
click at [297, 75] on input "0007" at bounding box center [285, 78] width 46 height 15
type input "9940"
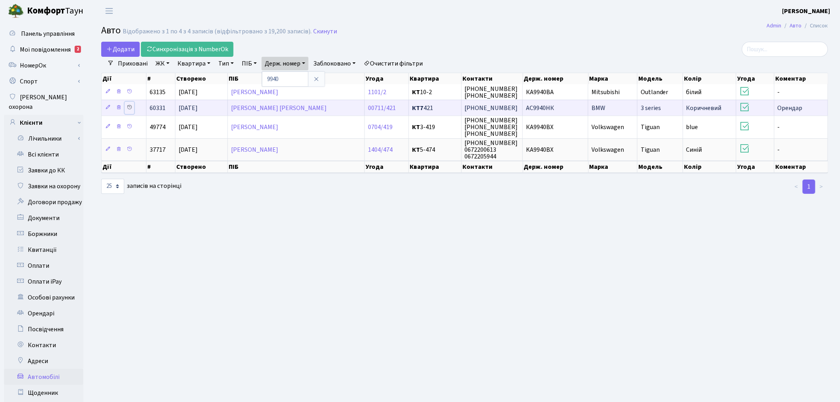
click at [130, 107] on icon at bounding box center [130, 107] width 6 height 6
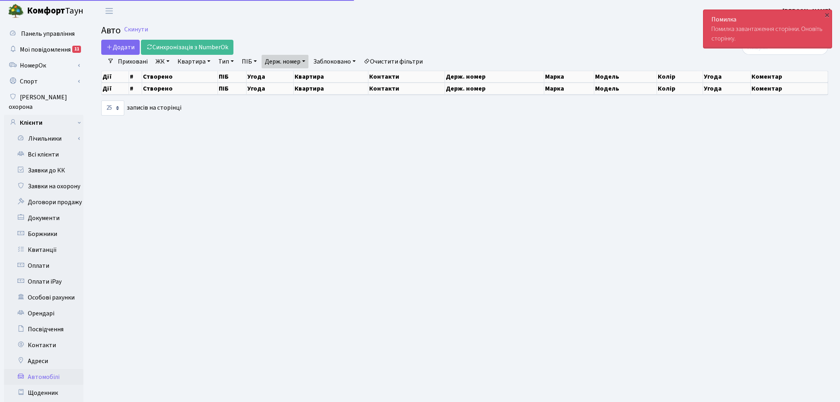
select select "25"
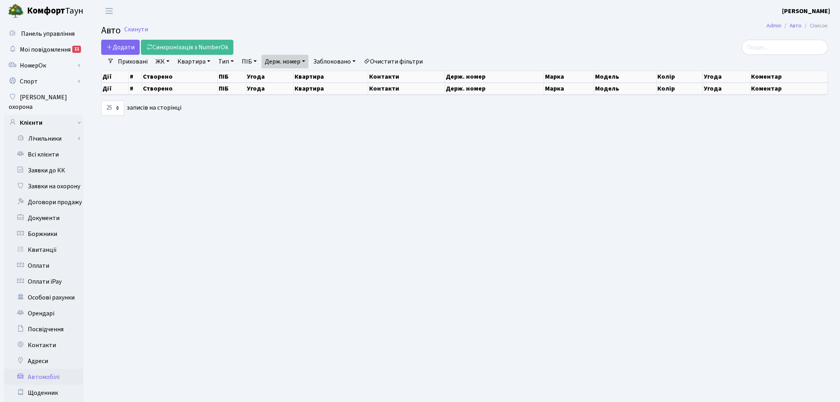
click at [292, 66] on link "Держ. номер" at bounding box center [285, 61] width 47 height 13
click at [303, 74] on input "9940" at bounding box center [285, 76] width 46 height 15
click at [136, 27] on link "Скинути" at bounding box center [136, 30] width 24 height 8
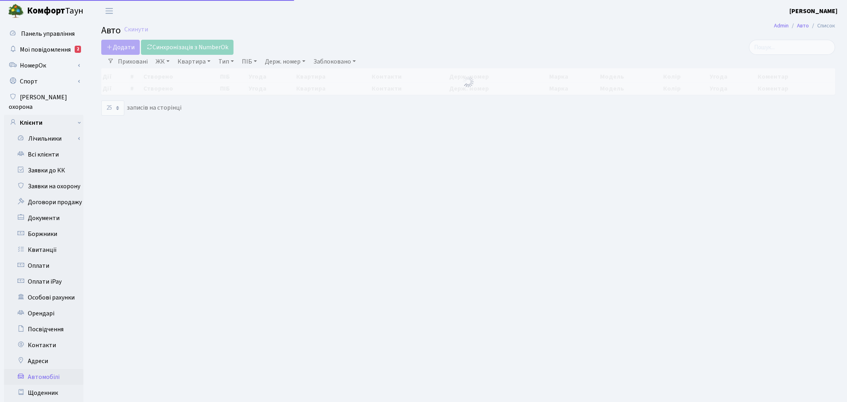
select select "25"
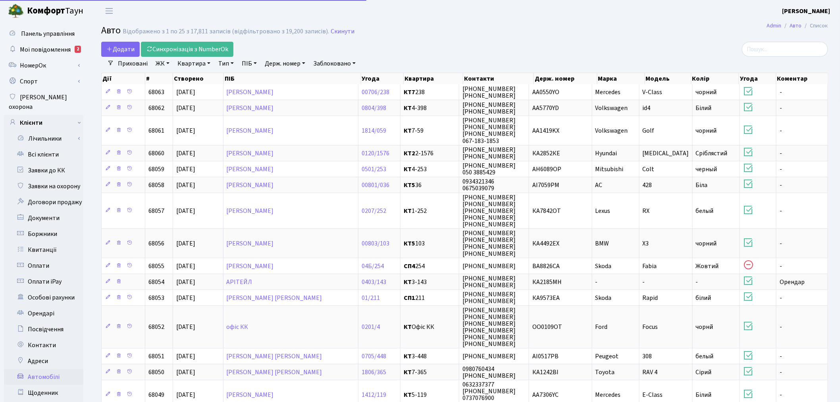
click at [289, 61] on link "Держ. номер" at bounding box center [285, 63] width 47 height 13
click at [291, 78] on input "text" at bounding box center [285, 78] width 46 height 15
type input "9940"
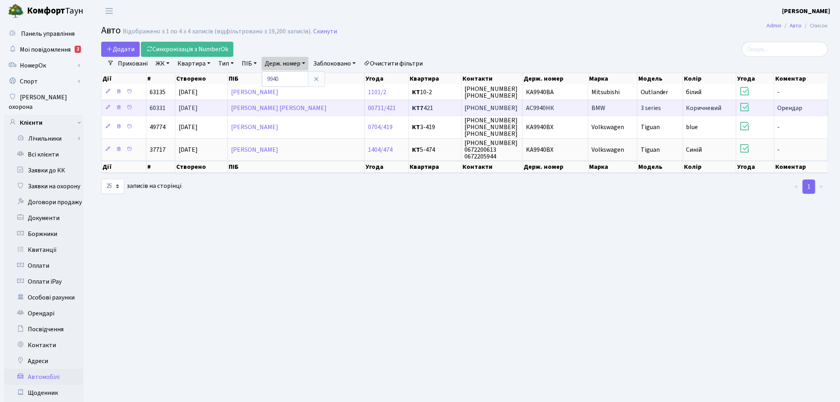
click at [569, 109] on td "AC9940НК" at bounding box center [555, 108] width 65 height 16
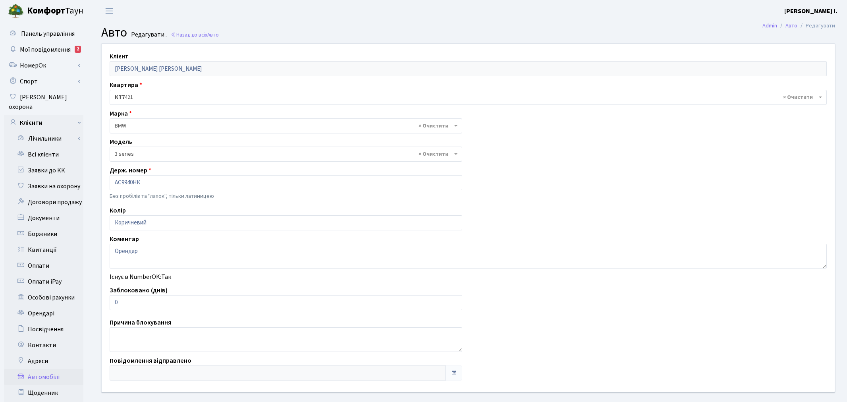
select select "4556"
drag, startPoint x: 128, startPoint y: 300, endPoint x: 94, endPoint y: 303, distance: 33.9
click at [94, 303] on div "Клієнт [PERSON_NAME] [PERSON_NAME] Квартира - <b>КТ7</b>&nbsp;&nbsp;&nbsp;421 ×…" at bounding box center [464, 231] width 750 height 377
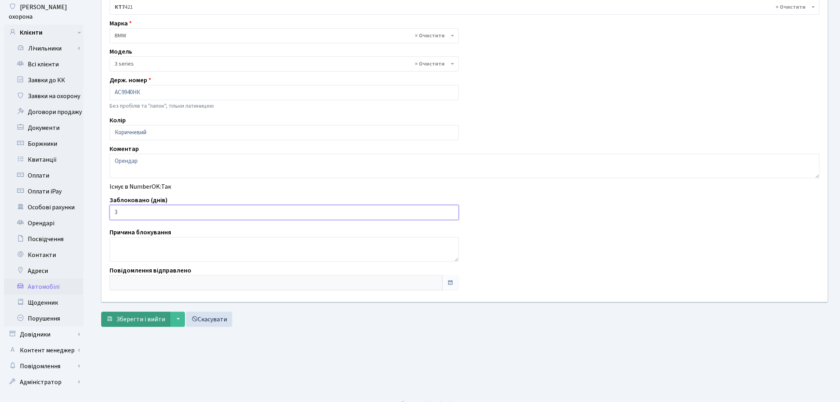
scroll to position [92, 0]
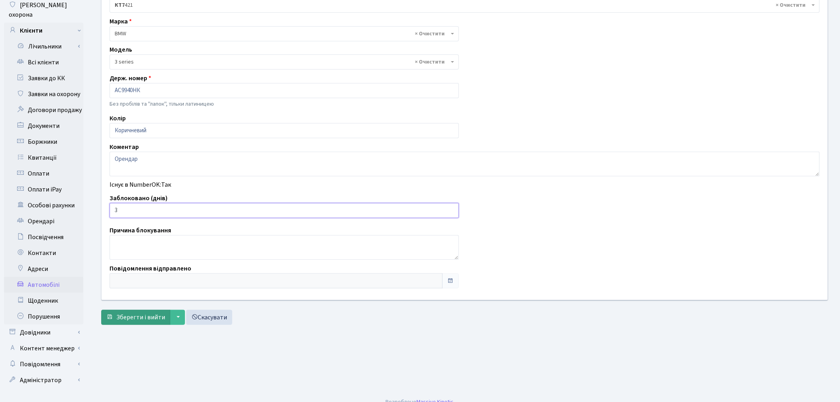
type input "3"
click at [133, 318] on span "Зберегти і вийти" at bounding box center [140, 317] width 49 height 9
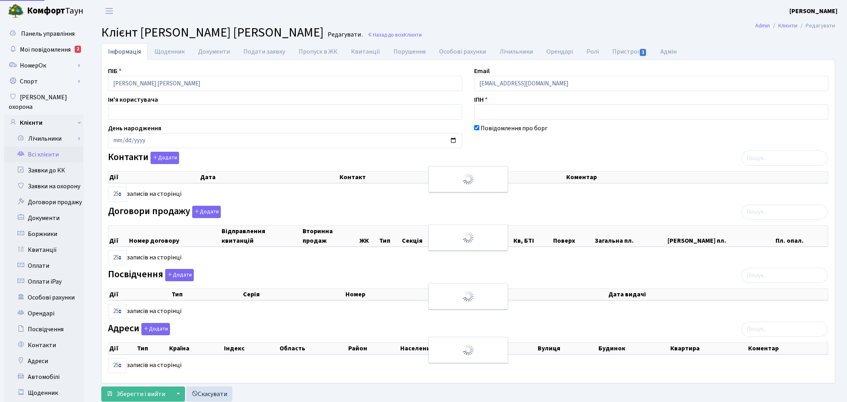
select select "25"
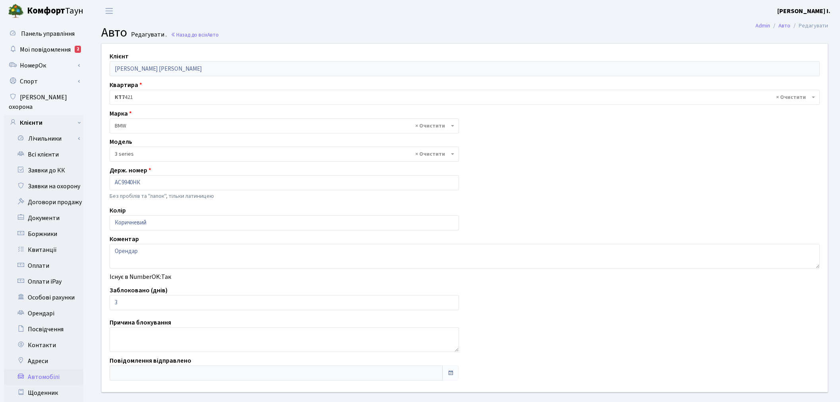
select select "4556"
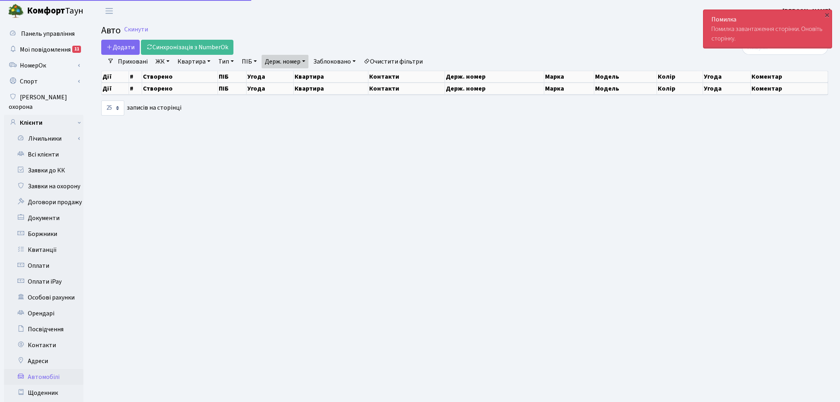
select select "25"
click at [288, 59] on link "Держ. номер" at bounding box center [285, 61] width 47 height 13
click at [303, 73] on input "9940" at bounding box center [285, 76] width 46 height 15
click at [319, 76] on icon at bounding box center [316, 77] width 6 height 6
click at [143, 29] on link "Скинути" at bounding box center [136, 30] width 24 height 8
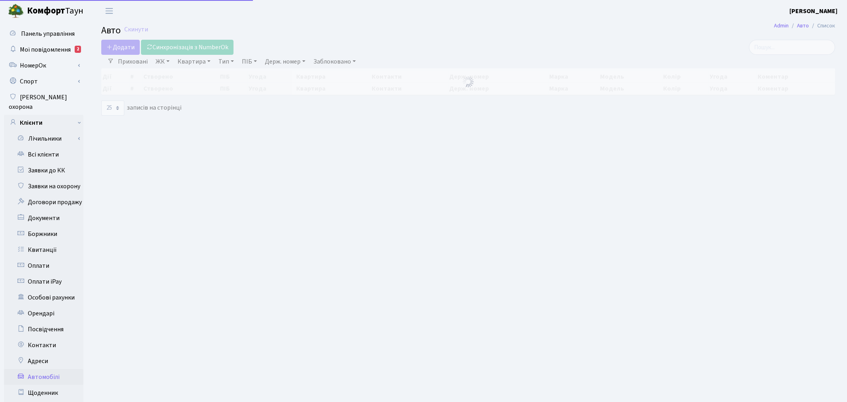
select select "25"
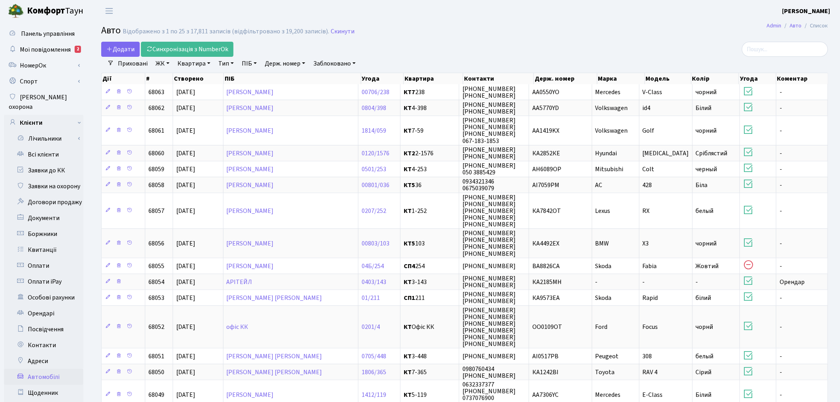
click at [252, 63] on link "ПІБ" at bounding box center [249, 63] width 21 height 13
click at [286, 65] on link "Держ. номер" at bounding box center [285, 63] width 47 height 13
click at [299, 81] on input "text" at bounding box center [285, 78] width 46 height 15
type input "3928"
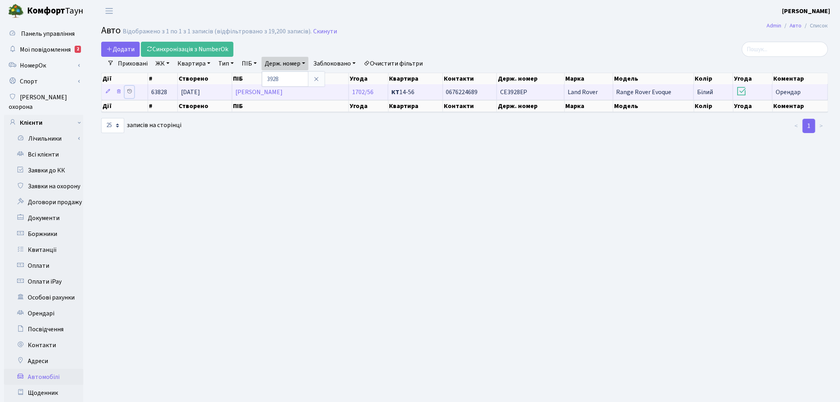
click at [130, 92] on icon at bounding box center [130, 92] width 6 height 6
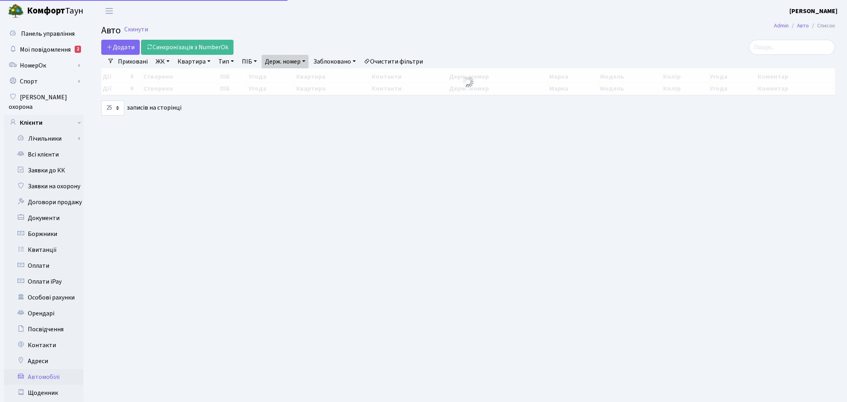
select select "25"
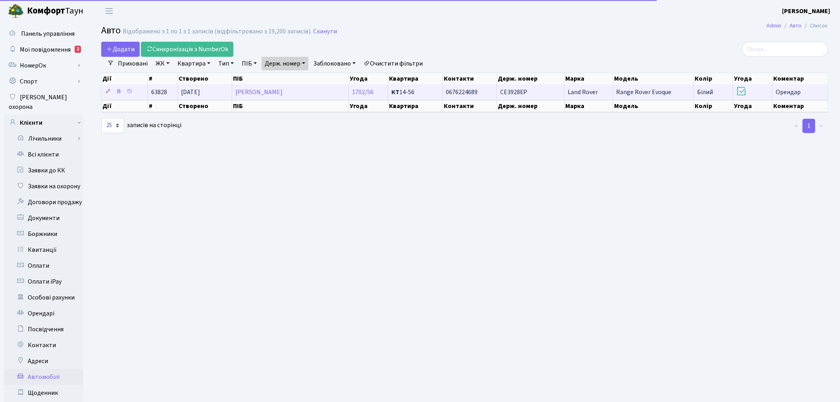
click at [510, 95] on span "СЕ3928ЕР" at bounding box center [513, 92] width 27 height 9
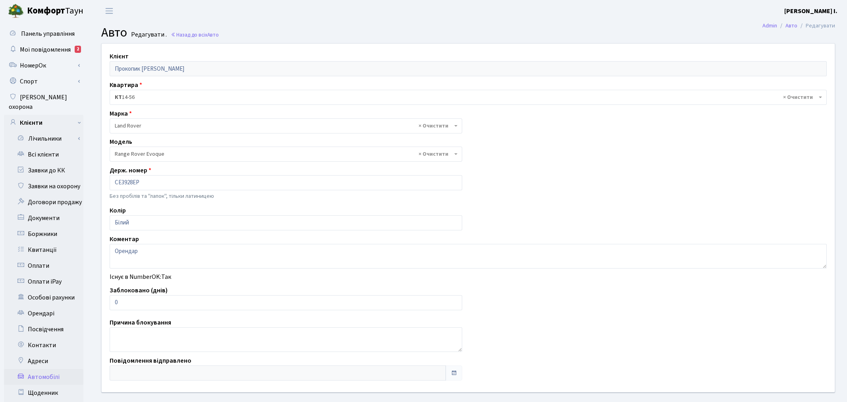
select select "1274"
drag, startPoint x: 125, startPoint y: 310, endPoint x: 112, endPoint y: 304, distance: 14.4
click at [112, 304] on input "0" at bounding box center [284, 302] width 349 height 15
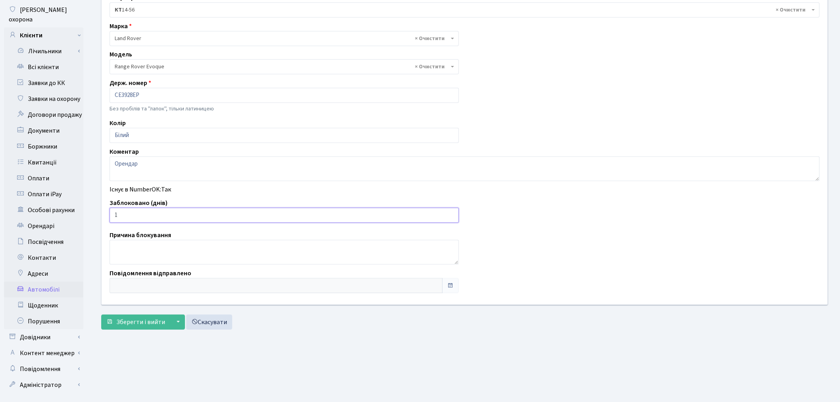
scroll to position [92, 0]
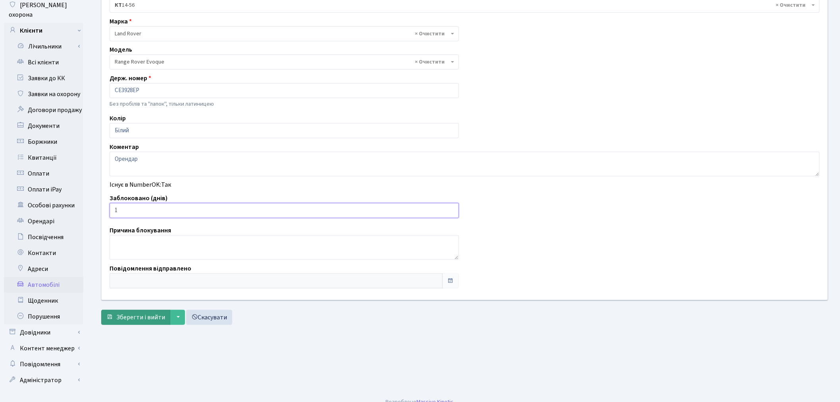
type input "1"
click at [121, 320] on span "Зберегти і вийти" at bounding box center [140, 317] width 49 height 9
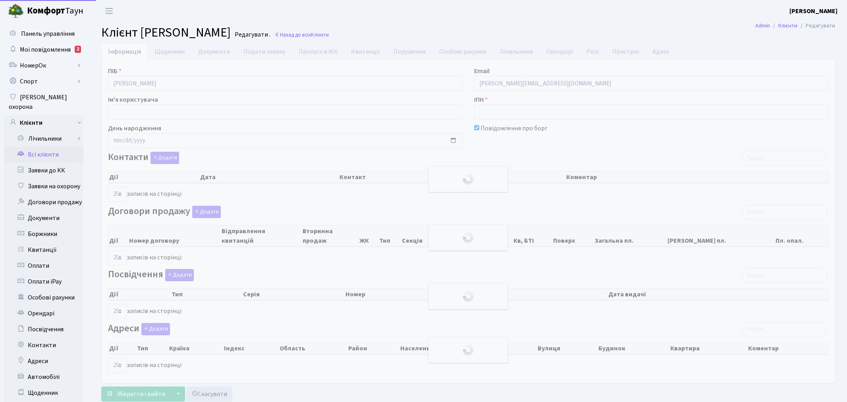
select select "25"
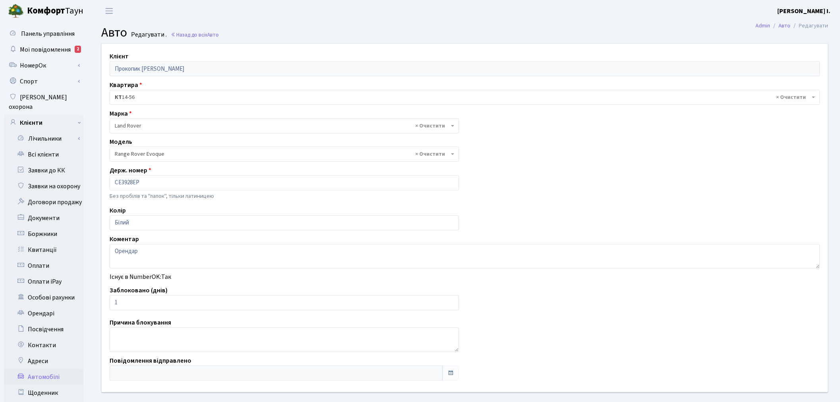
select select "1274"
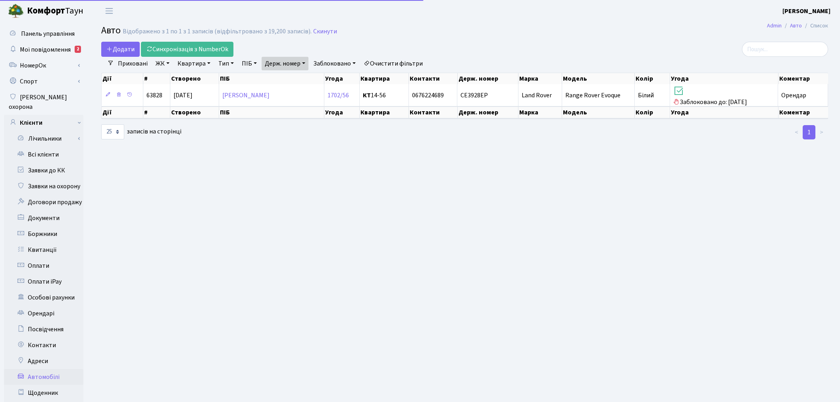
select select "25"
click at [295, 61] on link "Держ. номер" at bounding box center [285, 63] width 47 height 13
click at [297, 71] on div "3928" at bounding box center [293, 79] width 63 height 16
click at [297, 71] on div "Дії # Створено ПІБ Угода Квартира Контакти Держ. номер Марка Модель Колір Угода…" at bounding box center [464, 77] width 727 height 14
click at [290, 60] on link "Держ. номер" at bounding box center [285, 63] width 47 height 13
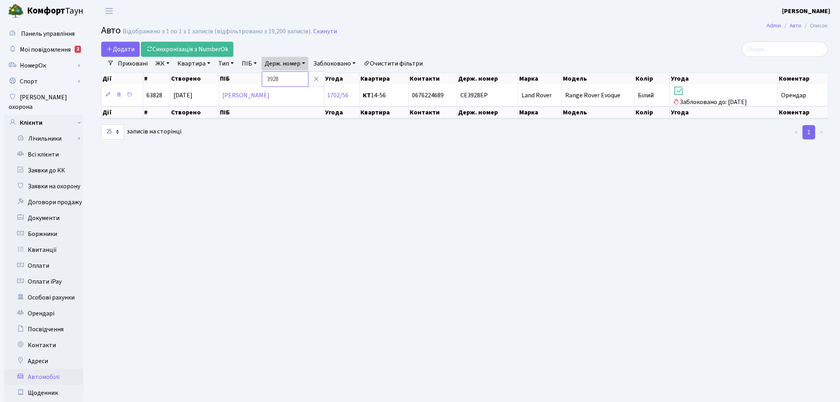
click at [290, 77] on input "3928" at bounding box center [285, 78] width 46 height 15
type input "2215"
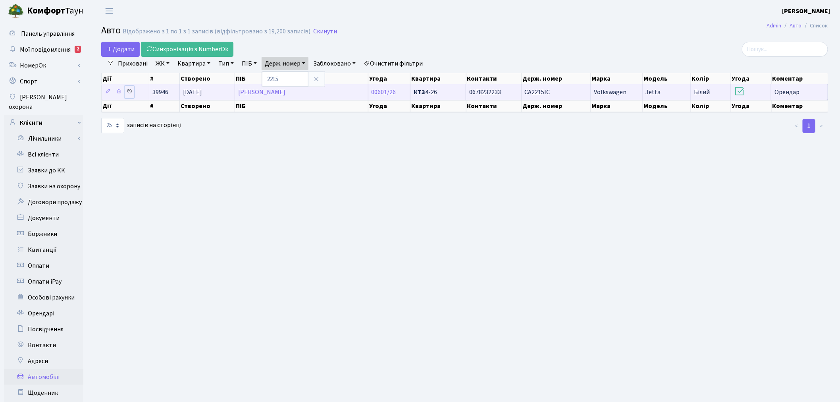
click at [130, 90] on icon at bounding box center [130, 92] width 6 height 6
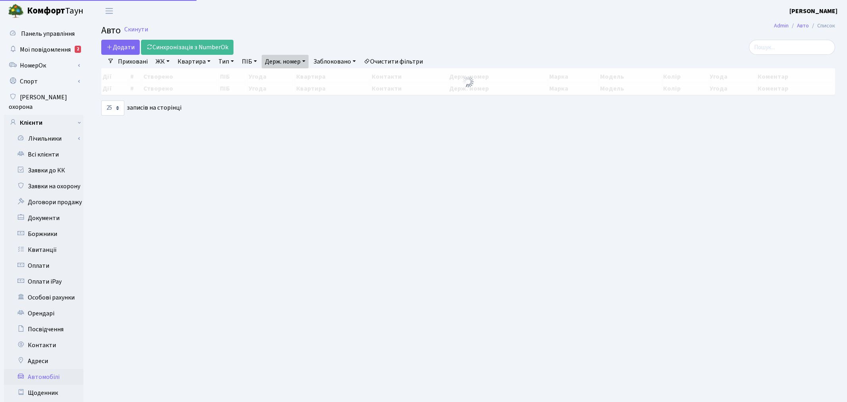
select select "25"
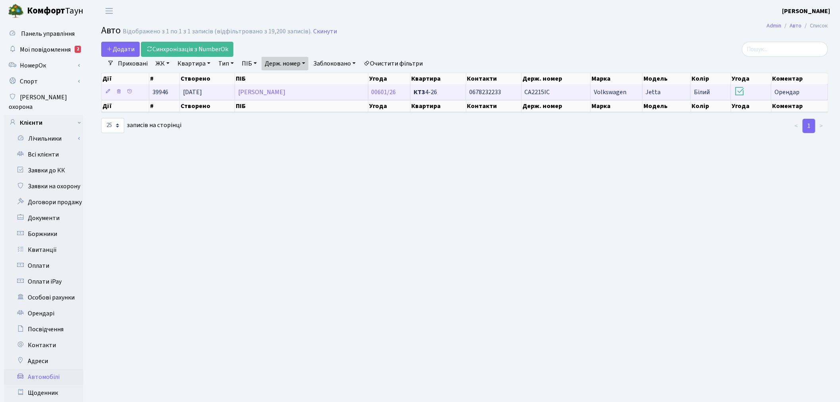
click at [560, 92] on td "СА2215ІС" at bounding box center [555, 91] width 69 height 15
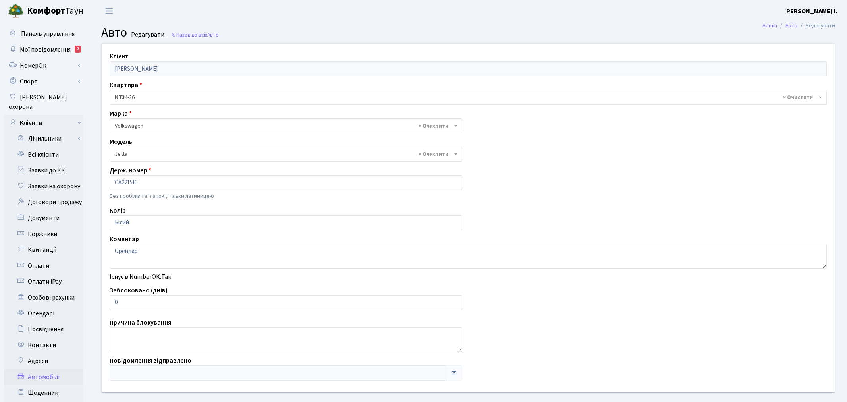
select select "2465"
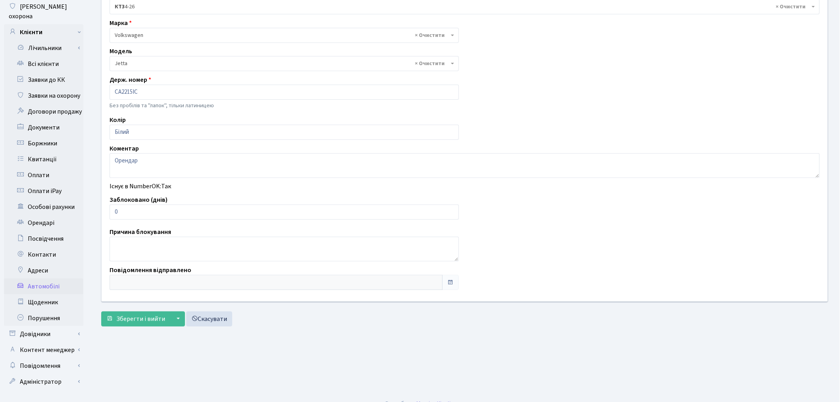
scroll to position [92, 0]
drag, startPoint x: 145, startPoint y: 208, endPoint x: 112, endPoint y: 211, distance: 33.8
click at [112, 211] on input "0" at bounding box center [284, 210] width 349 height 15
type input "3"
click at [122, 319] on span "Зберегти і вийти" at bounding box center [140, 317] width 49 height 9
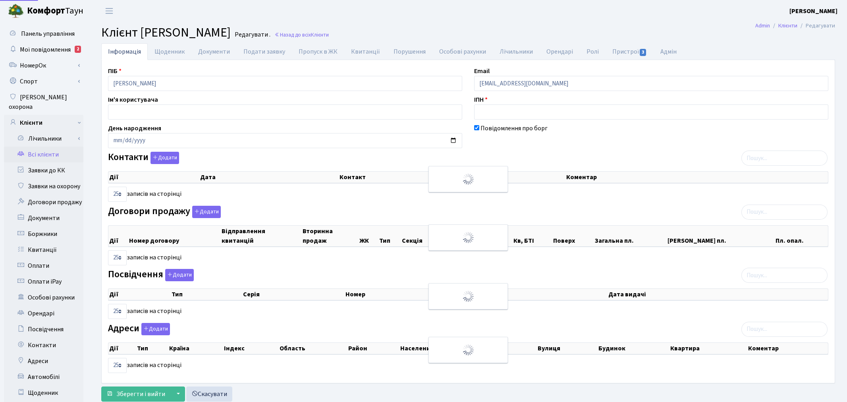
select select "25"
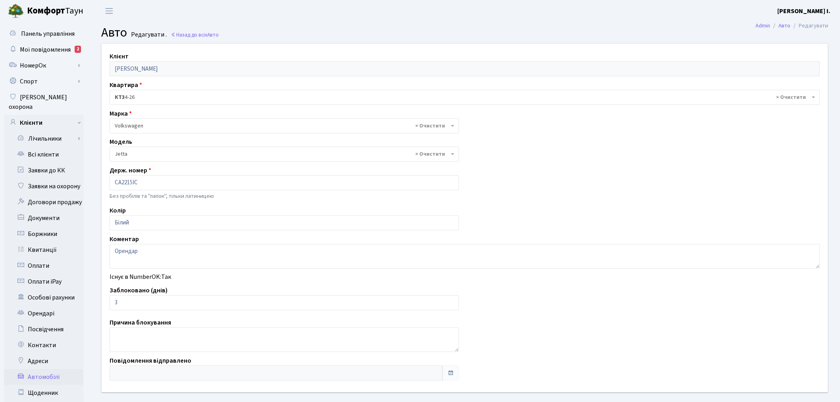
select select "2465"
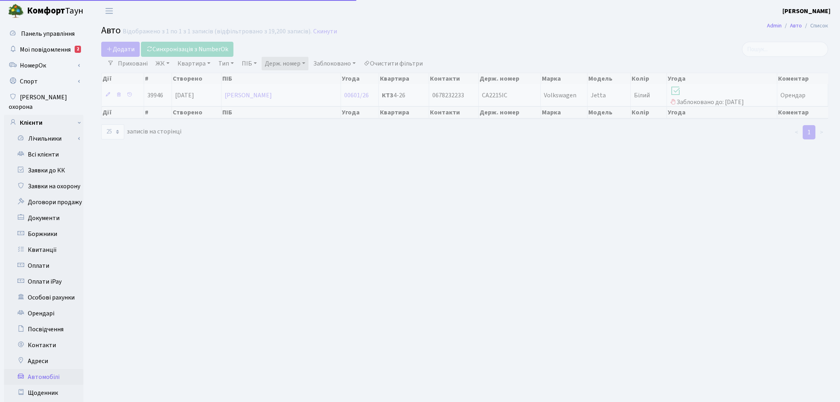
select select "25"
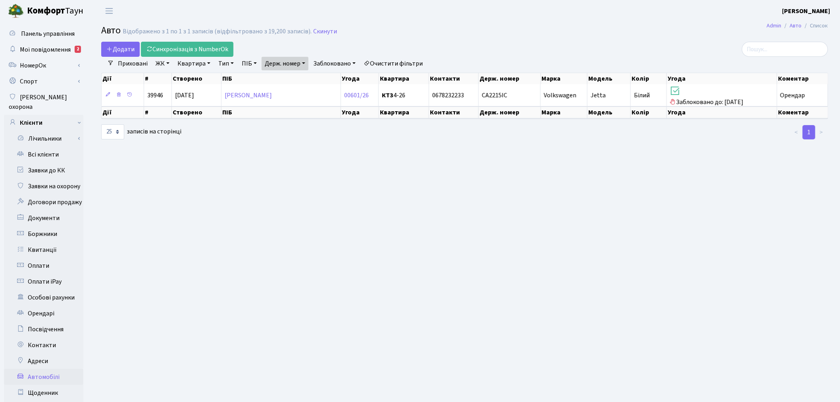
click at [286, 61] on link "Держ. номер" at bounding box center [285, 63] width 47 height 13
click at [298, 72] on input "2215" at bounding box center [285, 78] width 46 height 15
paste input "КА8353НЕ"
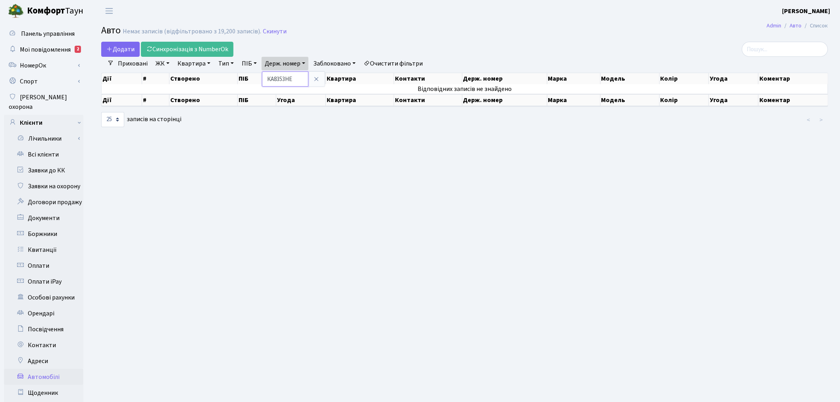
click at [276, 77] on input "КА8353НЕ" at bounding box center [285, 78] width 46 height 15
type input "8353"
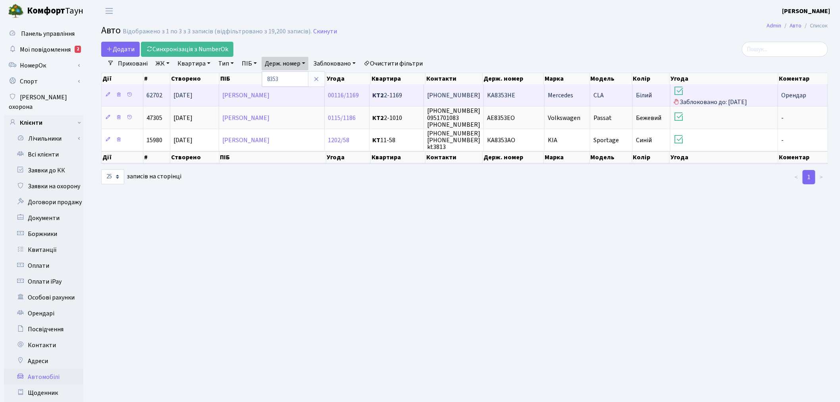
click at [582, 100] on td "Mercedes" at bounding box center [568, 95] width 46 height 22
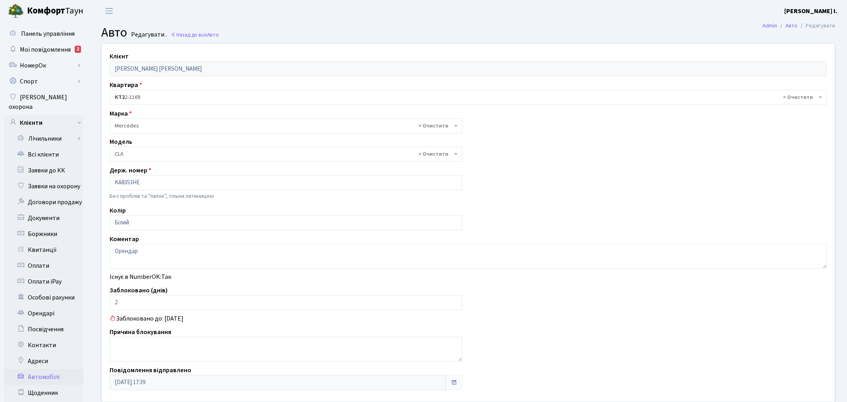
select select "1321"
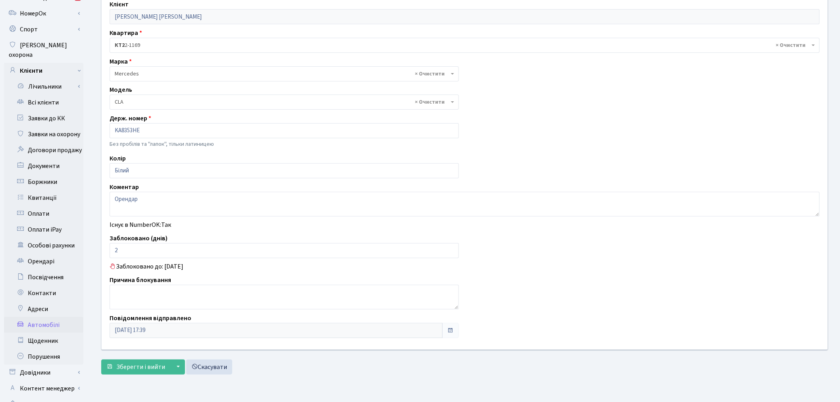
scroll to position [92, 0]
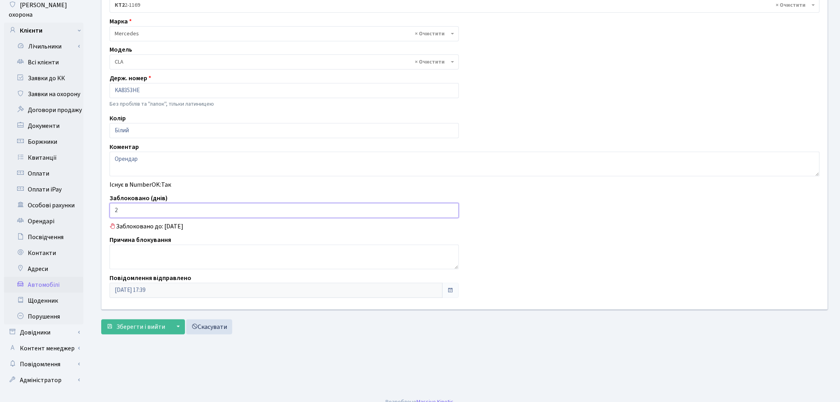
drag, startPoint x: 132, startPoint y: 206, endPoint x: 115, endPoint y: 213, distance: 18.5
click at [115, 213] on input "2" at bounding box center [284, 210] width 349 height 15
type input "0"
click at [140, 328] on span "Зберегти і вийти" at bounding box center [140, 326] width 49 height 9
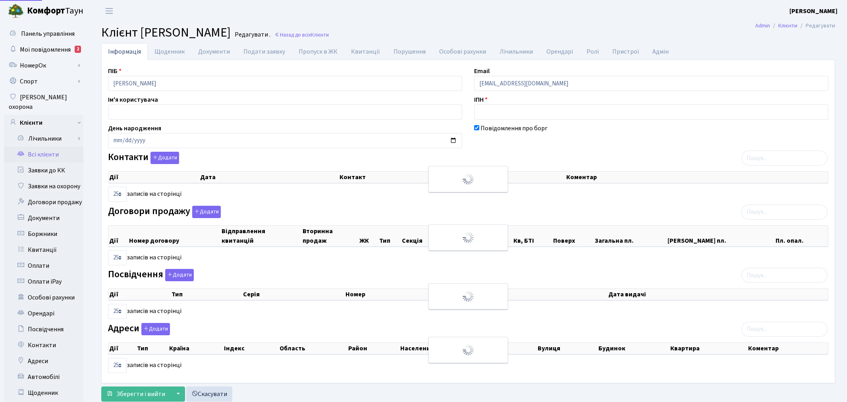
select select "25"
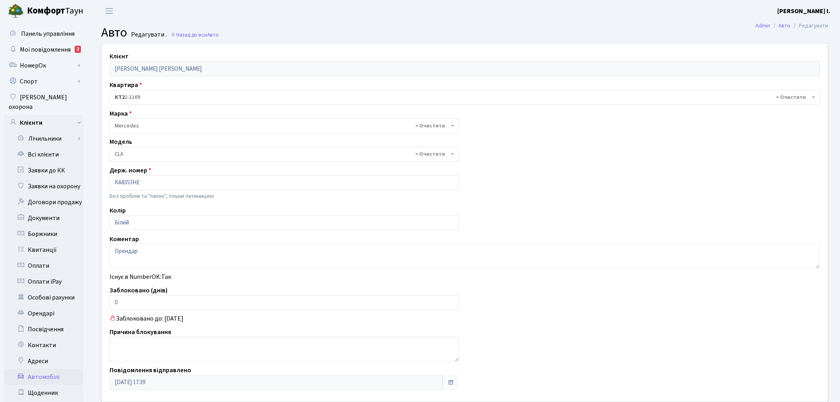
select select "1321"
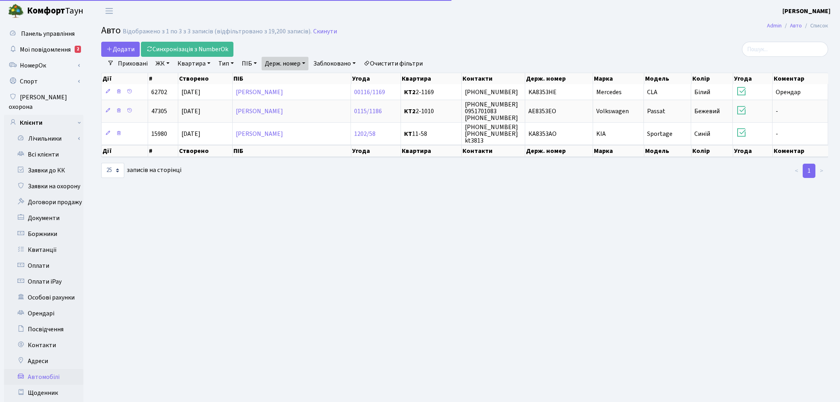
select select "25"
click at [287, 62] on link "Держ. номер" at bounding box center [285, 63] width 47 height 13
click at [292, 80] on input "8353" at bounding box center [285, 78] width 46 height 15
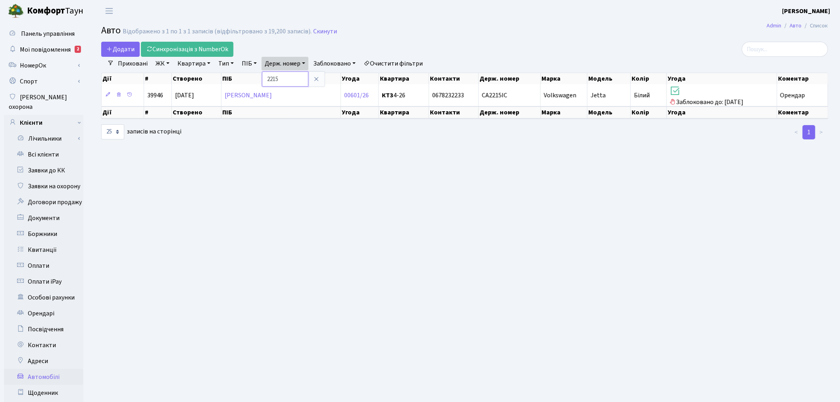
click at [299, 75] on input "2215" at bounding box center [285, 78] width 46 height 15
click at [300, 75] on input "2215" at bounding box center [285, 78] width 46 height 15
type input "0400"
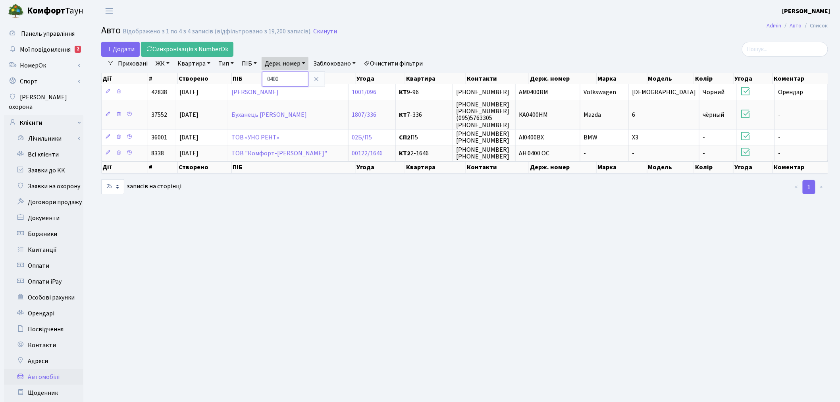
click at [306, 78] on input "0400" at bounding box center [285, 78] width 46 height 15
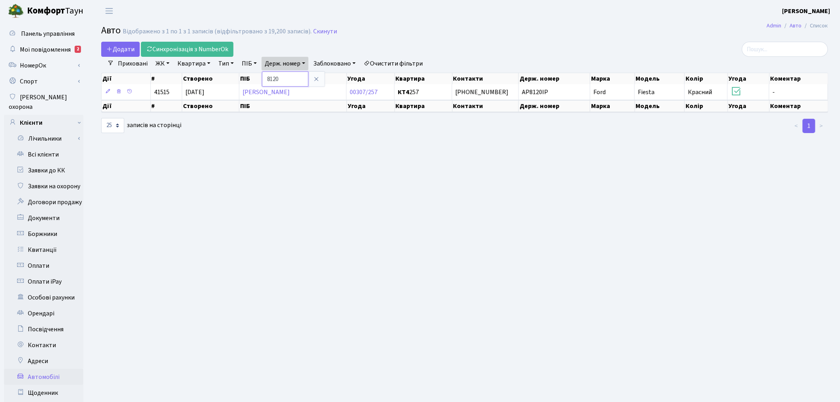
click at [290, 81] on input "8120" at bounding box center [285, 78] width 46 height 15
type input "8977"
click at [298, 77] on input "8977" at bounding box center [285, 78] width 46 height 15
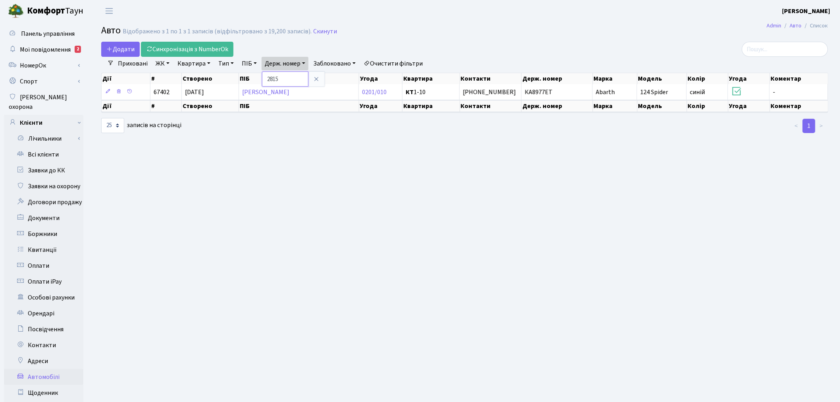
type input "2815"
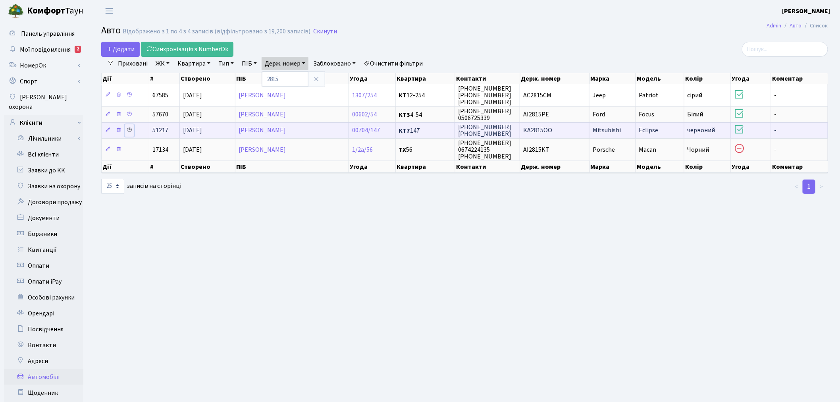
click at [133, 129] on link at bounding box center [130, 130] width 10 height 12
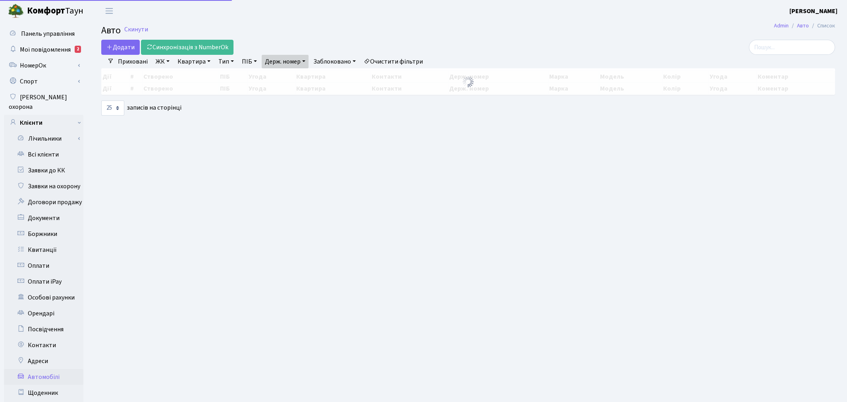
select select "25"
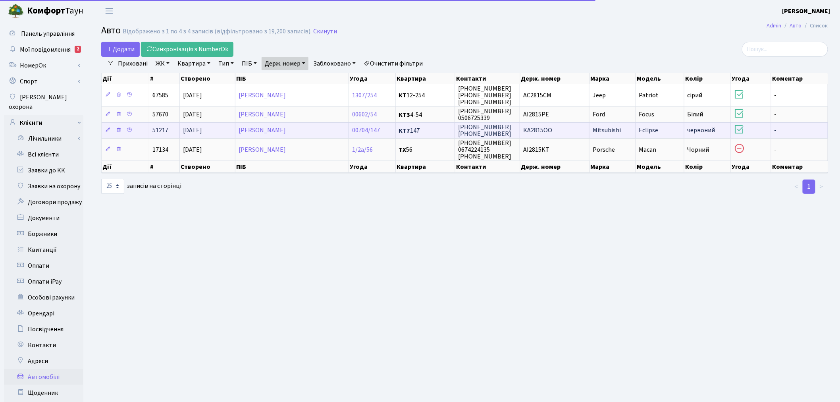
click at [552, 131] on td "КА2815ОО" at bounding box center [554, 130] width 69 height 16
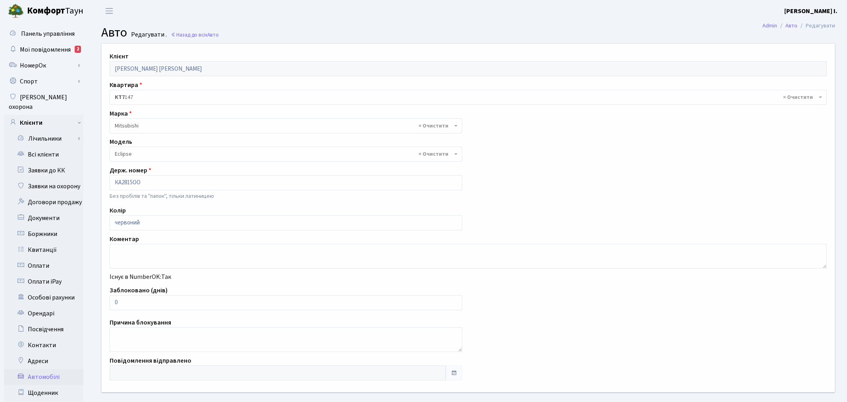
select select "1611"
drag, startPoint x: 122, startPoint y: 303, endPoint x: 100, endPoint y: 306, distance: 22.0
click at [100, 306] on div "Клієнт Мельничук Ганна Іванівна Квартира - <b>КТ</b>&nbsp;&nbsp;&nbsp;&nbsp;3-3…" at bounding box center [465, 218] width 738 height 348
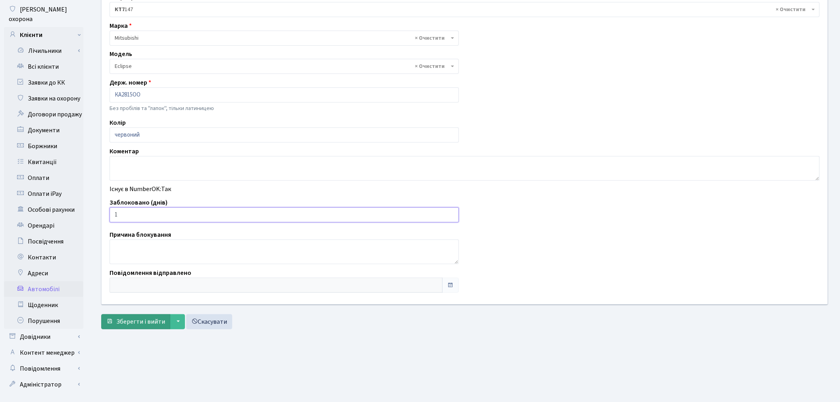
scroll to position [92, 0]
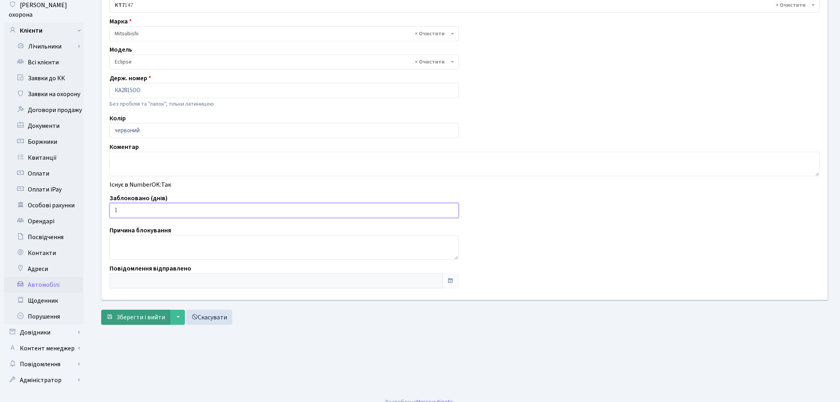
type input "1"
click at [136, 317] on span "Зберегти і вийти" at bounding box center [140, 317] width 49 height 9
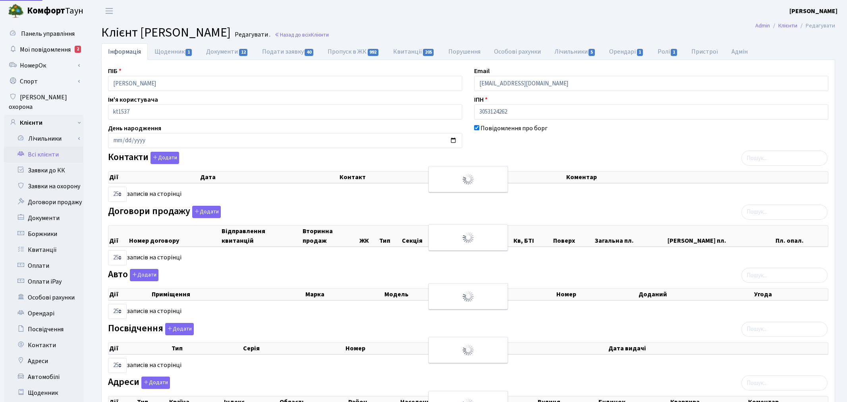
select select "25"
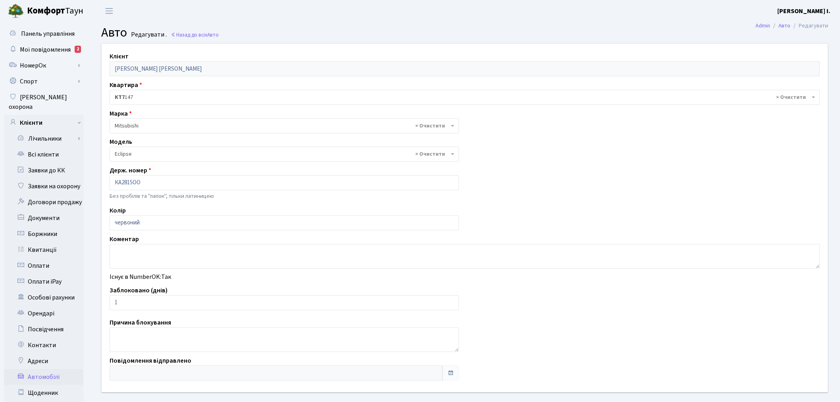
select select "1611"
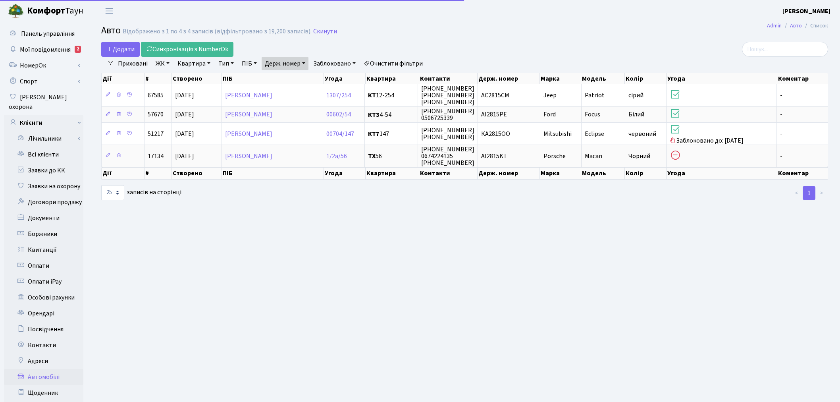
select select "25"
click at [296, 60] on link "Держ. номер" at bounding box center [285, 63] width 47 height 13
click at [297, 84] on input "2815" at bounding box center [285, 78] width 46 height 15
click at [297, 80] on input "2815" at bounding box center [285, 78] width 46 height 15
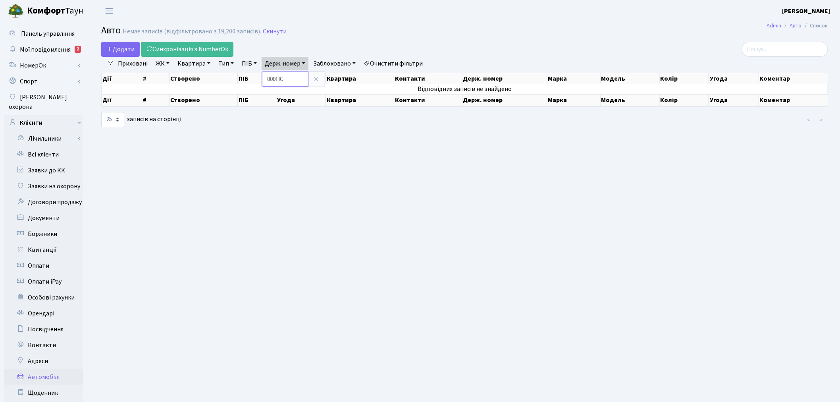
click at [267, 77] on input "0001ІС" at bounding box center [285, 78] width 46 height 15
click at [308, 77] on input "АН0001ІС" at bounding box center [285, 78] width 46 height 15
click at [304, 76] on input "АН0001ІС" at bounding box center [285, 78] width 46 height 15
type input "1160"
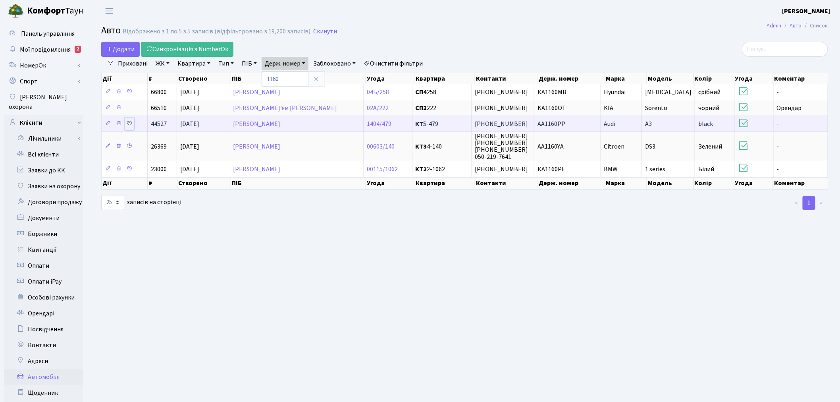
click at [130, 124] on icon at bounding box center [130, 123] width 6 height 6
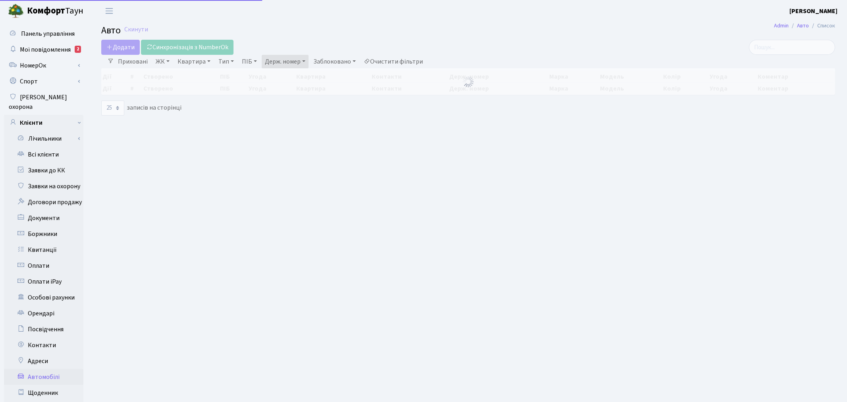
select select "25"
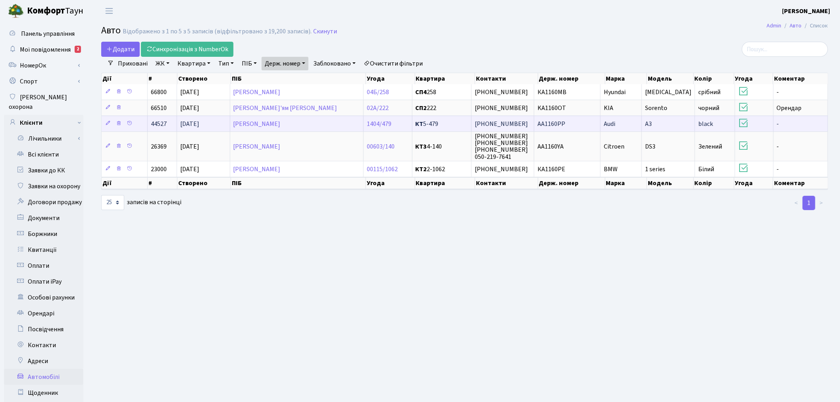
click at [588, 124] on td "AA1160PP" at bounding box center [567, 123] width 66 height 16
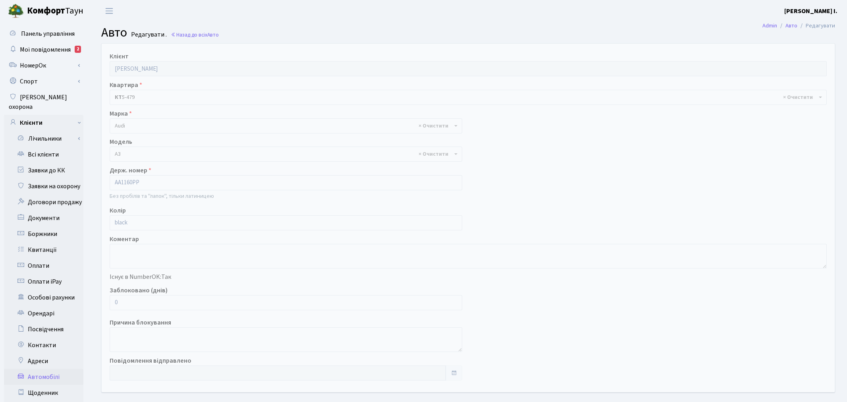
select select "152"
drag, startPoint x: 137, startPoint y: 301, endPoint x: 110, endPoint y: 300, distance: 26.6
click at [110, 300] on input "0" at bounding box center [284, 302] width 349 height 15
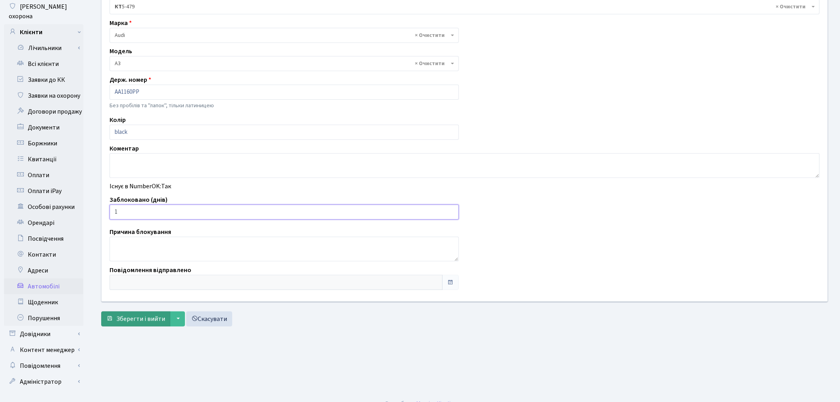
scroll to position [92, 0]
type input "1"
click at [147, 314] on span "Зберегти і вийти" at bounding box center [140, 317] width 49 height 9
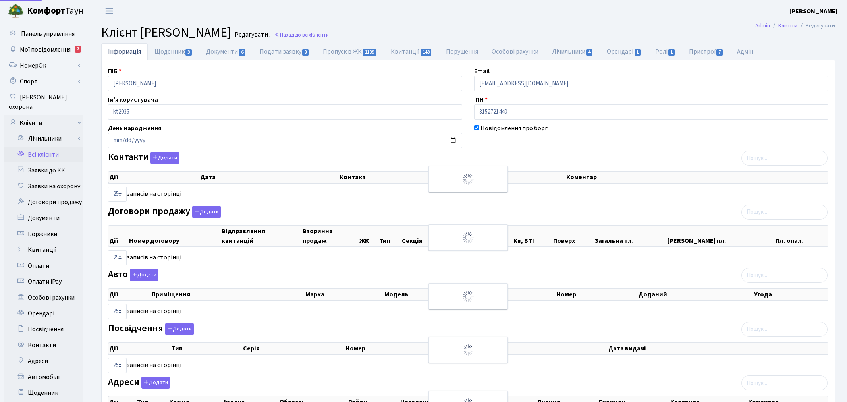
select select "25"
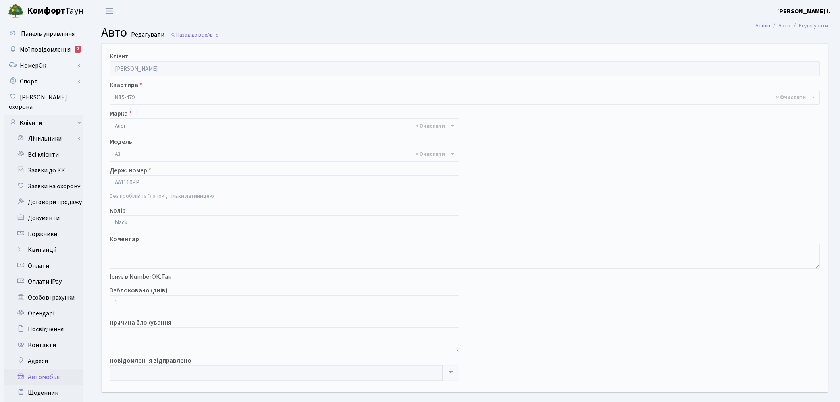
select select "152"
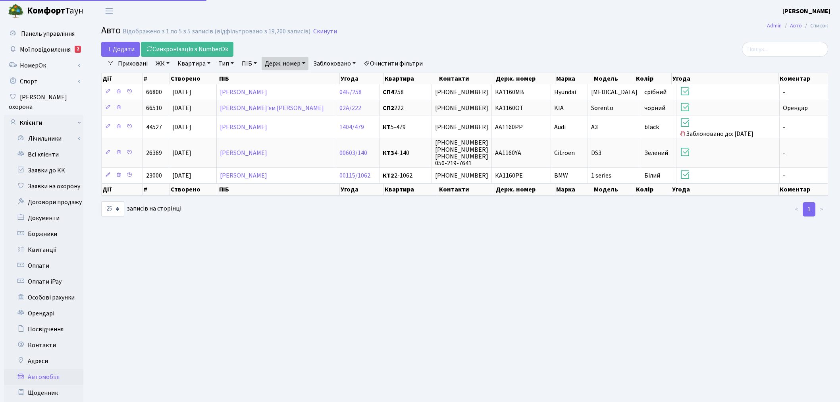
select select "25"
drag, startPoint x: 294, startPoint y: 62, endPoint x: 292, endPoint y: 66, distance: 4.1
click at [294, 62] on link "Держ. номер" at bounding box center [285, 63] width 47 height 13
click at [295, 74] on input "1160" at bounding box center [285, 78] width 46 height 15
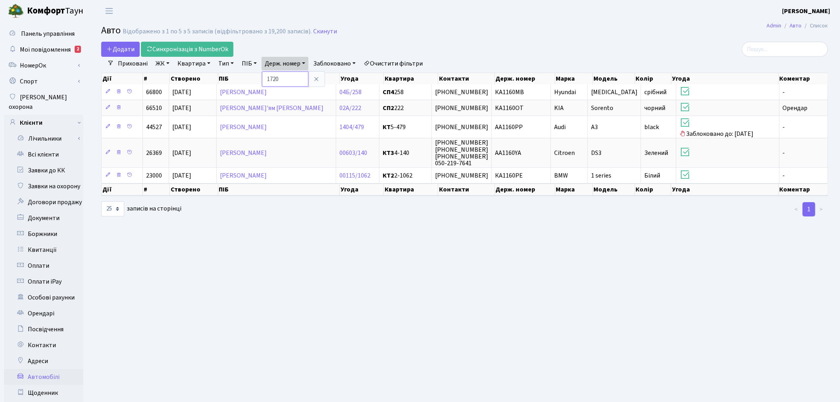
type input "1720"
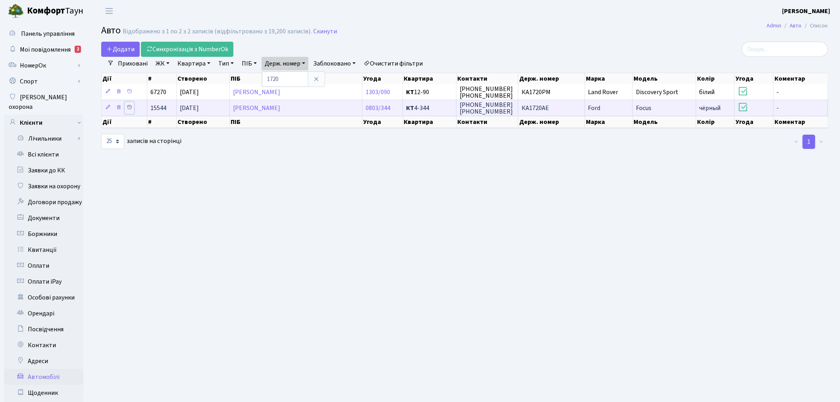
click at [132, 106] on icon at bounding box center [130, 107] width 6 height 6
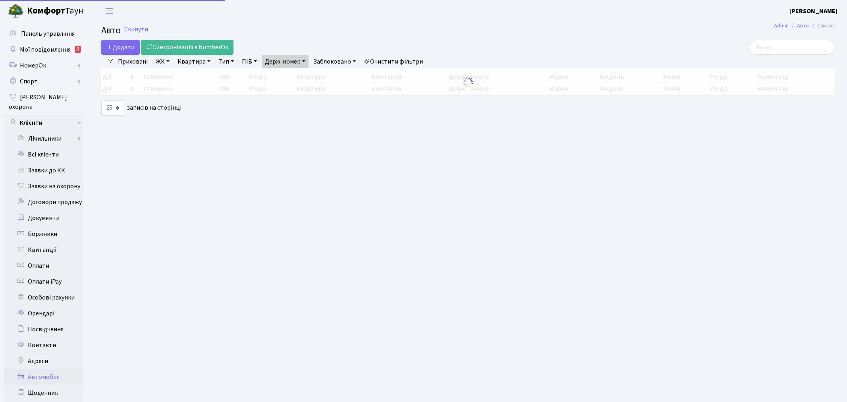
select select "25"
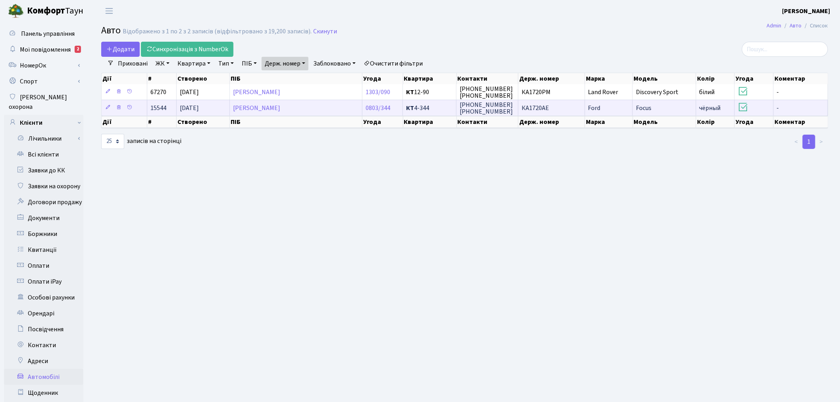
click at [536, 106] on span "КА1720АЕ" at bounding box center [534, 108] width 27 height 9
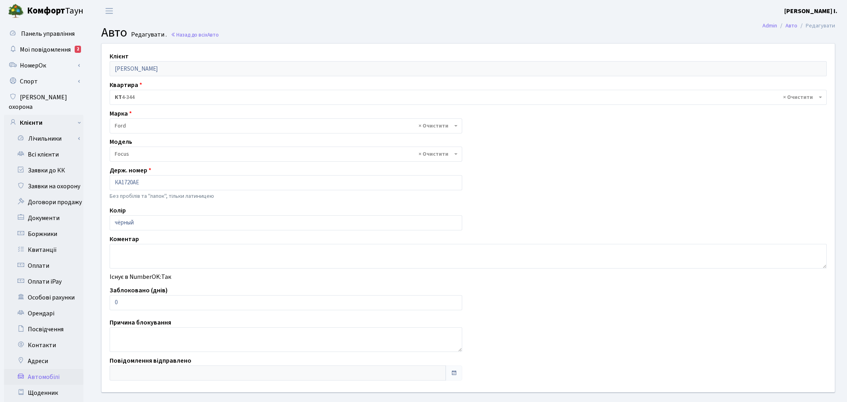
select select "781"
drag, startPoint x: 130, startPoint y: 298, endPoint x: 108, endPoint y: 302, distance: 22.3
click at [110, 300] on input "0" at bounding box center [284, 302] width 349 height 15
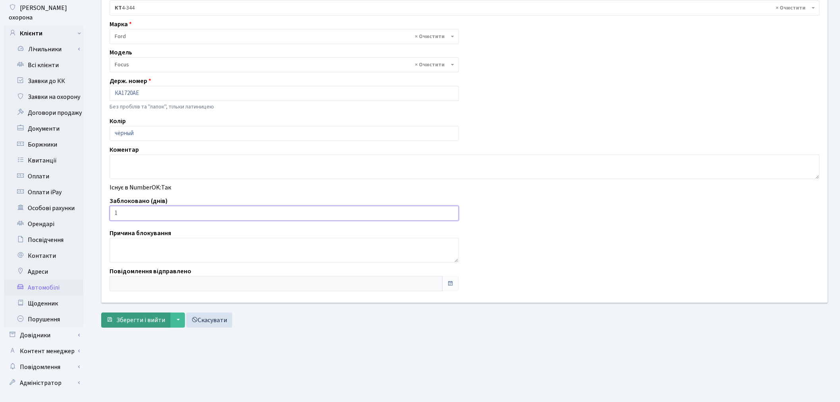
scroll to position [92, 0]
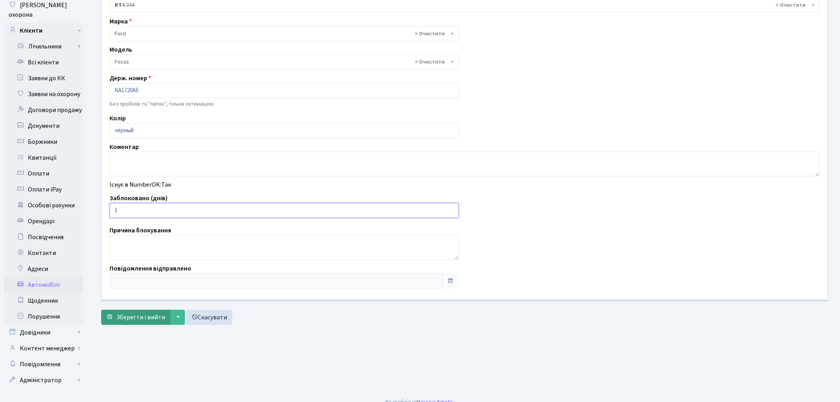
type input "1"
click at [145, 316] on span "Зберегти і вийти" at bounding box center [140, 317] width 49 height 9
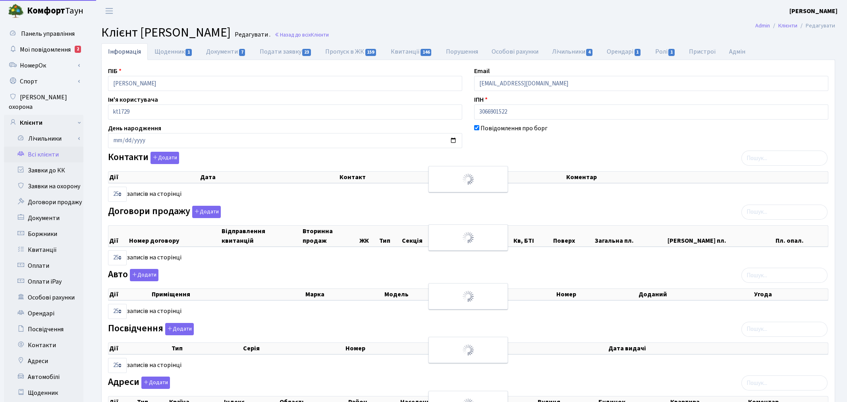
select select "25"
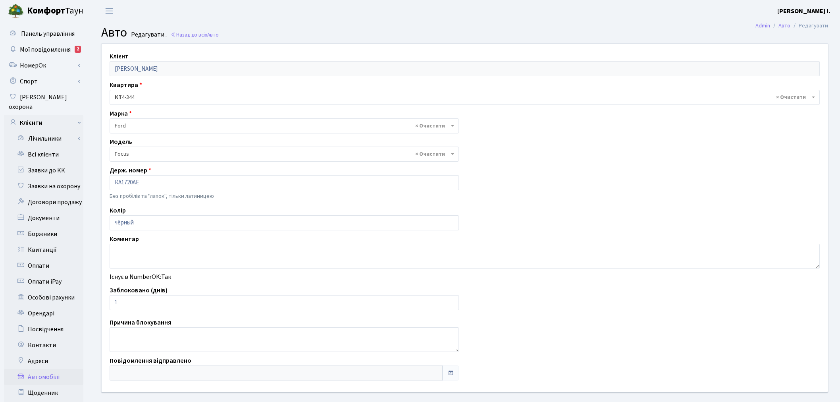
select select "781"
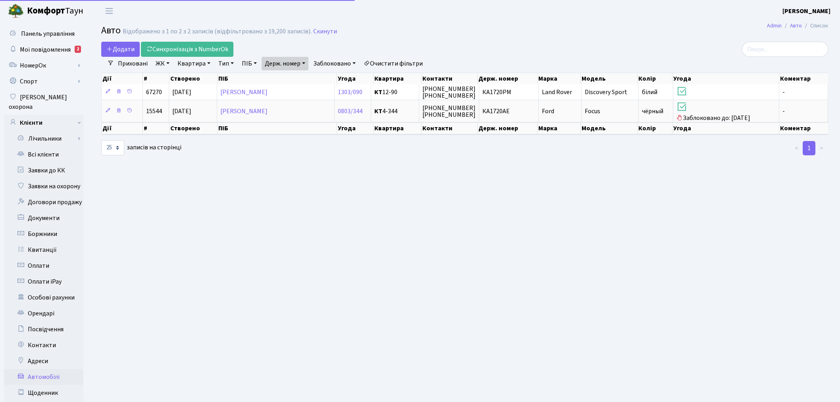
select select "25"
click at [284, 63] on link "Держ. номер" at bounding box center [285, 63] width 47 height 13
click at [291, 78] on input "1720" at bounding box center [285, 78] width 46 height 15
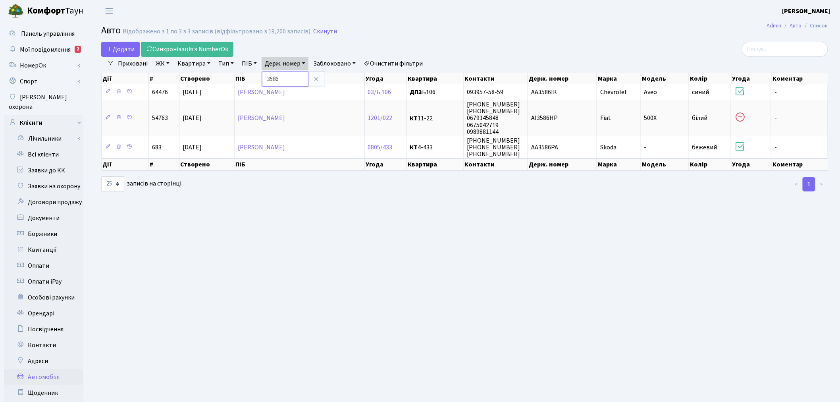
click at [286, 76] on input "3586" at bounding box center [285, 78] width 46 height 15
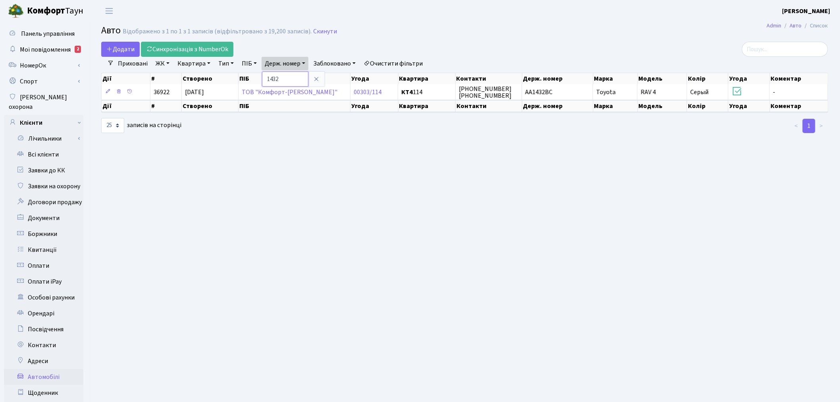
click at [300, 75] on input "1432" at bounding box center [285, 78] width 46 height 15
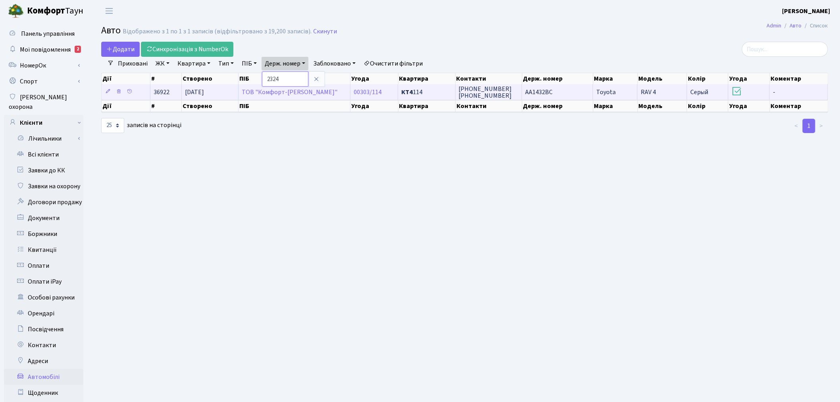
type input "2324"
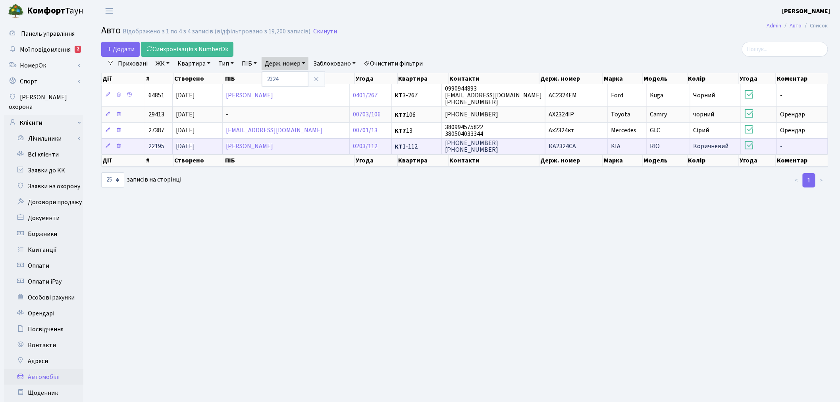
click at [525, 144] on td "(067) 220-78-07 (067) 220-61-34" at bounding box center [494, 146] width 104 height 16
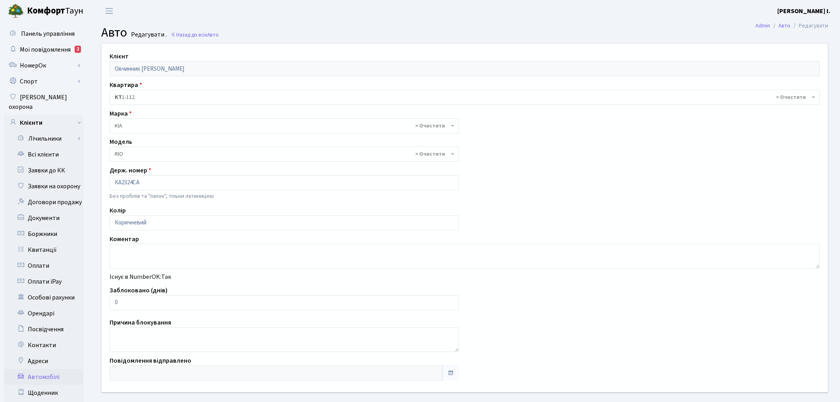
select select "1178"
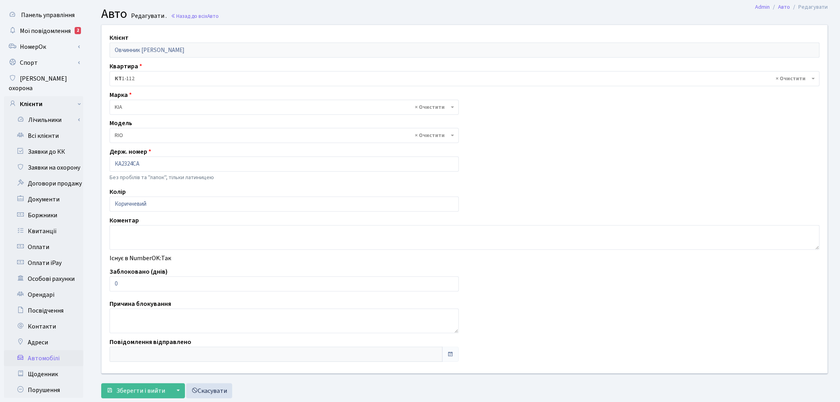
scroll to position [44, 0]
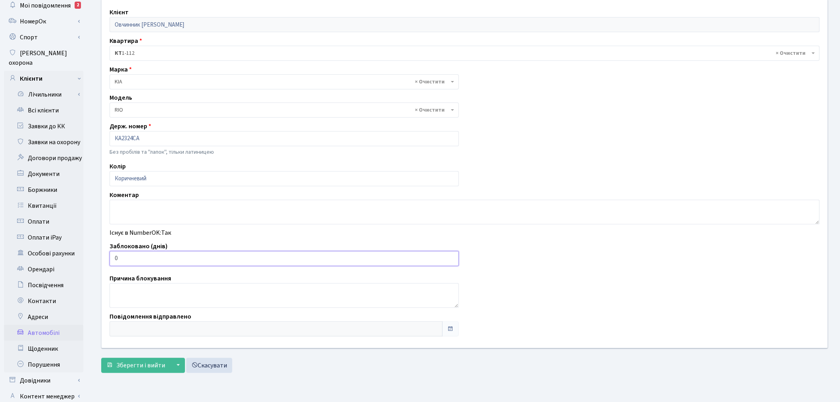
drag, startPoint x: 128, startPoint y: 258, endPoint x: 106, endPoint y: 260, distance: 22.3
click at [106, 260] on div "Заблоковано (днів) 0" at bounding box center [284, 253] width 361 height 25
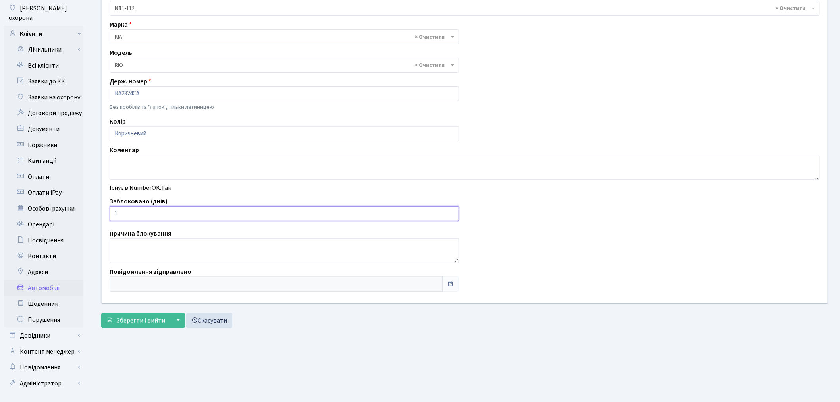
scroll to position [92, 0]
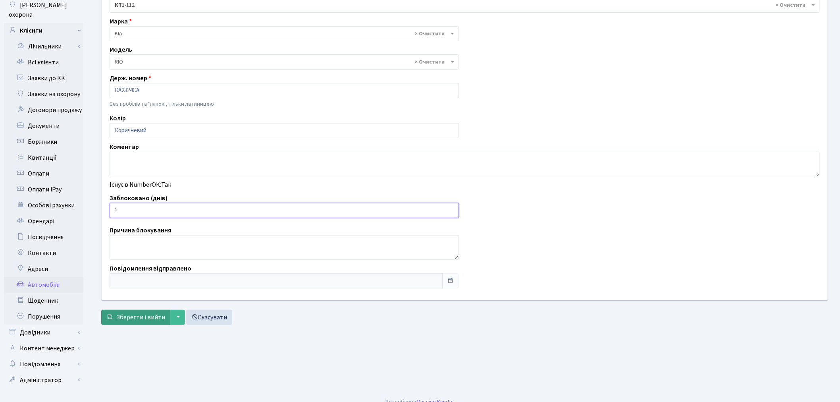
type input "1"
click at [146, 318] on span "Зберегти і вийти" at bounding box center [140, 317] width 49 height 9
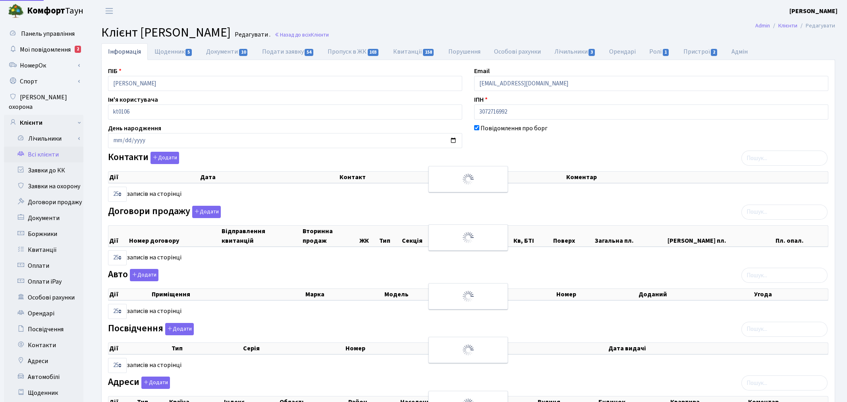
select select "25"
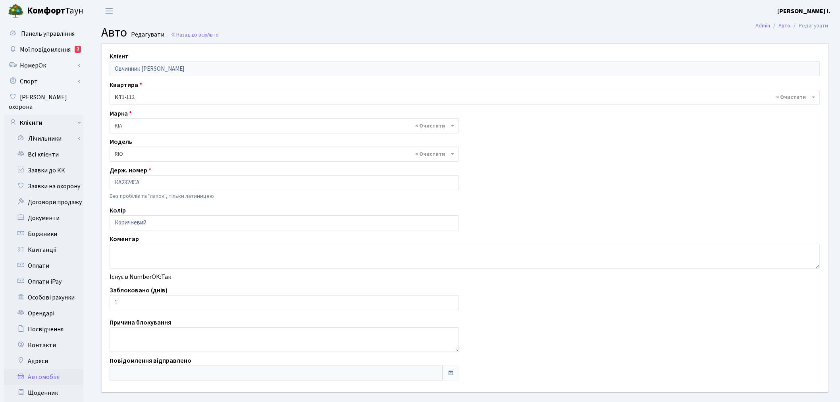
select select "1178"
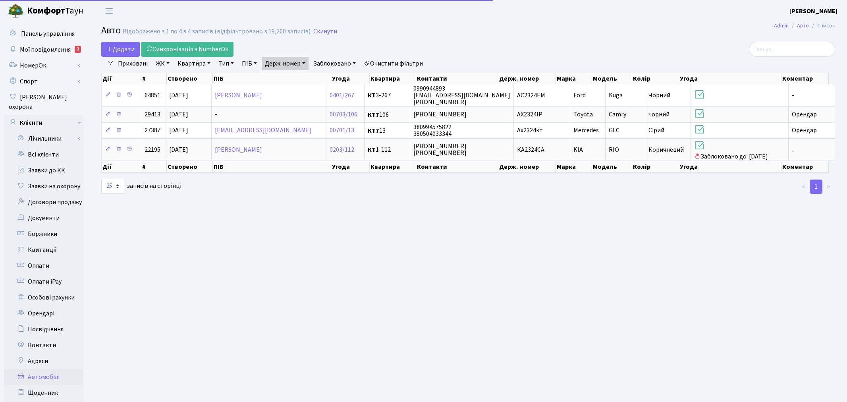
select select "25"
click at [287, 62] on link "Держ. номер" at bounding box center [285, 63] width 47 height 13
click at [303, 79] on input "2324" at bounding box center [285, 78] width 46 height 15
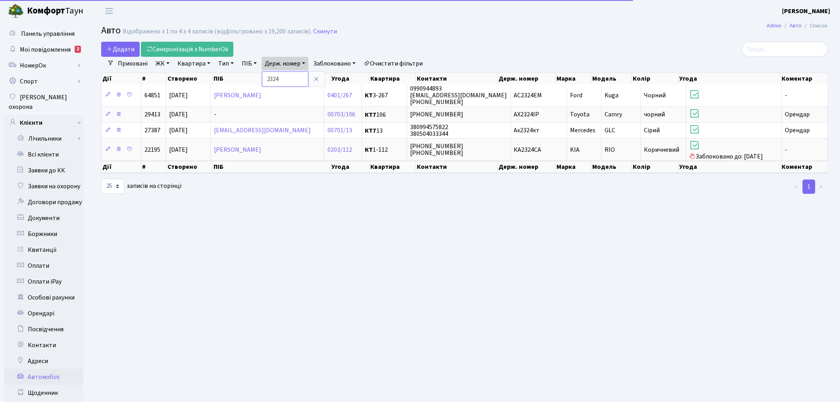
click at [303, 79] on input "2324" at bounding box center [285, 78] width 46 height 15
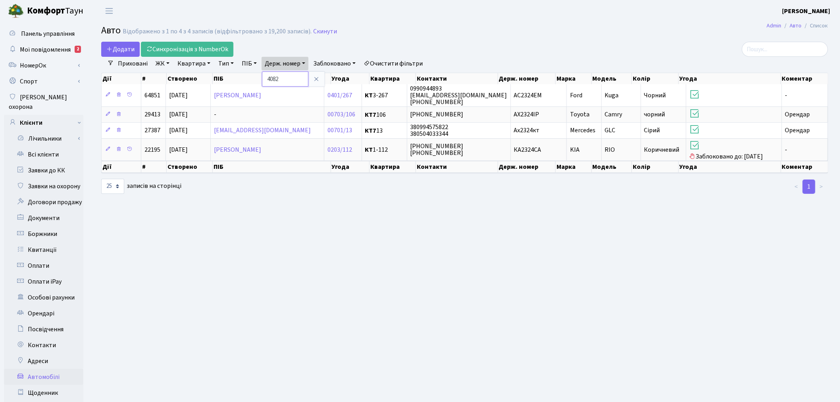
type input "4082"
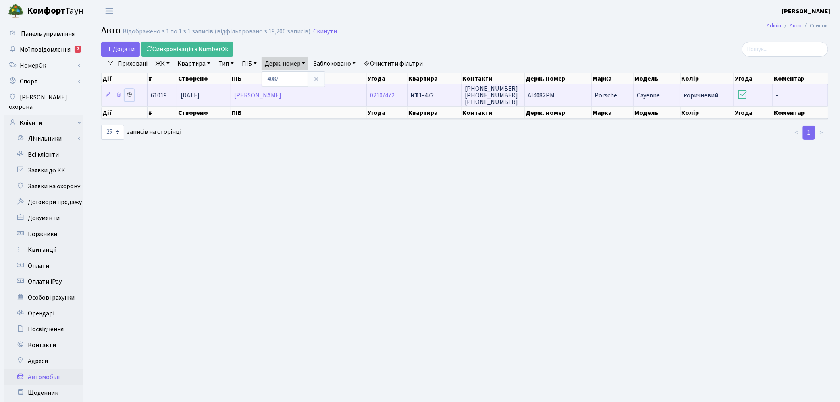
click at [130, 95] on icon at bounding box center [130, 95] width 6 height 6
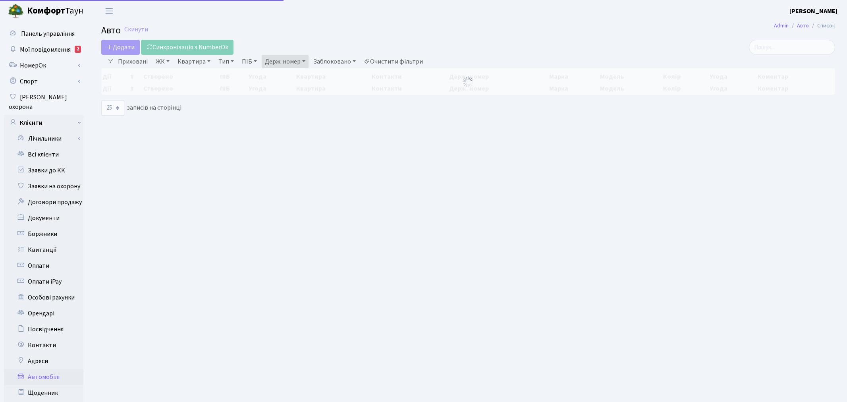
select select "25"
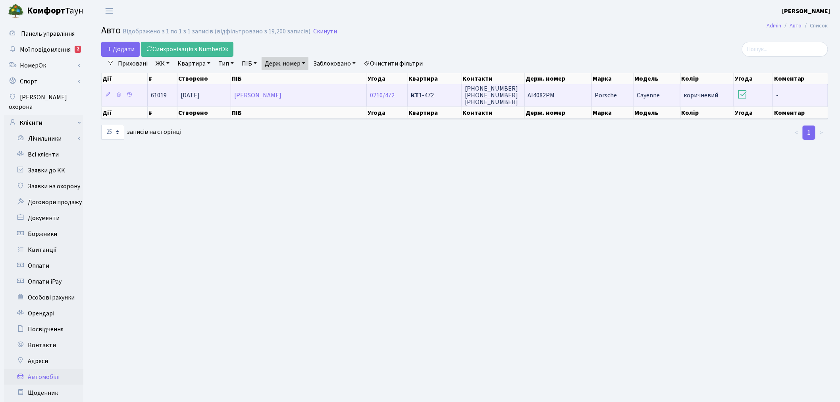
click at [519, 98] on td "068-888 81 89 068-888-81-98 +380688888189" at bounding box center [493, 95] width 63 height 22
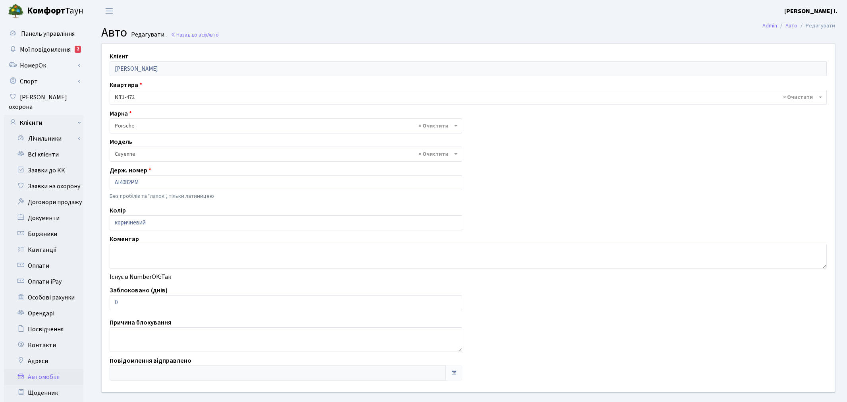
select select "1963"
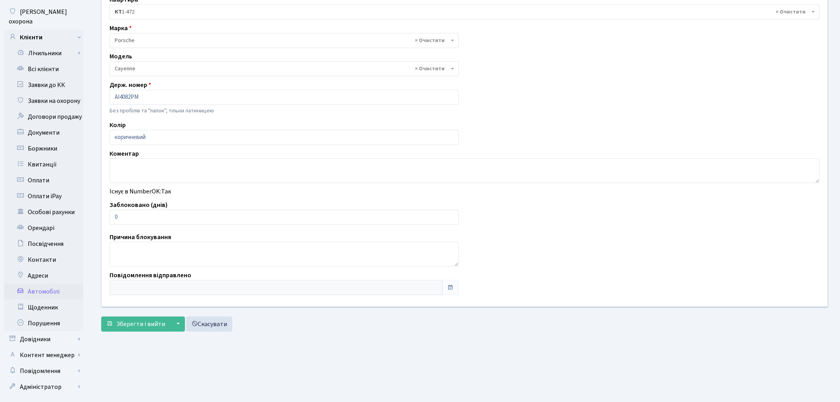
scroll to position [88, 0]
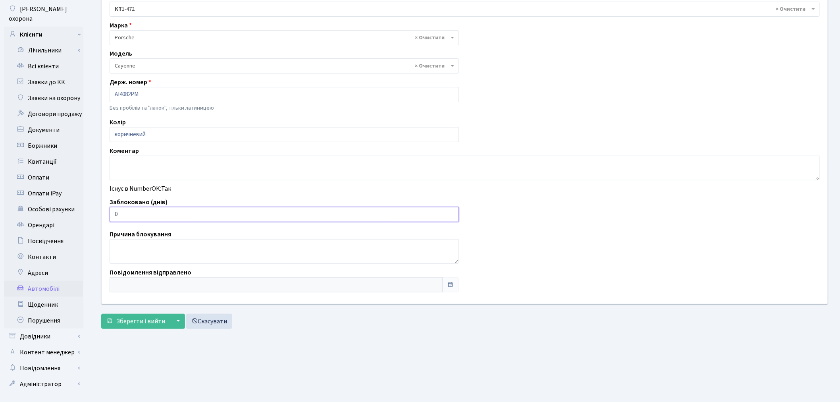
drag, startPoint x: 125, startPoint y: 214, endPoint x: 110, endPoint y: 214, distance: 14.3
click at [110, 214] on input "0" at bounding box center [284, 214] width 349 height 15
type input "1"
click at [136, 320] on span "Зберегти і вийти" at bounding box center [140, 321] width 49 height 9
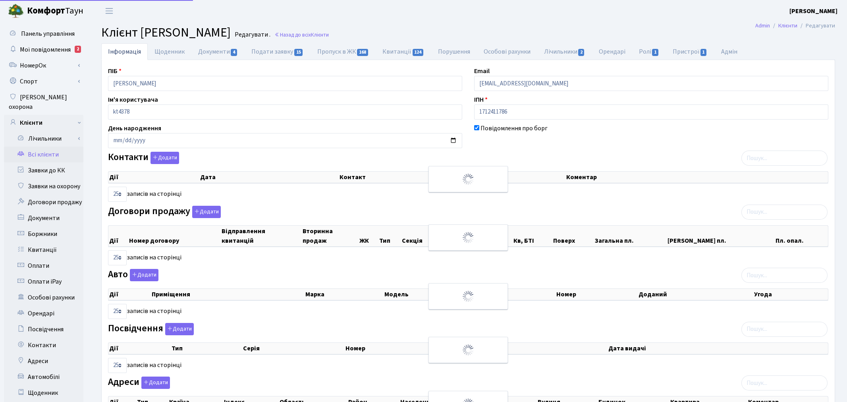
select select "25"
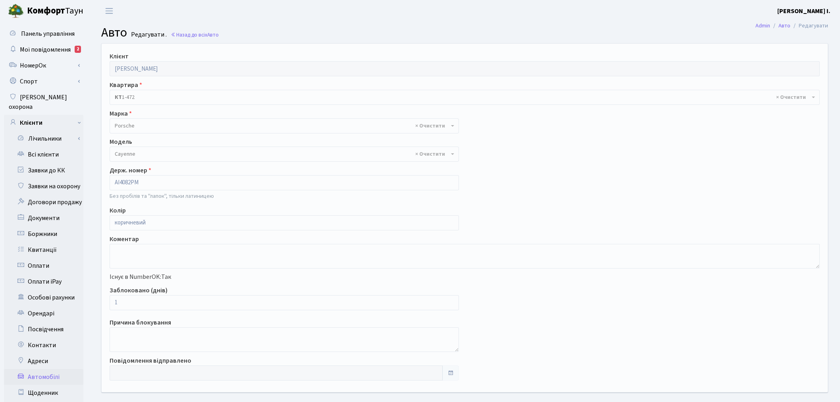
select select "1963"
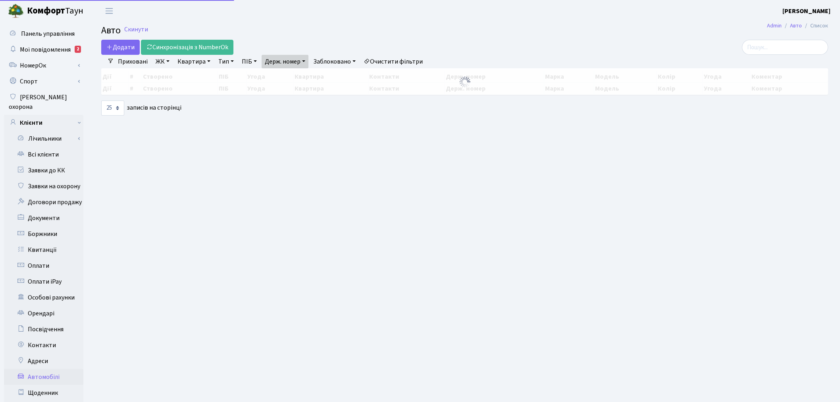
select select "25"
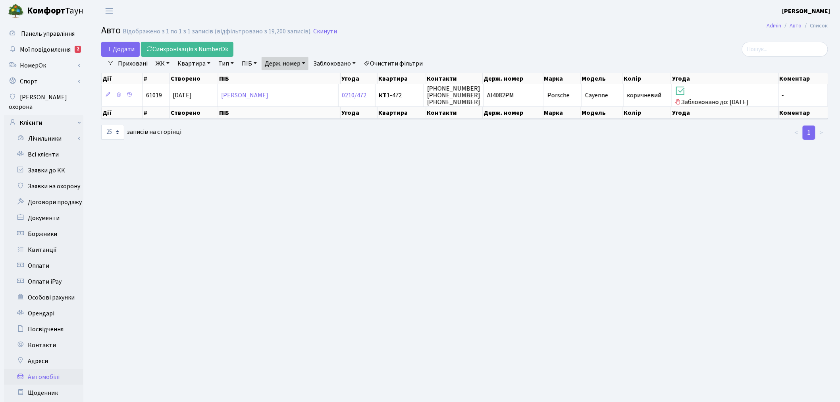
click at [293, 64] on link "Держ. номер" at bounding box center [285, 63] width 47 height 13
click at [295, 80] on input "4082" at bounding box center [285, 78] width 46 height 15
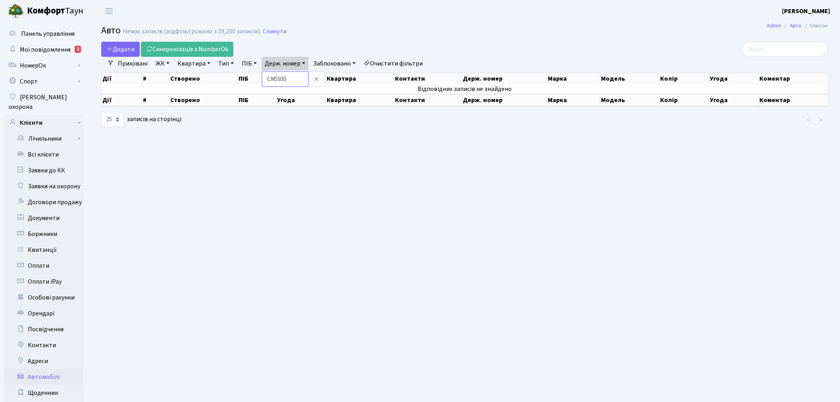
drag, startPoint x: 295, startPoint y: 80, endPoint x: 263, endPoint y: 81, distance: 32.2
click at [263, 81] on div "Додати Синхронізація з NumberOk Фільтри Приховані ЖК - ТХ, вул. Ділова, 1/2 КТ,…" at bounding box center [464, 85] width 739 height 86
click at [292, 62] on link "Держ. номер" at bounding box center [285, 63] width 47 height 13
click at [294, 74] on input "СМ5930" at bounding box center [285, 78] width 46 height 15
type input "3334"
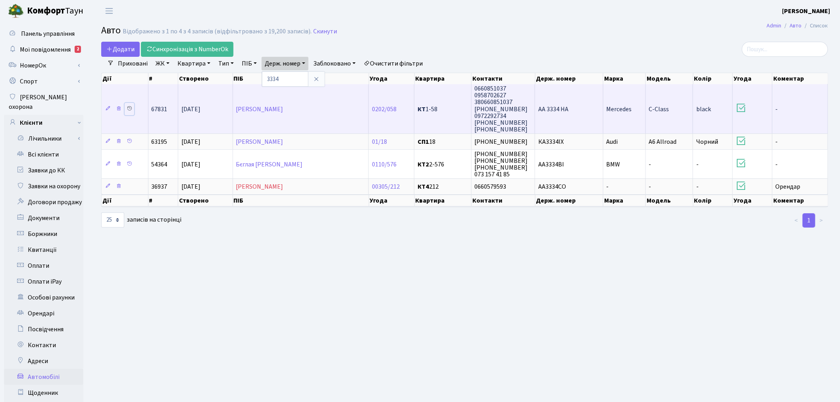
click at [131, 106] on icon at bounding box center [130, 109] width 6 height 6
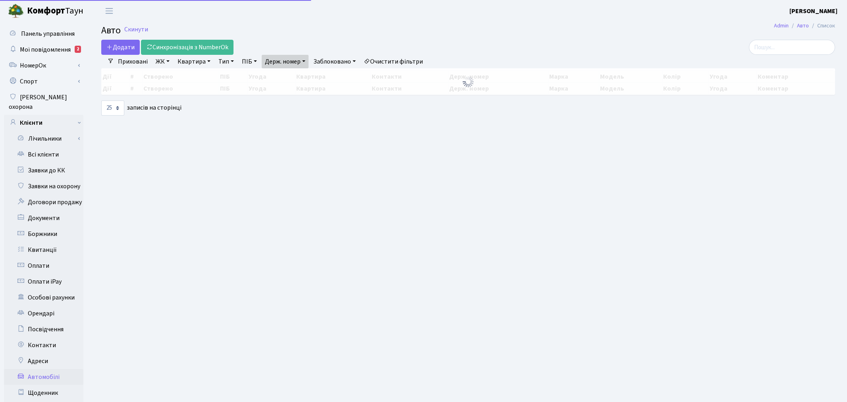
select select "25"
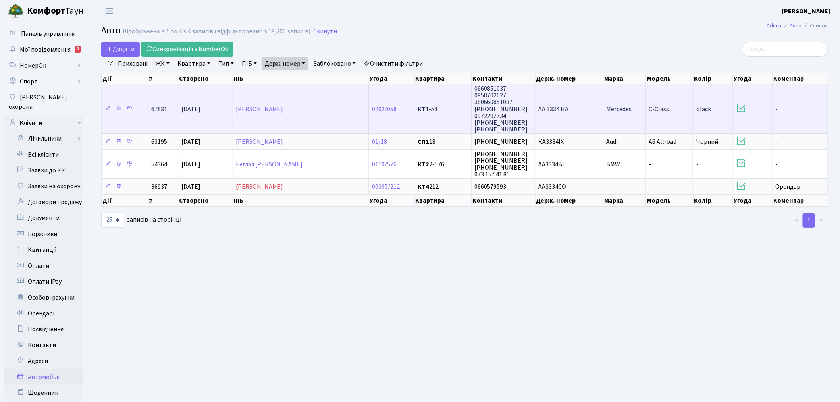
click at [568, 118] on td "AA 3334 HA" at bounding box center [569, 108] width 68 height 49
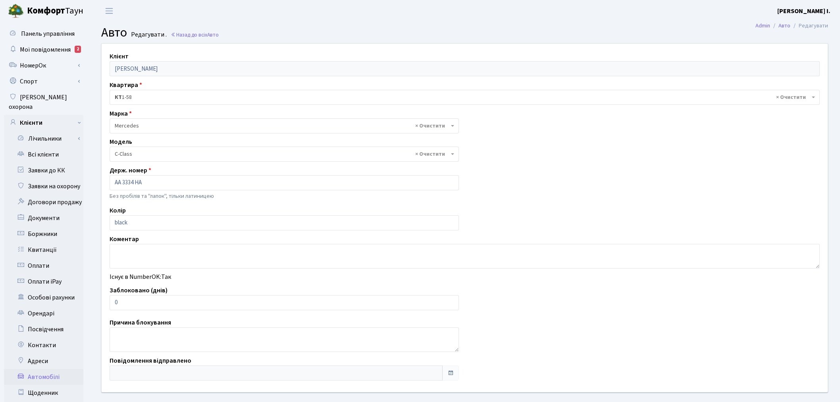
select select "1474"
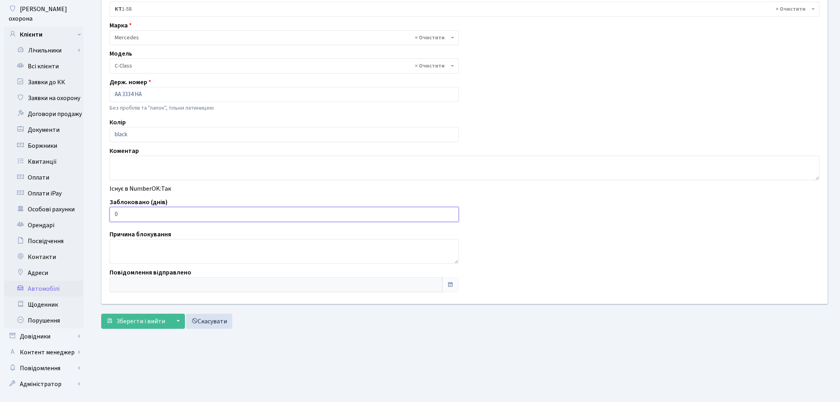
drag, startPoint x: 122, startPoint y: 211, endPoint x: 111, endPoint y: 215, distance: 11.3
click at [111, 215] on input "0" at bounding box center [284, 214] width 349 height 15
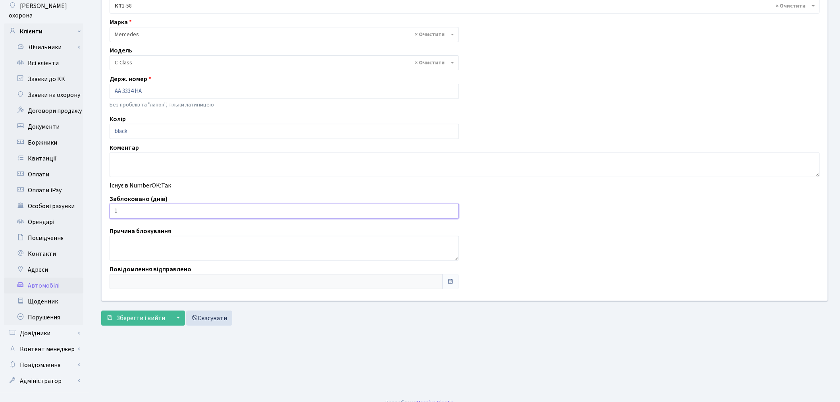
scroll to position [92, 0]
type input "1"
click at [120, 315] on span "Зберегти і вийти" at bounding box center [140, 317] width 49 height 9
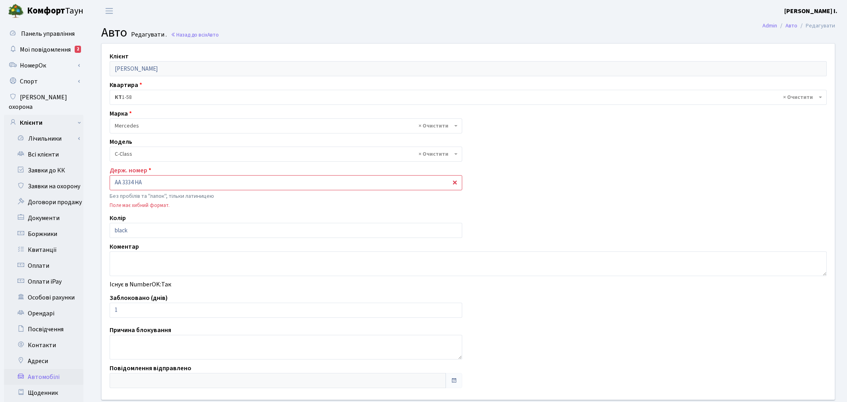
select select "1474"
click at [122, 183] on input "AA 3334 HA" at bounding box center [284, 182] width 349 height 15
click at [134, 181] on input "AA3334 HA" at bounding box center [284, 182] width 349 height 15
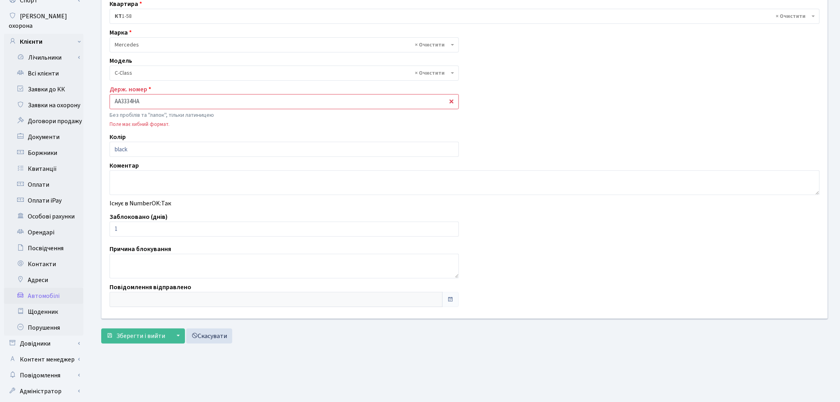
scroll to position [92, 0]
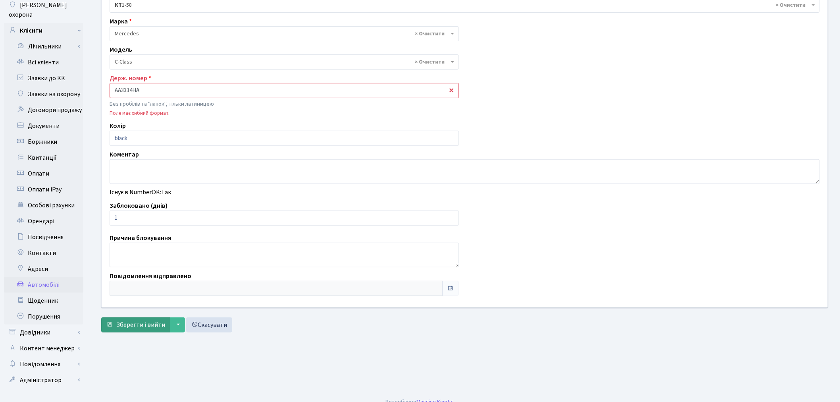
type input "AA3334HA"
click at [144, 327] on span "Зберегти і вийти" at bounding box center [140, 324] width 49 height 9
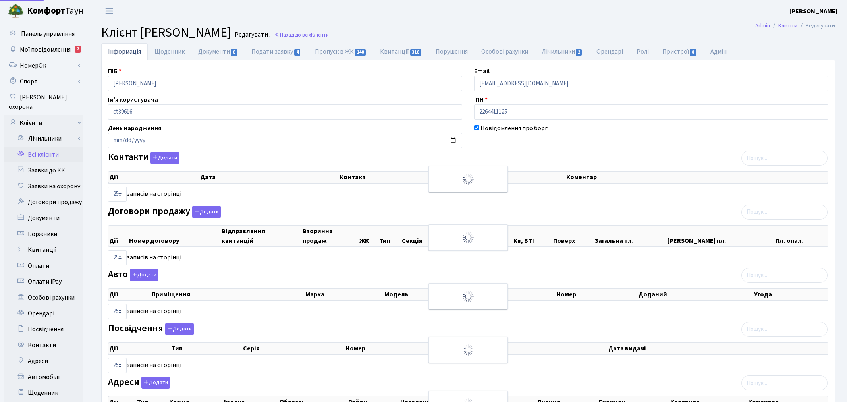
select select "25"
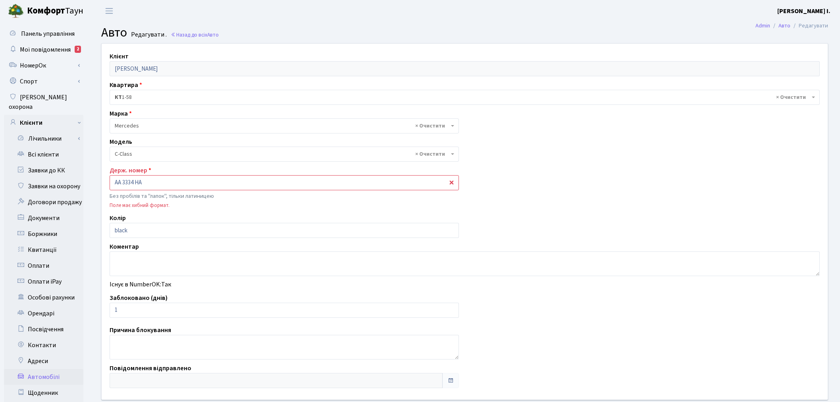
select select "1474"
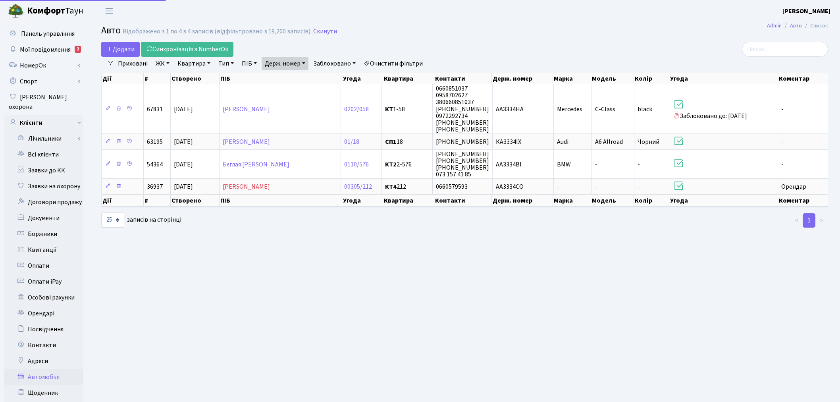
select select "25"
click at [303, 65] on link "Держ. номер" at bounding box center [285, 63] width 47 height 13
click at [296, 77] on input "3334" at bounding box center [285, 78] width 46 height 15
type input "3023"
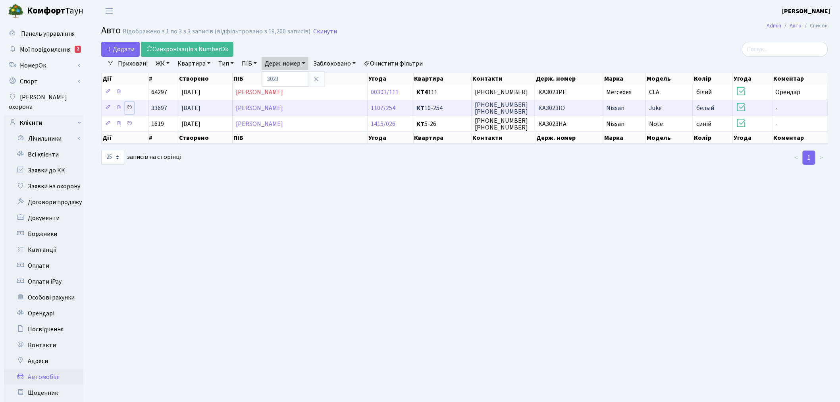
click at [128, 106] on icon at bounding box center [130, 107] width 6 height 6
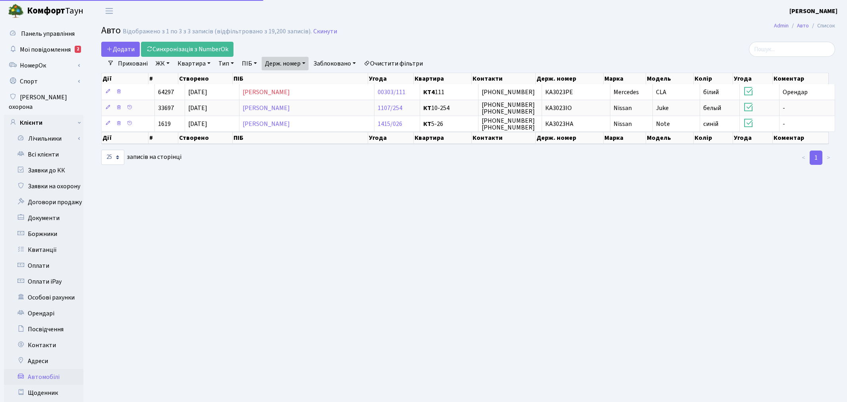
select select "25"
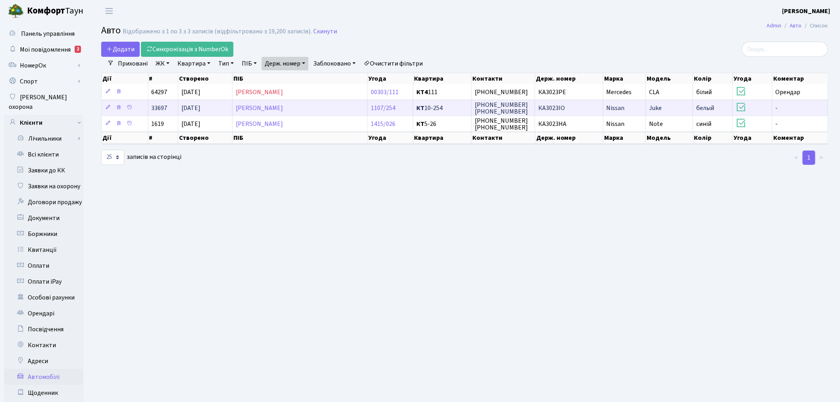
click at [565, 110] on td "КА3023IO" at bounding box center [569, 108] width 68 height 16
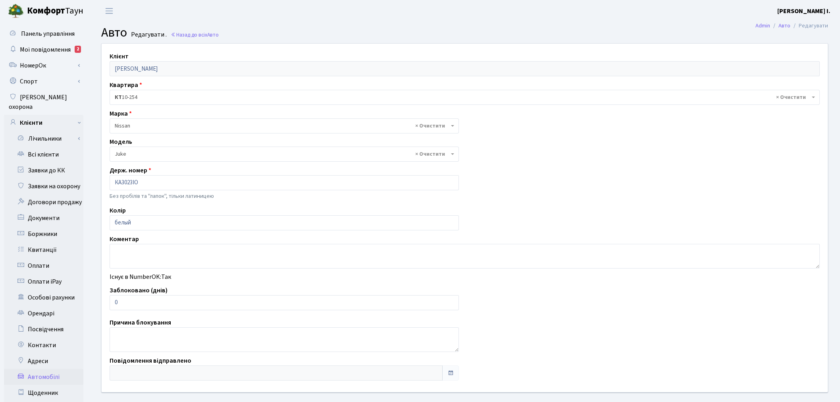
select select "1691"
drag, startPoint x: 136, startPoint y: 304, endPoint x: 109, endPoint y: 304, distance: 27.0
click at [110, 304] on input "0" at bounding box center [284, 302] width 349 height 15
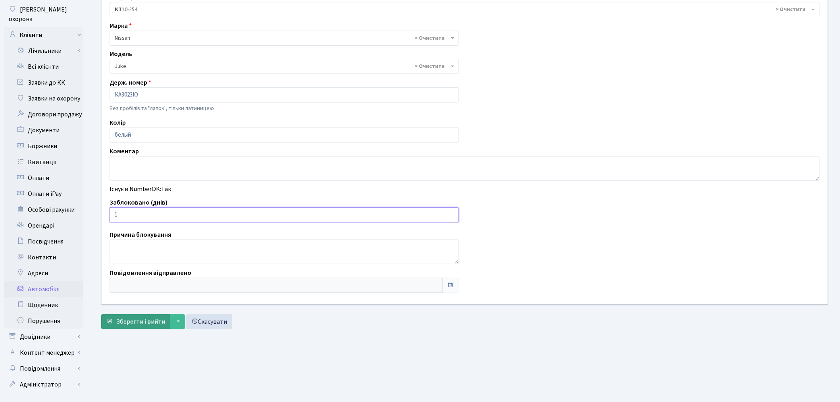
scroll to position [88, 0]
type input "1"
click at [133, 323] on span "Зберегти і вийти" at bounding box center [140, 321] width 49 height 9
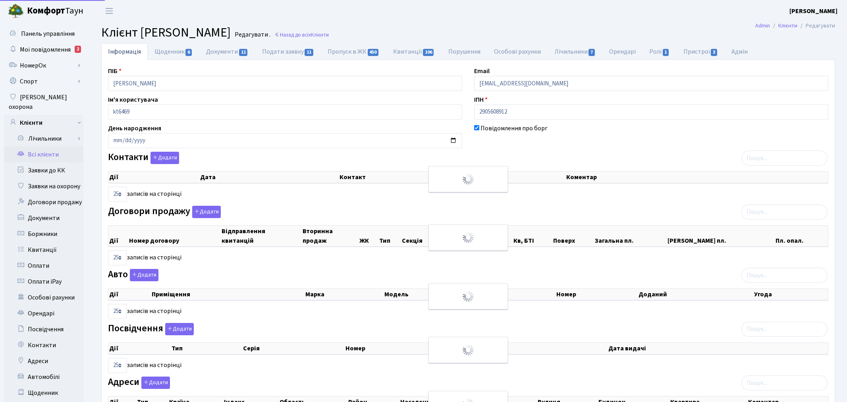
select select "25"
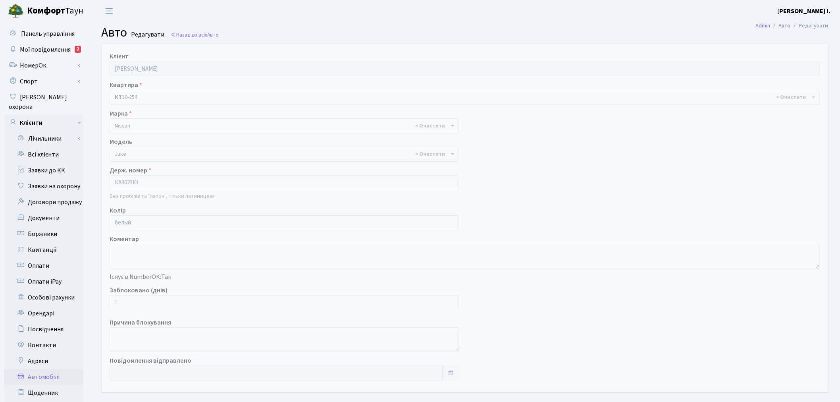
select select "1691"
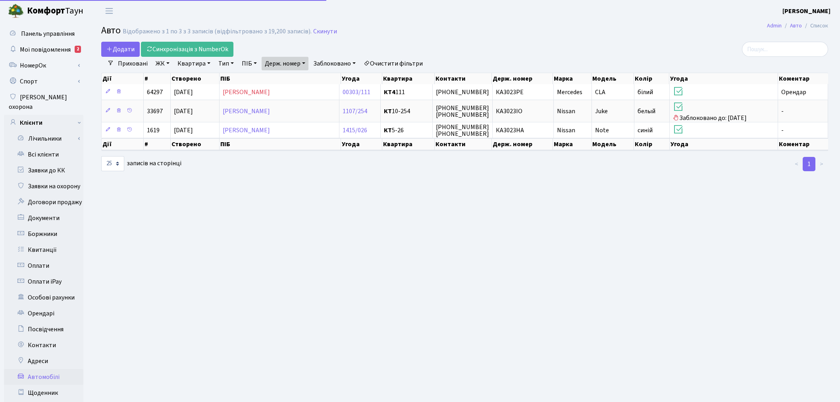
select select "25"
click at [285, 64] on link "Держ. номер" at bounding box center [285, 63] width 47 height 13
click at [291, 75] on input "3023" at bounding box center [285, 78] width 46 height 15
type input "8766"
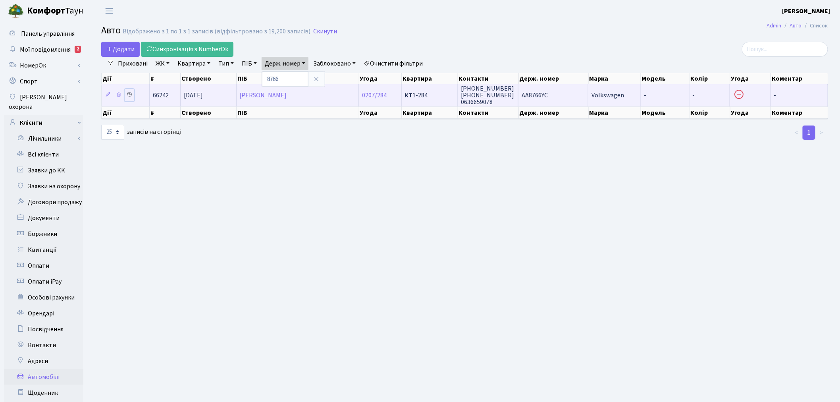
click at [129, 92] on icon at bounding box center [130, 95] width 6 height 6
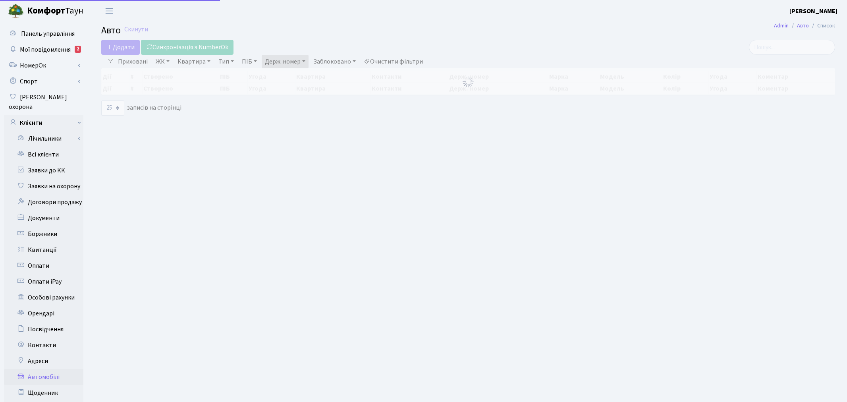
select select "25"
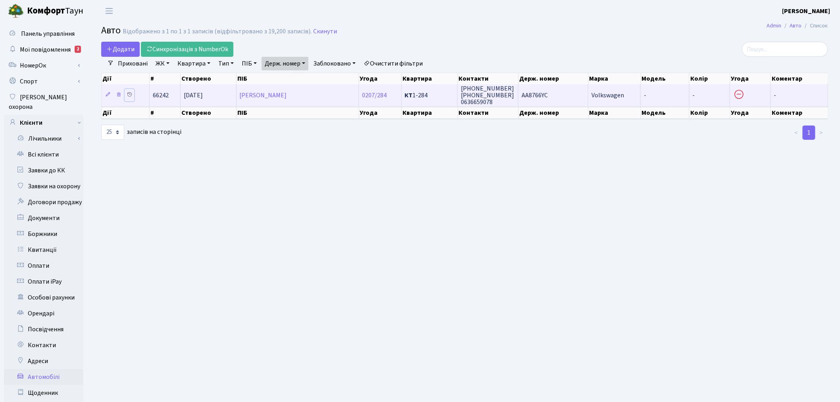
click at [130, 93] on icon at bounding box center [130, 95] width 6 height 6
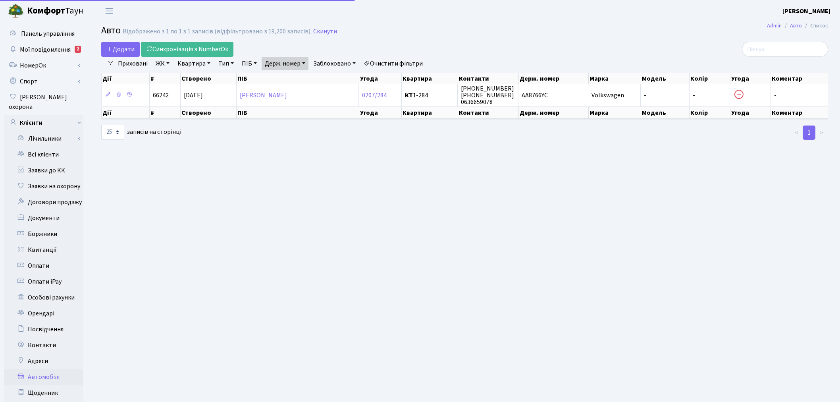
select select "25"
click at [121, 48] on span "Додати" at bounding box center [120, 49] width 28 height 9
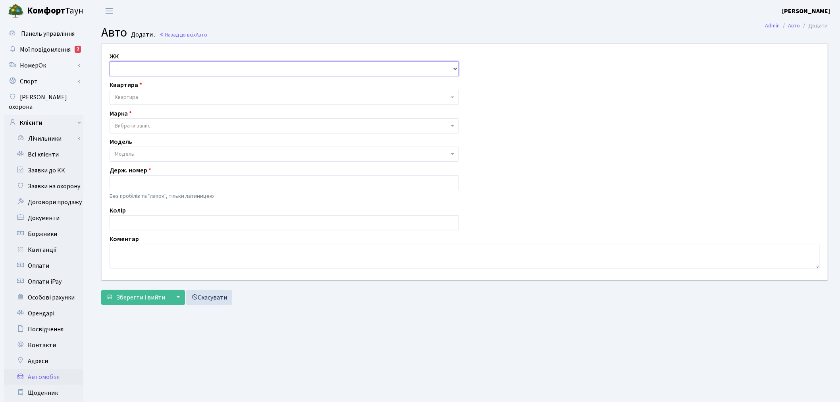
drag, startPoint x: 163, startPoint y: 71, endPoint x: 164, endPoint y: 75, distance: 4.0
click at [163, 71] on select "- ТХ, вул. [STREET_ADDRESS] Регенераторна, 4 КТ2, просп. [STREET_ADDRESS] [STRE…" at bounding box center [284, 68] width 349 height 15
select select "271"
click at [110, 61] on select "- ТХ, вул. Ділова, 1/2 КТ, вул. Регенераторна, 4 КТ2, просп. Соборності, 17 КТ3…" at bounding box center [284, 68] width 349 height 15
select select
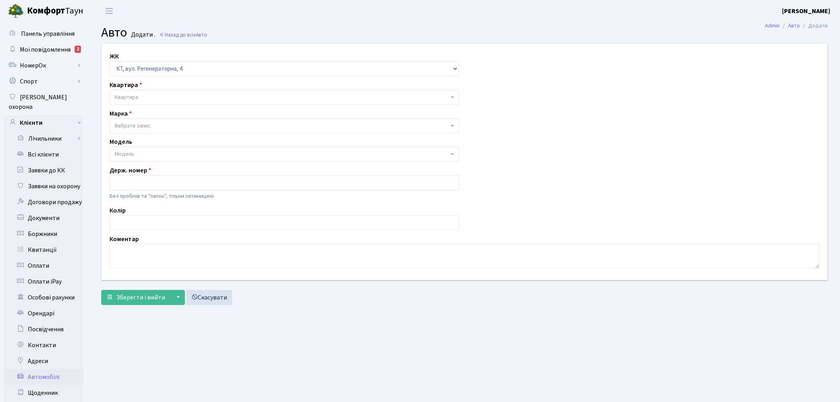
click at [158, 97] on span "Квартира" at bounding box center [282, 97] width 334 height 8
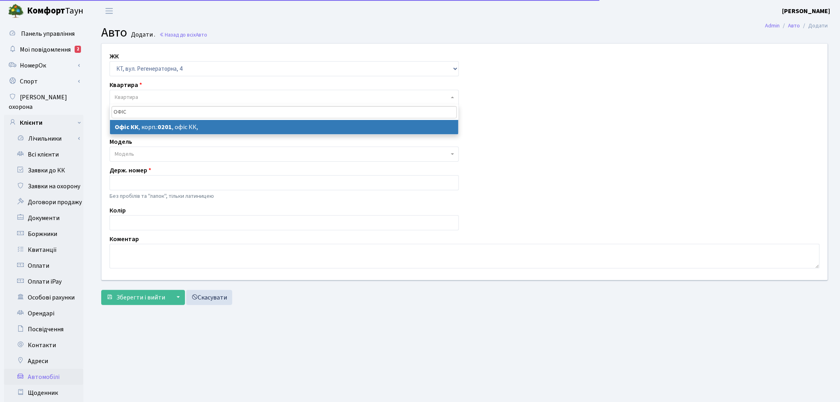
type input "ОФІС"
select select "4"
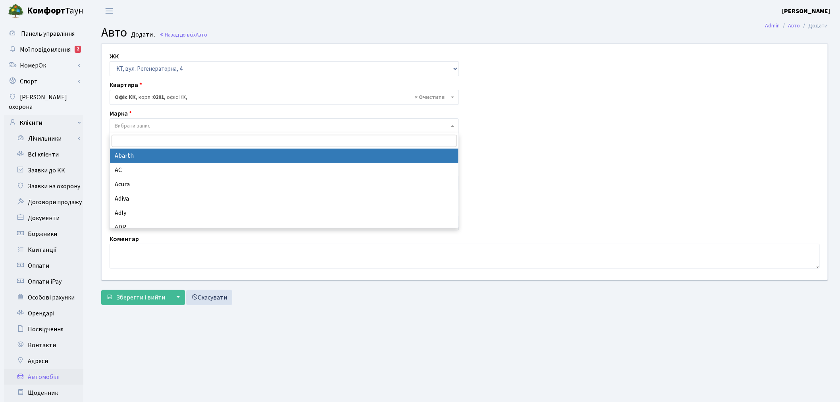
click at [150, 126] on span "Вибрати запис" at bounding box center [133, 126] width 36 height 8
select select "1"
select select
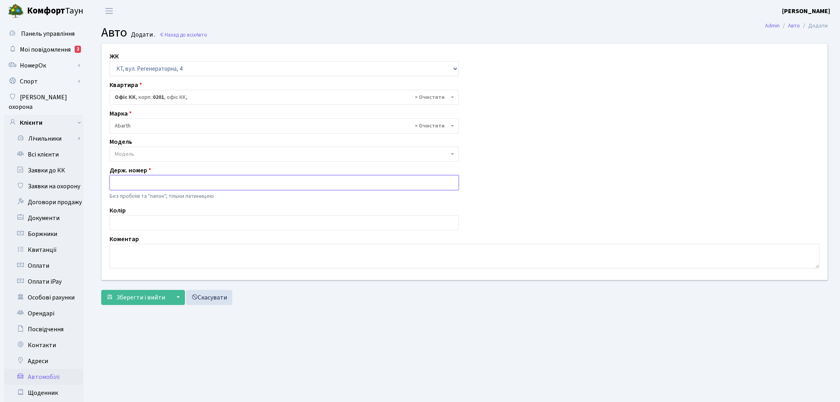
click at [151, 185] on input "text" at bounding box center [284, 182] width 349 height 15
paste input "АА8766YC"
type input "АА8766YC"
click at [144, 248] on textarea at bounding box center [465, 256] width 710 height 25
type textarea "ПОРУШНИК"
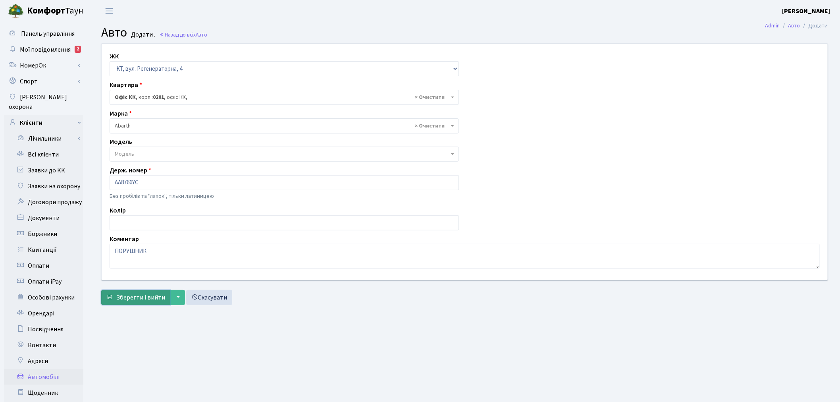
click at [131, 293] on span "Зберегти і вийти" at bounding box center [140, 297] width 49 height 9
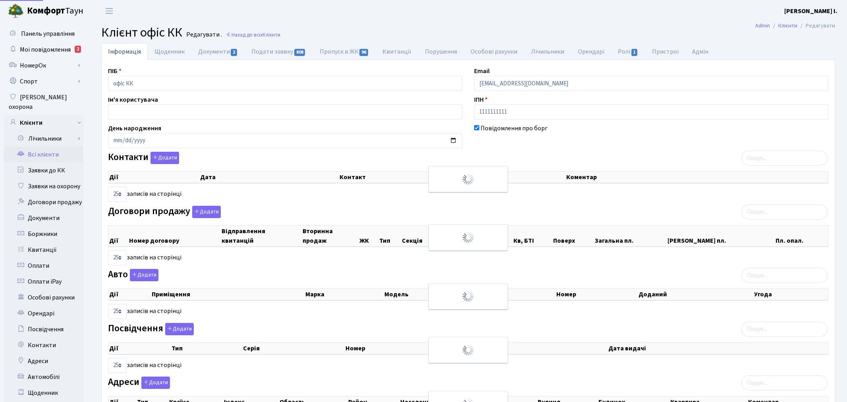
select select "25"
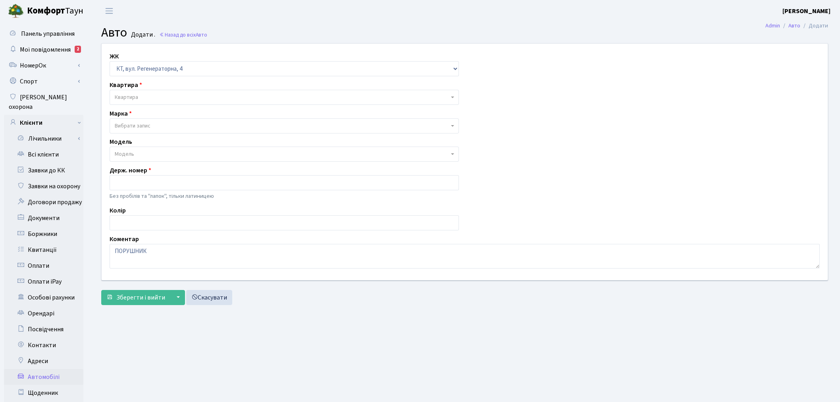
select select "271"
select select "1"
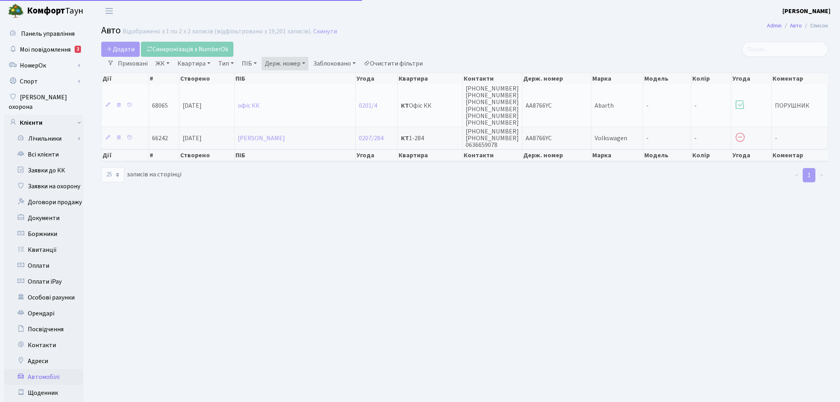
select select "25"
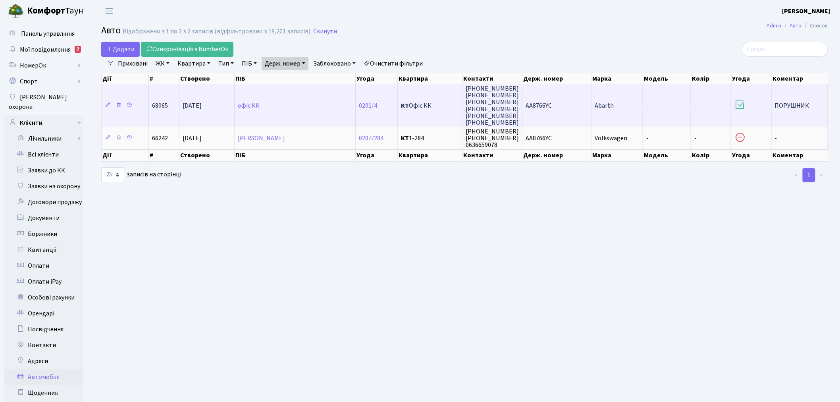
click at [560, 103] on td "АА8766YC" at bounding box center [556, 105] width 69 height 42
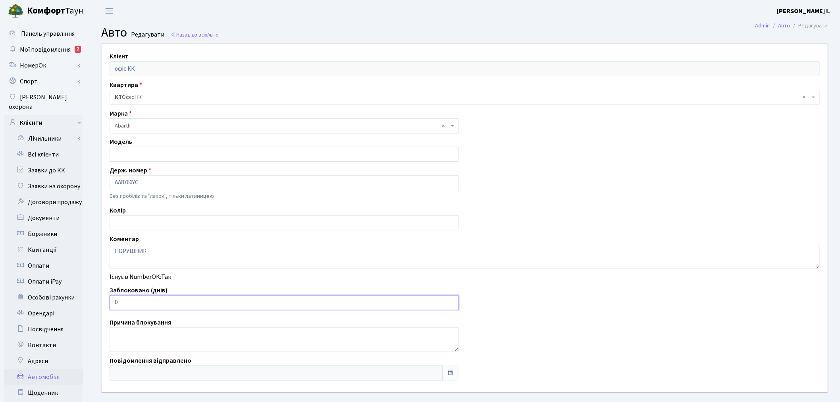
drag, startPoint x: 150, startPoint y: 302, endPoint x: 112, endPoint y: 303, distance: 37.3
click at [112, 303] on input "0" at bounding box center [284, 302] width 349 height 15
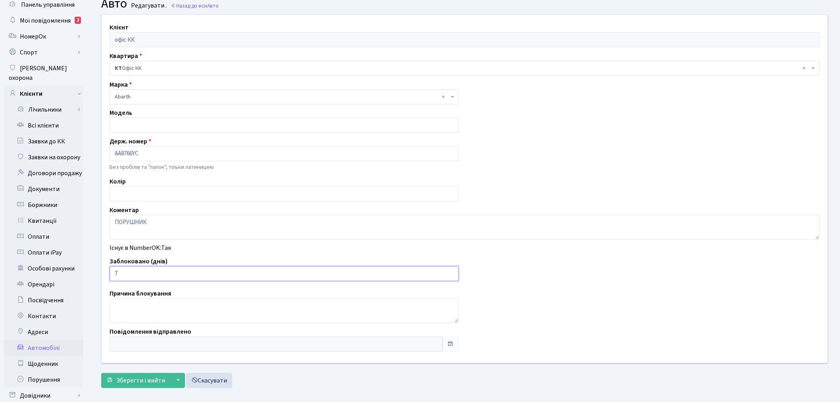
scroll to position [88, 0]
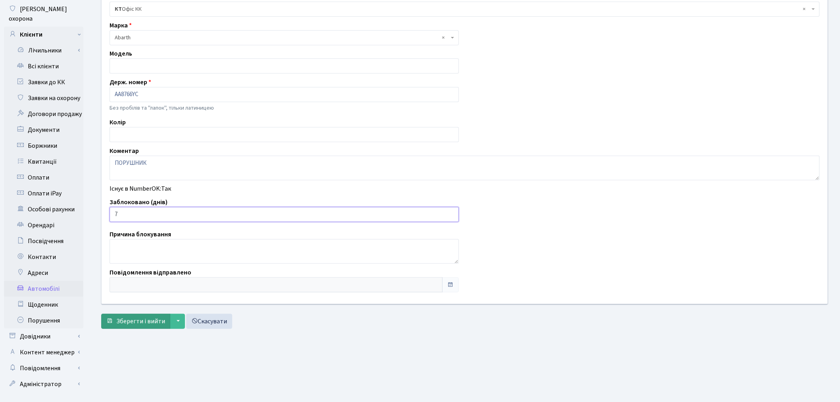
type input "7"
click at [142, 324] on span "Зберегти і вийти" at bounding box center [140, 321] width 49 height 9
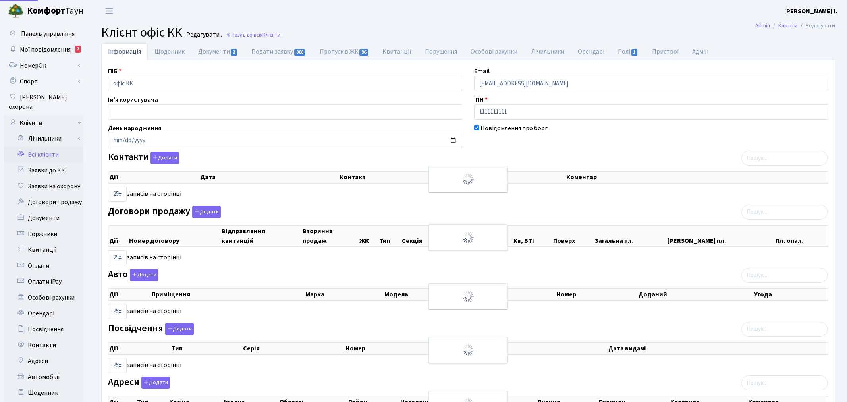
select select "25"
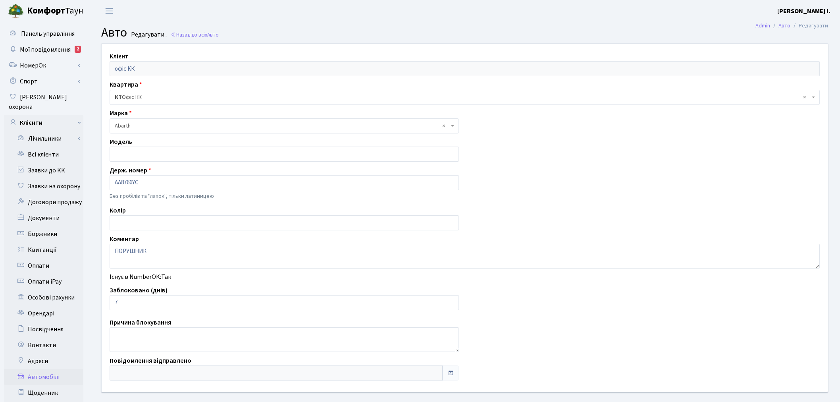
scroll to position [88, 0]
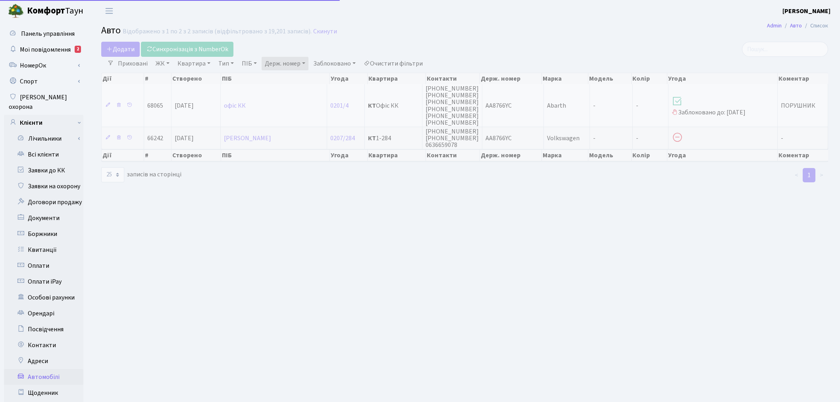
select select "25"
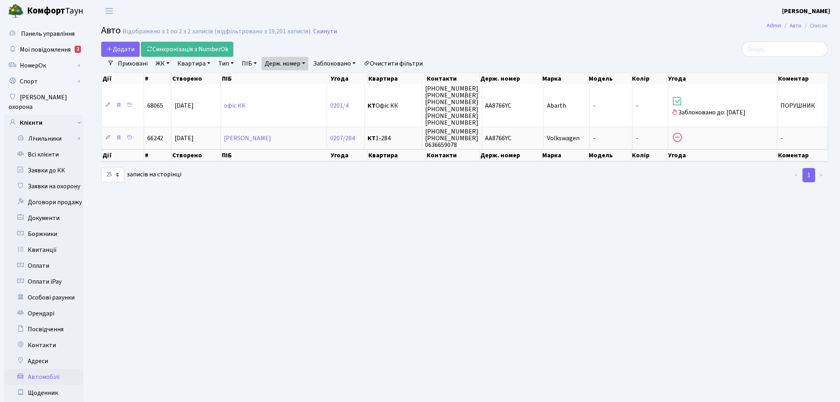
click at [279, 63] on link "Держ. номер" at bounding box center [285, 63] width 47 height 13
click at [289, 73] on input "8766" at bounding box center [285, 78] width 46 height 15
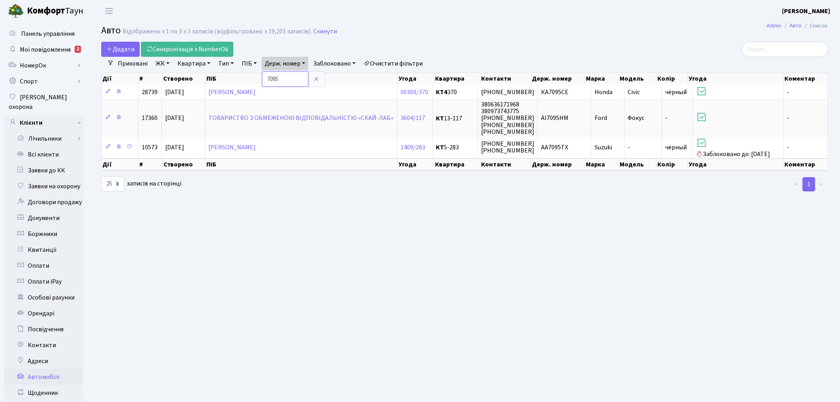
click at [289, 81] on input "7095" at bounding box center [285, 78] width 46 height 15
type input "0257"
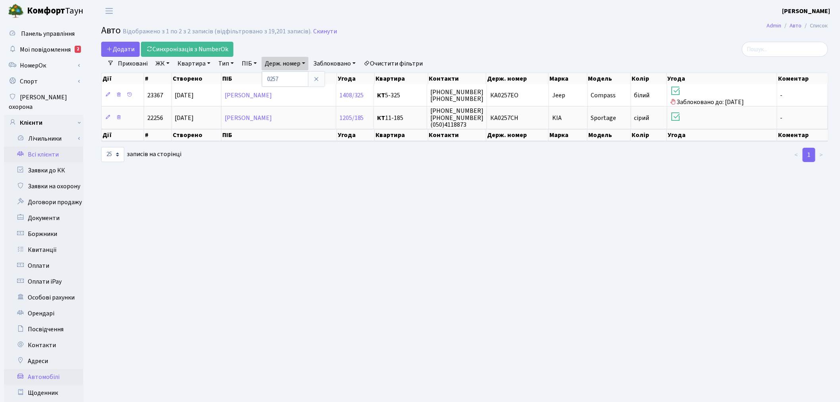
click at [63, 146] on link "Всі клієнти" at bounding box center [43, 154] width 79 height 16
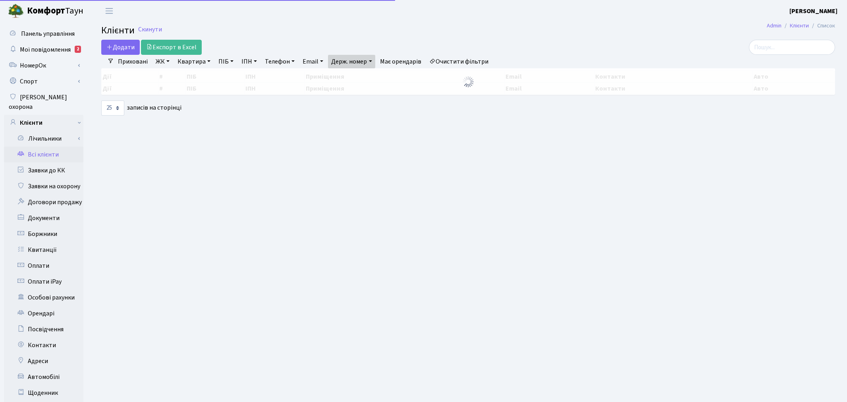
select select "25"
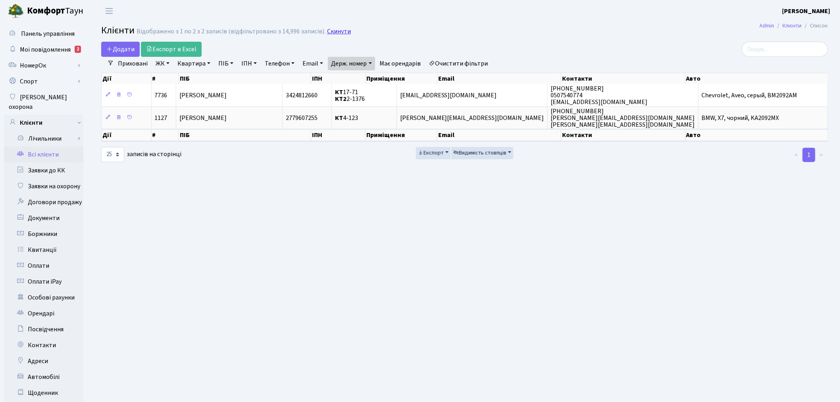
click at [337, 28] on link "Скинути" at bounding box center [339, 32] width 24 height 8
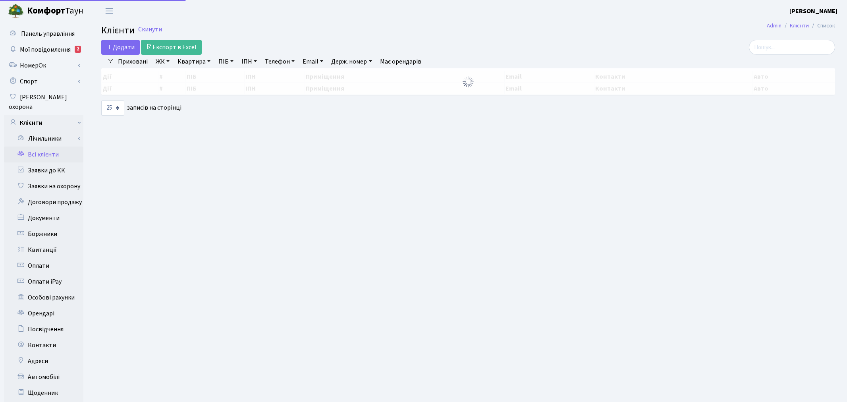
select select
select select "25"
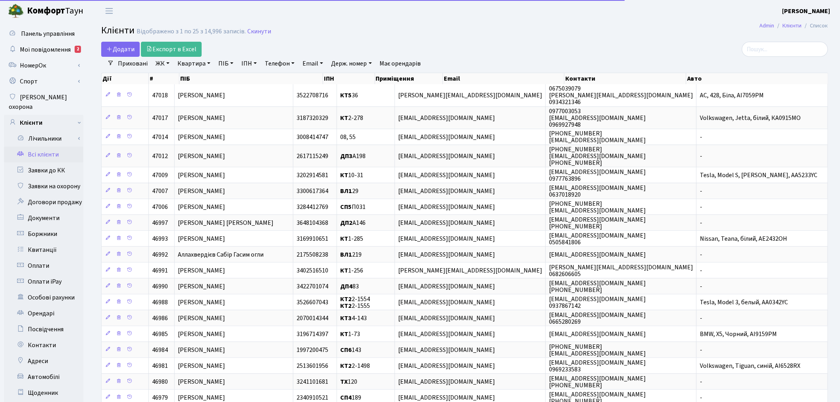
click at [166, 65] on link "ЖК" at bounding box center [162, 63] width 20 height 13
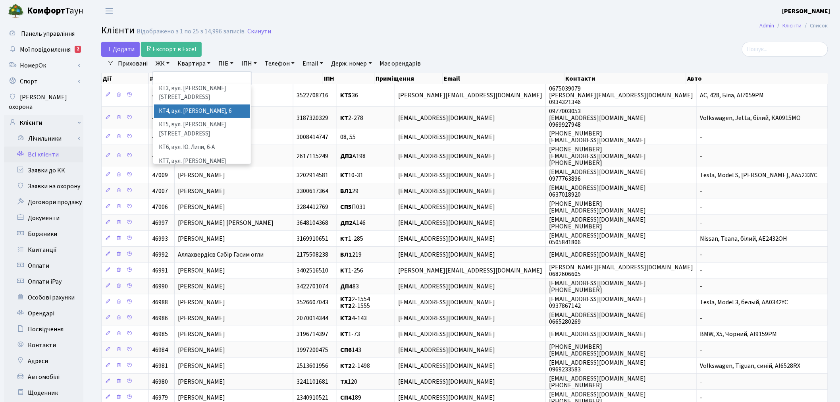
scroll to position [44, 0]
drag, startPoint x: 206, startPoint y: 142, endPoint x: 206, endPoint y: 105, distance: 36.9
click at [206, 154] on li "КТ7, вул. [PERSON_NAME][STREET_ADDRESS]" at bounding box center [202, 165] width 96 height 23
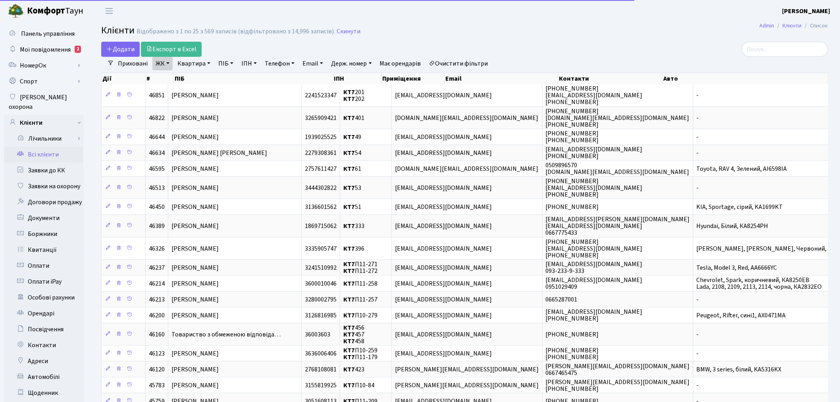
click at [196, 61] on link "Квартира" at bounding box center [193, 63] width 39 height 13
click at [198, 81] on input "text" at bounding box center [198, 78] width 46 height 15
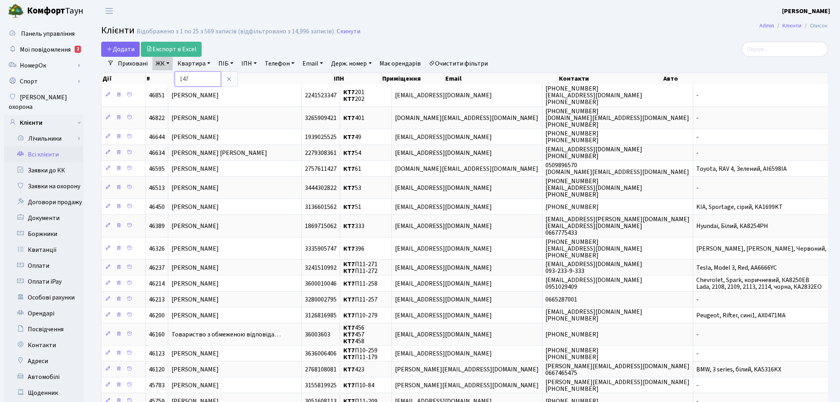
type input "147"
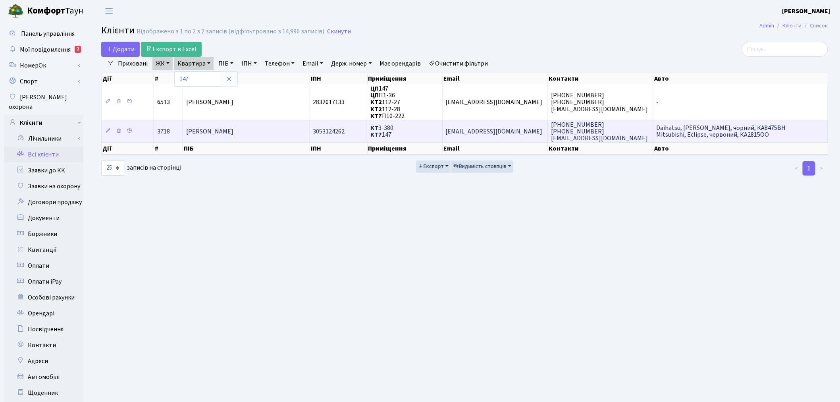
click at [495, 130] on span "[EMAIL_ADDRESS][DOMAIN_NAME]" at bounding box center [494, 131] width 97 height 9
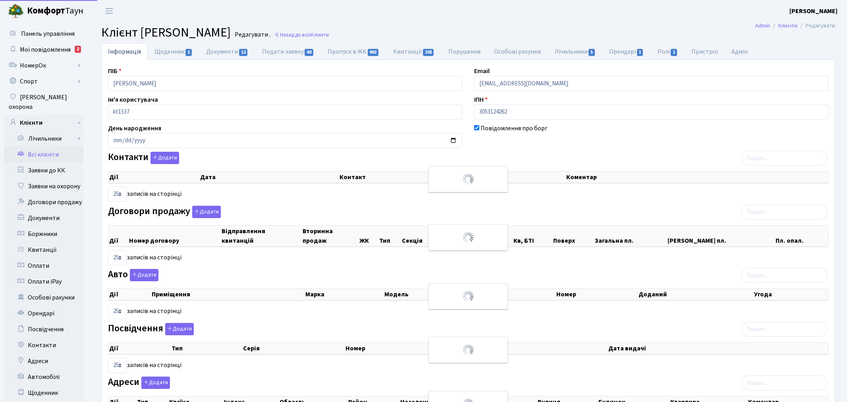
select select "25"
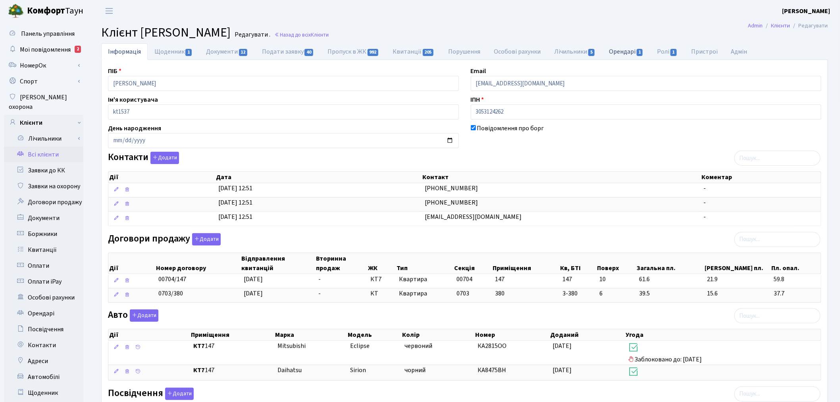
click at [637, 56] on link "Орендарі 1" at bounding box center [626, 51] width 48 height 16
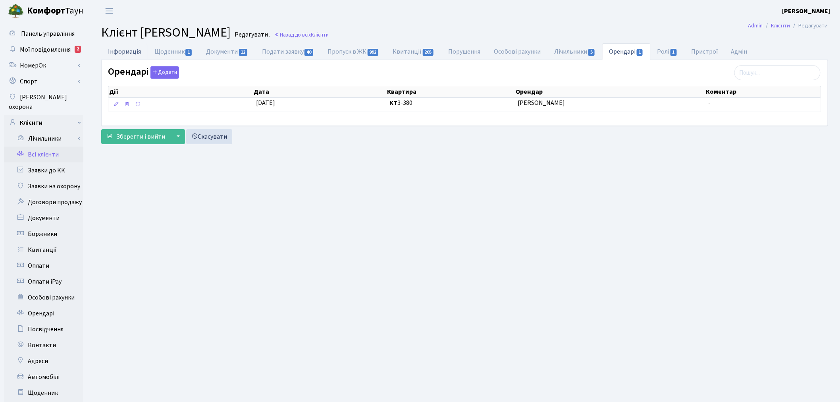
click at [125, 49] on link "Інформація" at bounding box center [124, 51] width 46 height 16
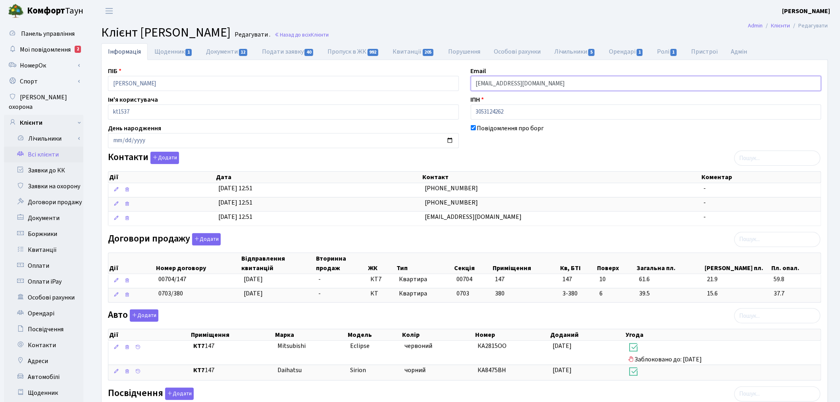
drag, startPoint x: 545, startPoint y: 85, endPoint x: 470, endPoint y: 81, distance: 75.1
click at [471, 81] on input "[EMAIL_ADDRESS][DOMAIN_NAME]" at bounding box center [646, 83] width 351 height 15
click at [41, 146] on link "Всі клієнти" at bounding box center [43, 154] width 79 height 16
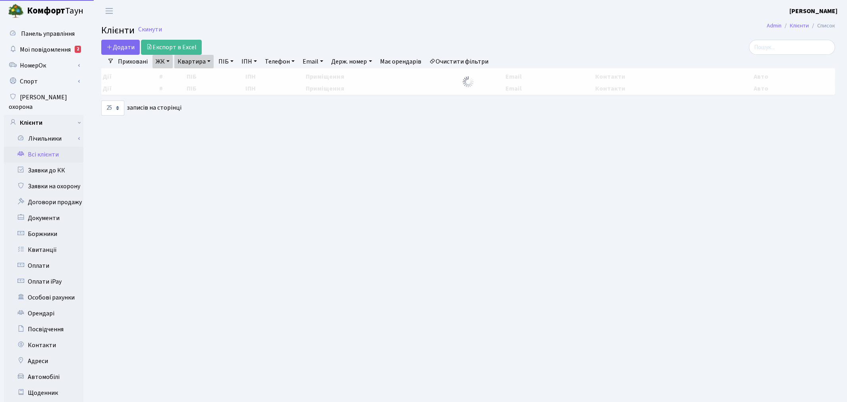
select select "25"
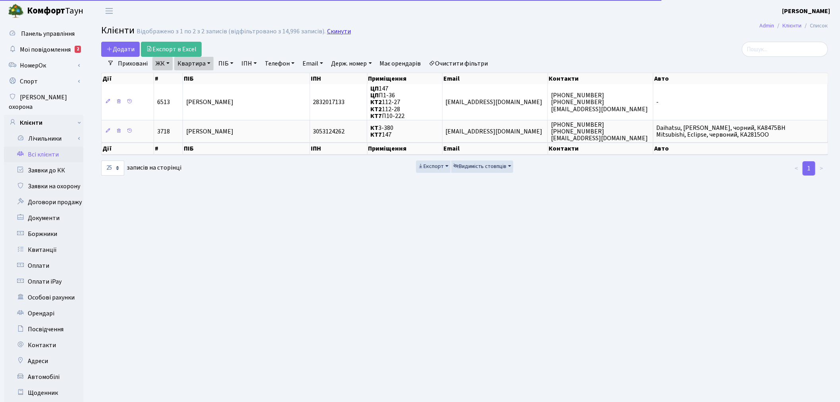
click at [342, 31] on link "Скинути" at bounding box center [339, 32] width 24 height 8
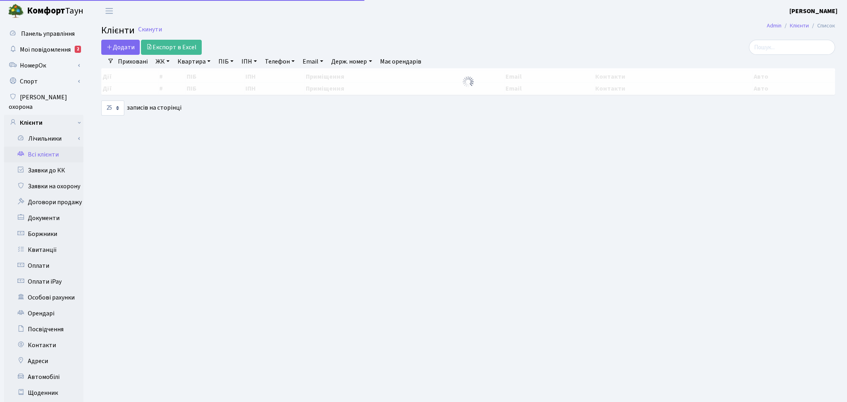
select select
select select "25"
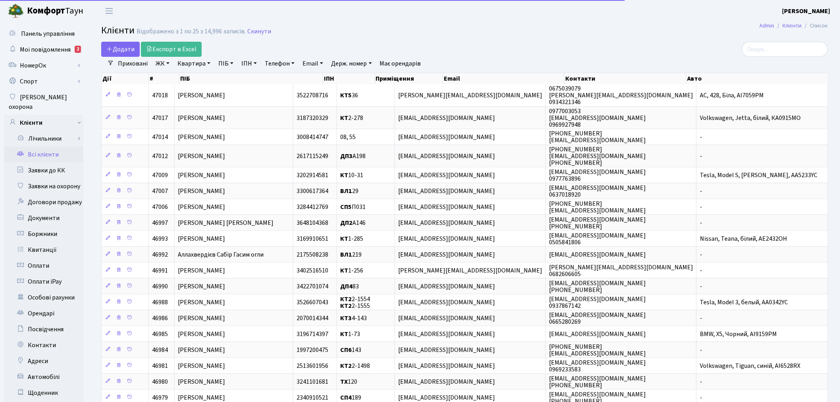
click at [169, 61] on link "ЖК" at bounding box center [162, 63] width 20 height 13
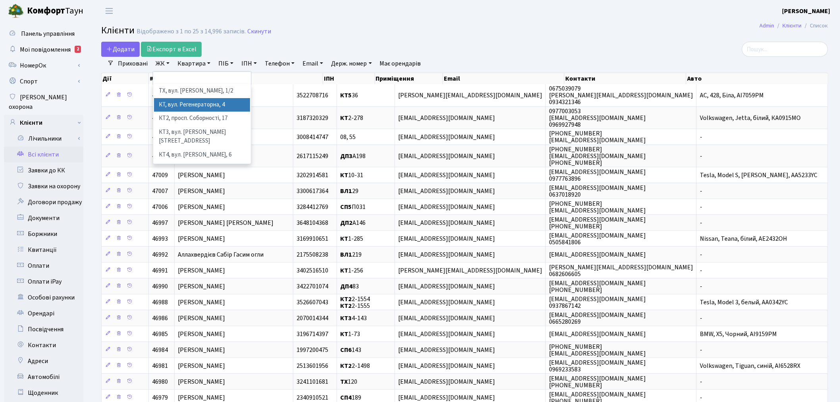
click at [200, 105] on li "КТ, вул. Регенераторна, 4" at bounding box center [202, 105] width 96 height 14
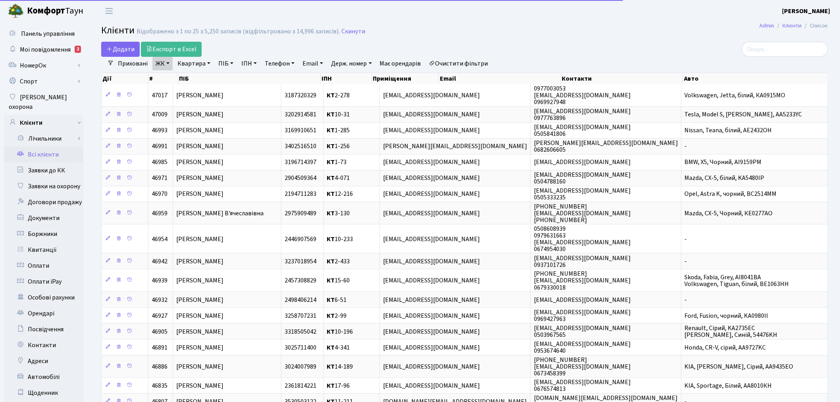
click at [194, 64] on link "Квартира" at bounding box center [193, 63] width 39 height 13
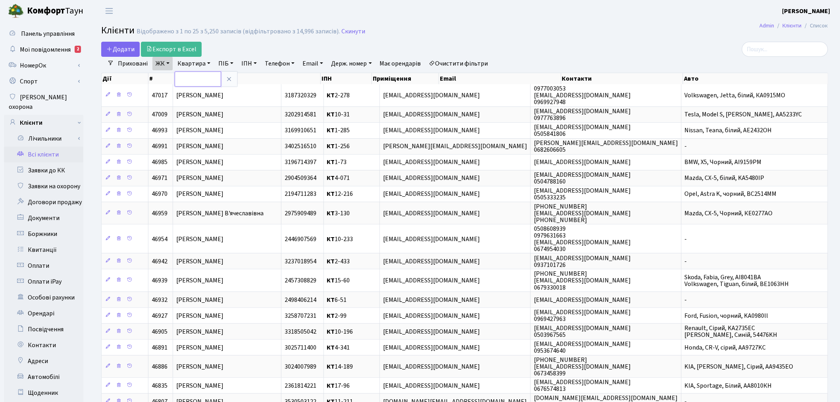
click at [189, 77] on input "text" at bounding box center [198, 78] width 46 height 15
type input "5-479"
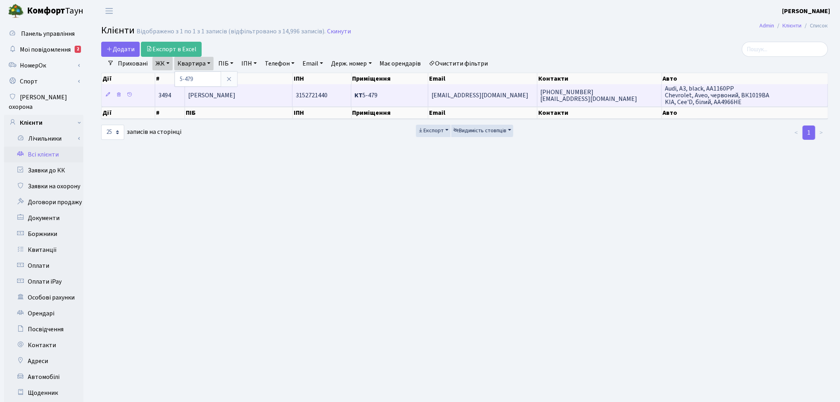
click at [511, 96] on td "wpanterka@GMAIL.COM" at bounding box center [482, 95] width 109 height 22
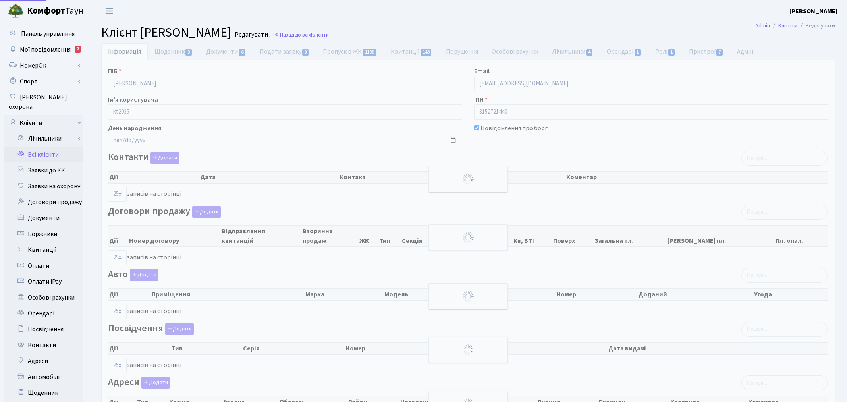
select select "25"
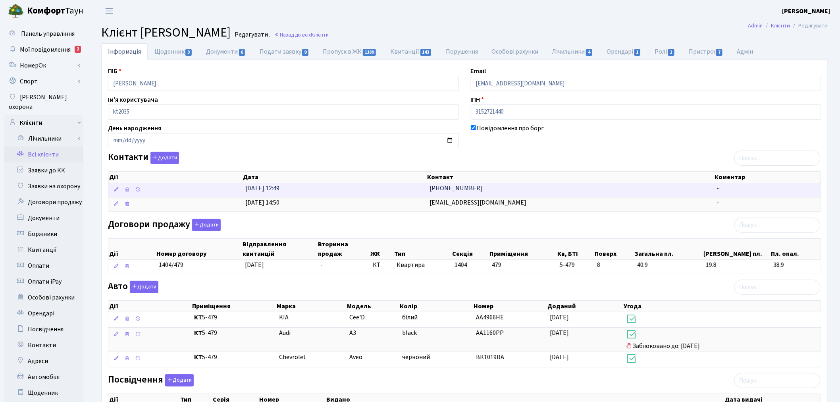
click at [512, 196] on td "[PHONE_NUMBER]" at bounding box center [569, 190] width 287 height 14
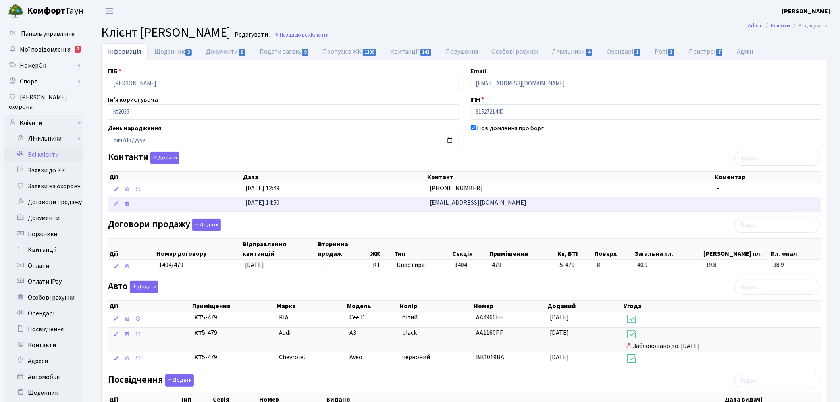
drag, startPoint x: 514, startPoint y: 202, endPoint x: 425, endPoint y: 202, distance: 88.9
click at [425, 202] on \<\/span\>\a "23.01.2013, 14:50 yuliia.kosmina@GMAIL.COM -" at bounding box center [464, 204] width 712 height 14
copy \<\/span\>\a "yuliia.kosmina@GMAIL.COM"
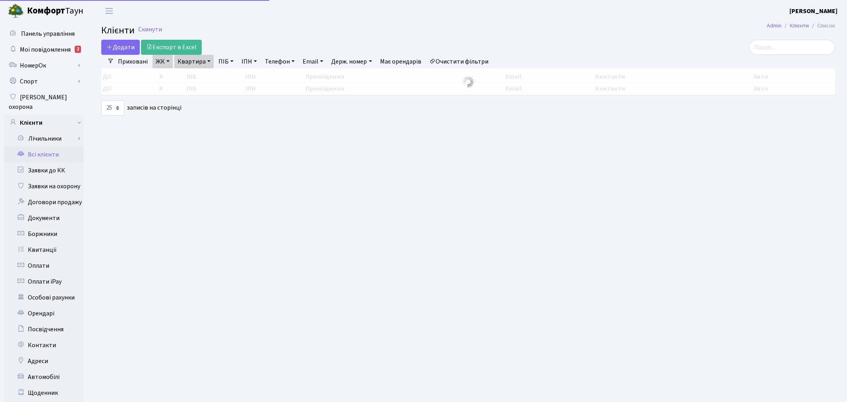
select select "25"
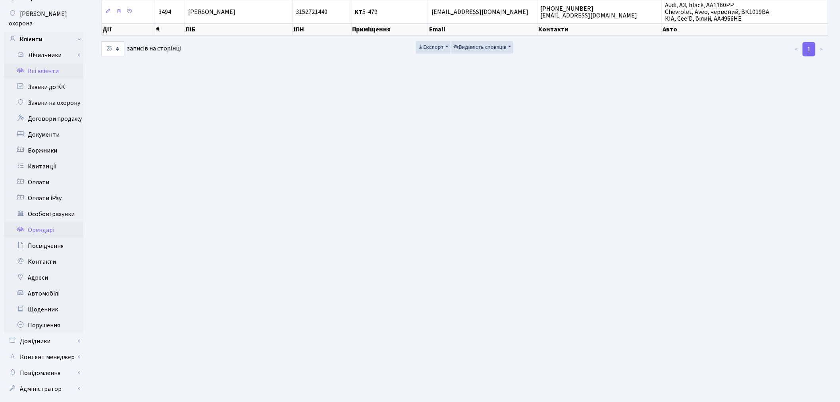
scroll to position [88, 0]
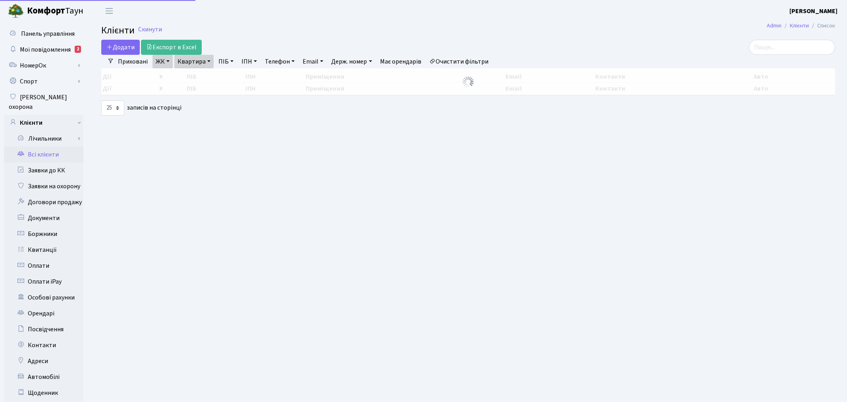
select select "25"
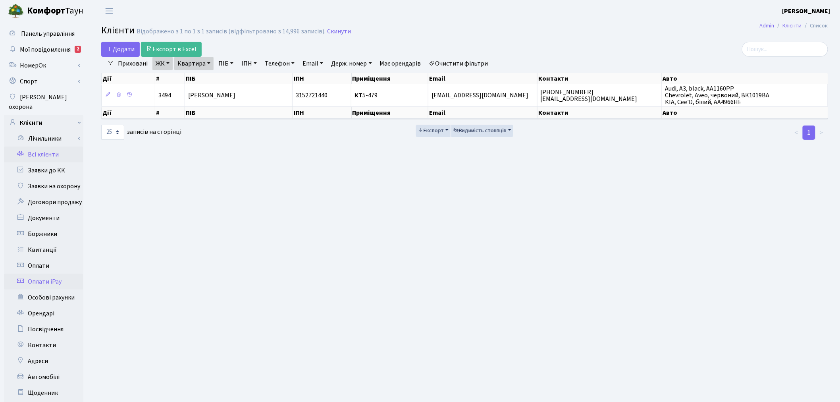
scroll to position [44, 0]
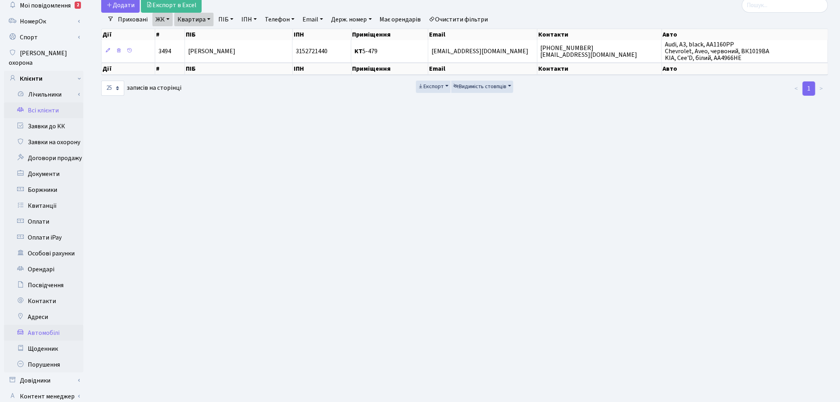
click at [53, 325] on link "Автомобілі" at bounding box center [43, 333] width 79 height 16
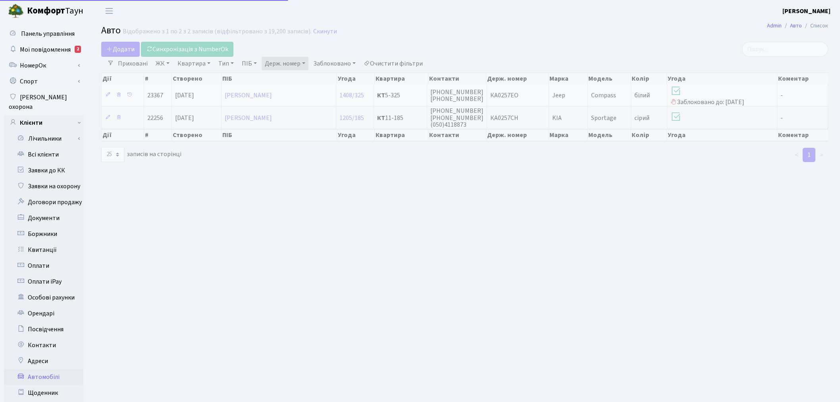
select select "25"
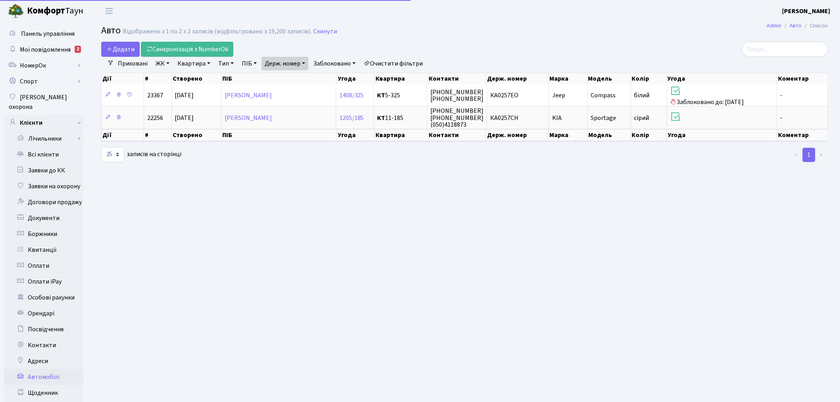
click at [281, 62] on link "Держ. номер" at bounding box center [285, 63] width 47 height 13
click at [294, 80] on input "0257" at bounding box center [285, 78] width 46 height 15
type input "8108"
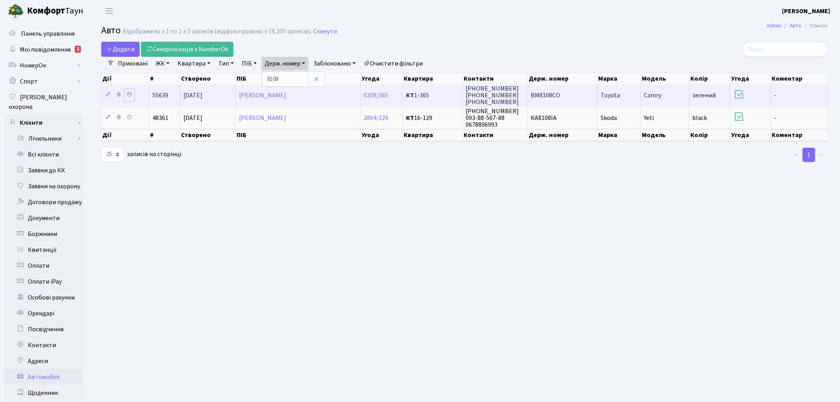
click at [130, 95] on icon at bounding box center [130, 95] width 6 height 6
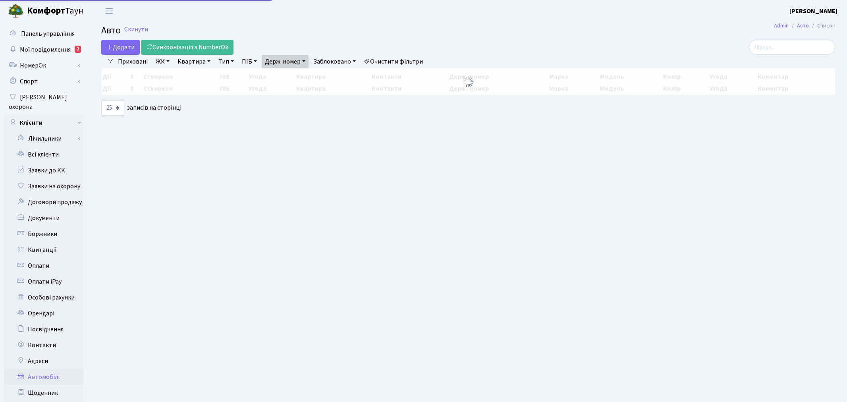
select select "25"
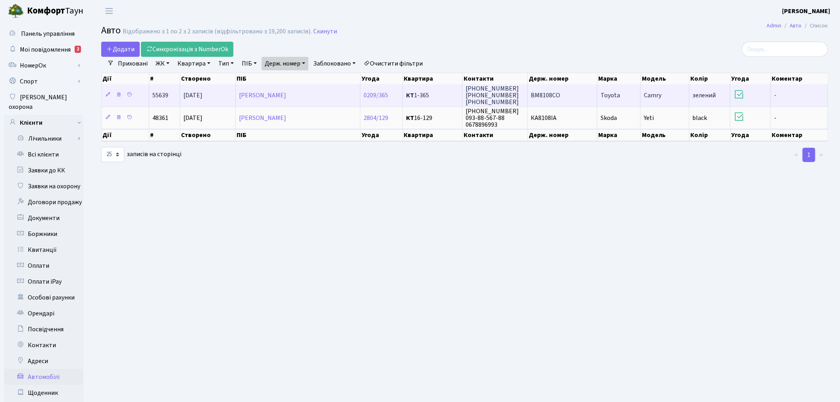
click at [550, 95] on span "ВМ8108СО" at bounding box center [545, 95] width 29 height 9
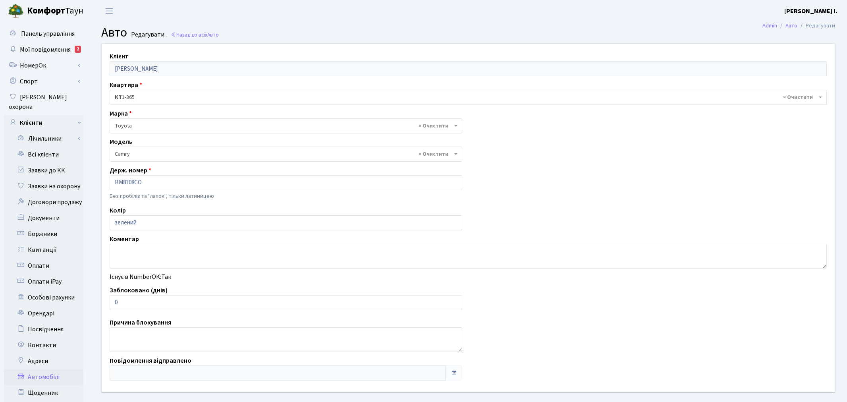
select select "2305"
drag, startPoint x: 135, startPoint y: 299, endPoint x: 110, endPoint y: 300, distance: 25.0
click at [110, 300] on input "0" at bounding box center [284, 302] width 349 height 15
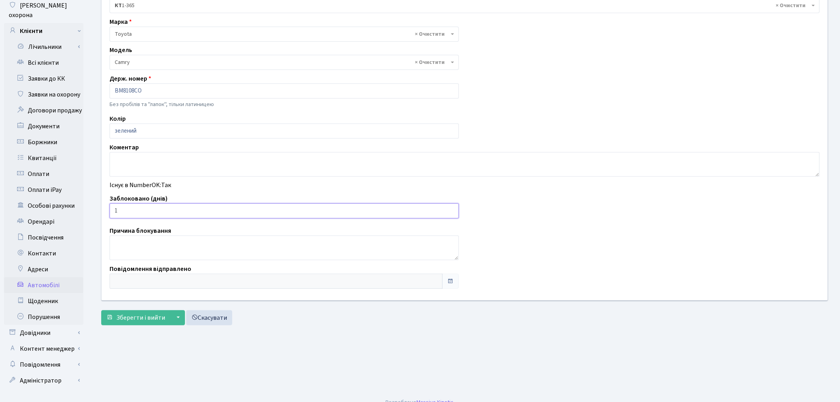
scroll to position [92, 0]
type input "1"
click at [133, 318] on span "Зберегти і вийти" at bounding box center [140, 317] width 49 height 9
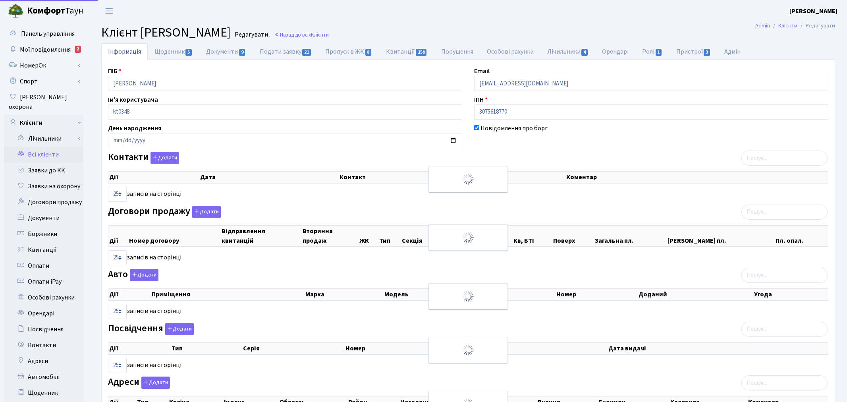
select select "25"
